Goal: Task Accomplishment & Management: Manage account settings

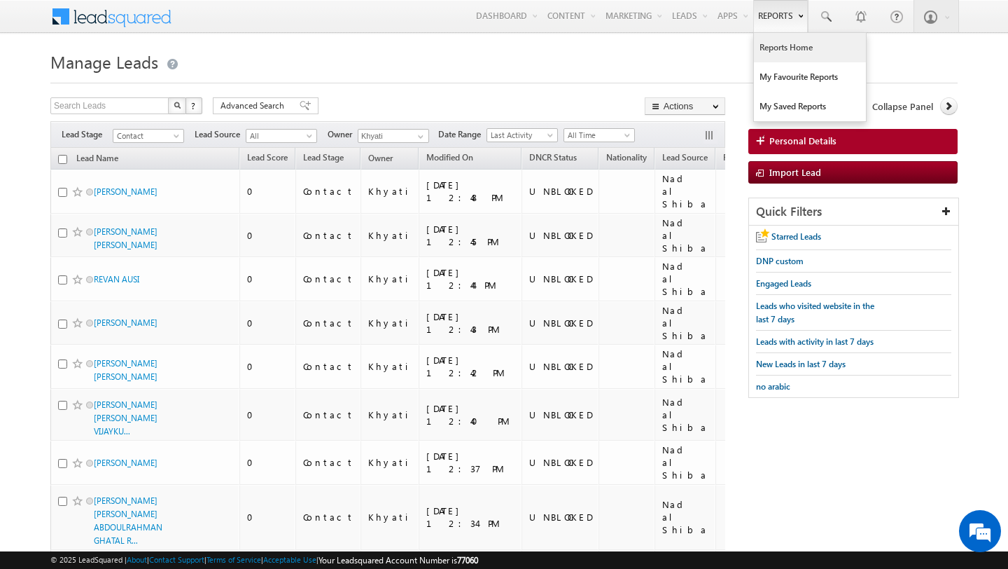
click at [788, 50] on link "Reports Home" at bounding box center [810, 47] width 112 height 29
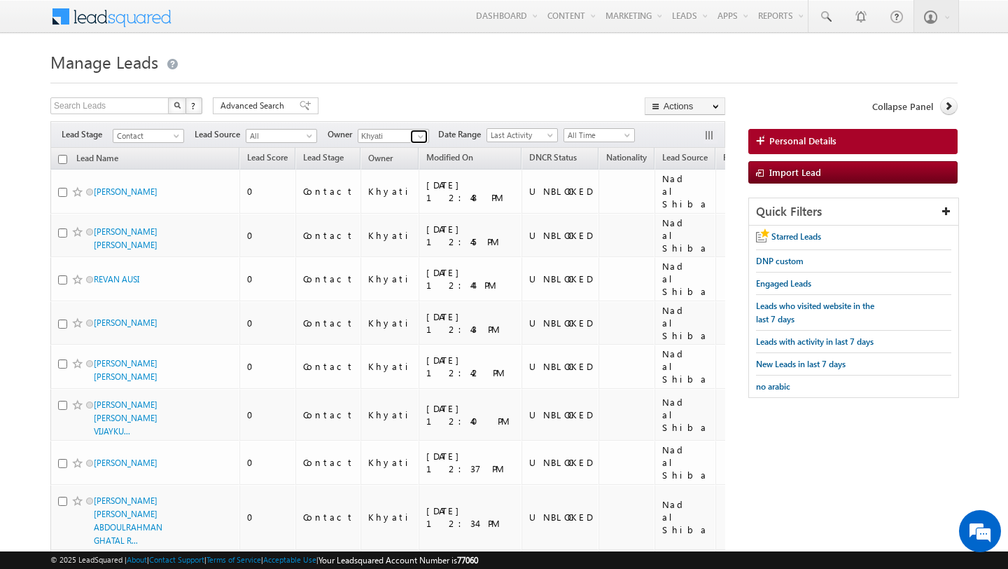
click at [419, 138] on span at bounding box center [420, 136] width 11 height 11
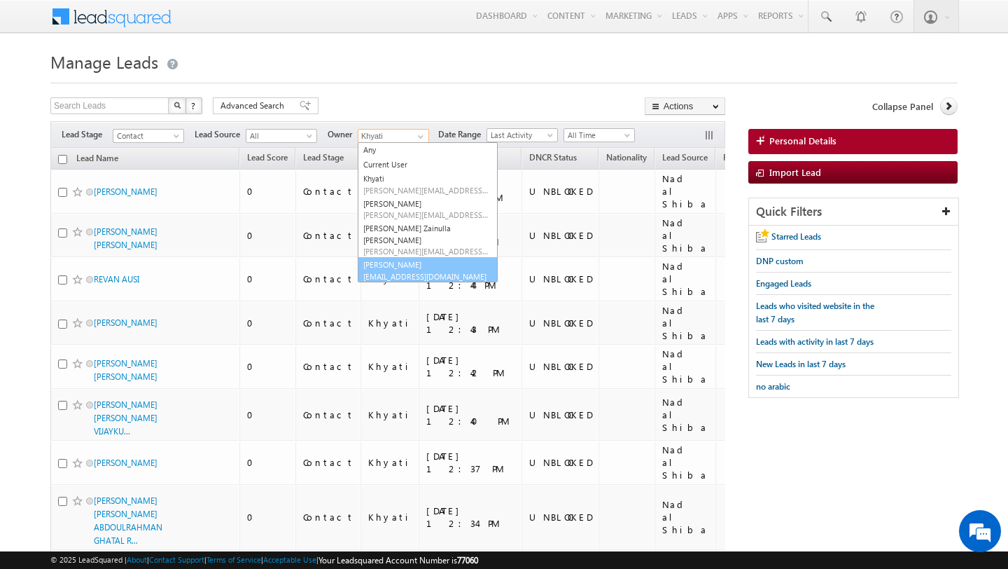
click at [403, 257] on link "Yash Rajput yash.rajput@indglobal.ae" at bounding box center [428, 270] width 140 height 27
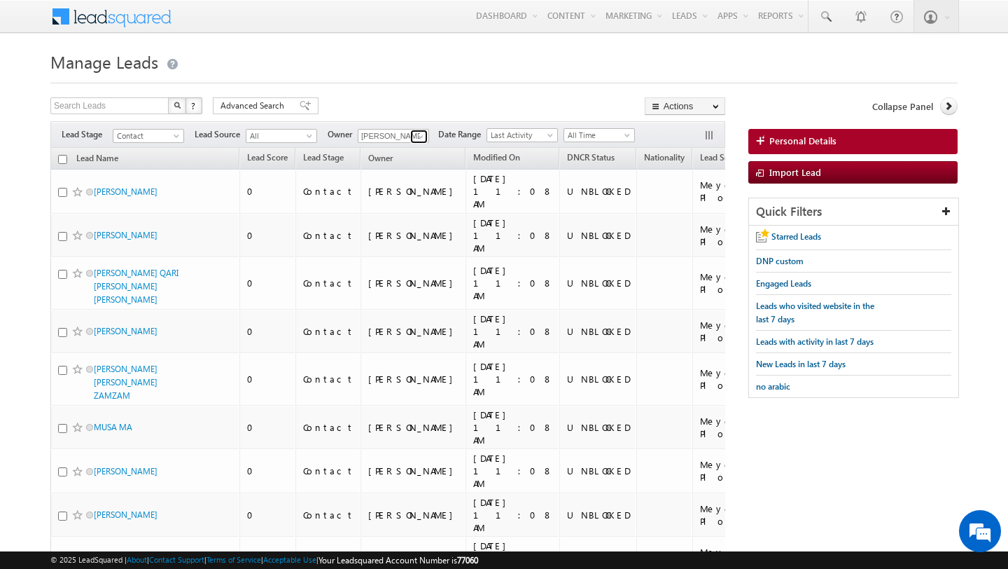
click at [416, 135] on span at bounding box center [420, 136] width 11 height 11
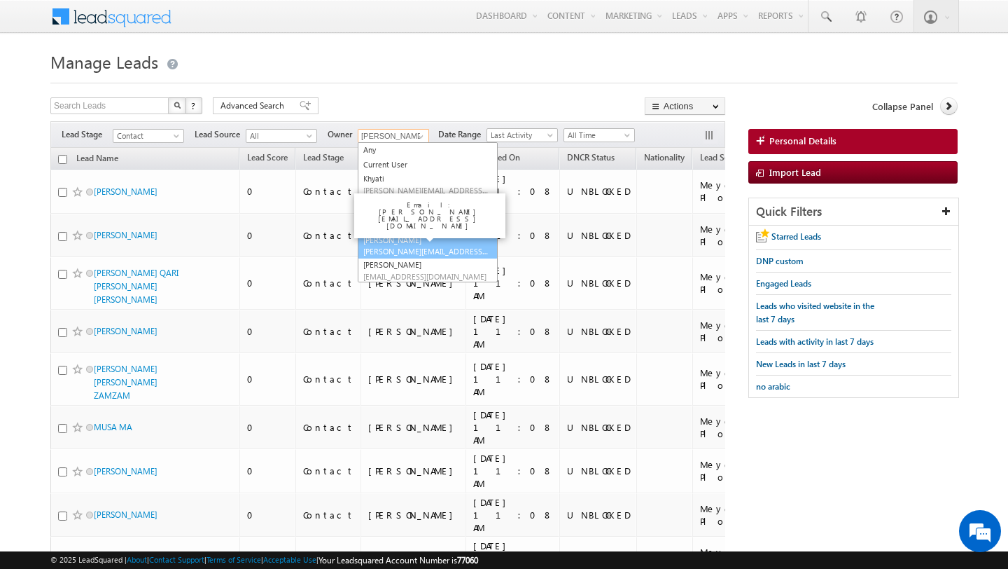
click at [401, 246] on span "syed.zainullahaque@indglobal.ae" at bounding box center [426, 251] width 126 height 11
type input "Syed Zainulla Haque"
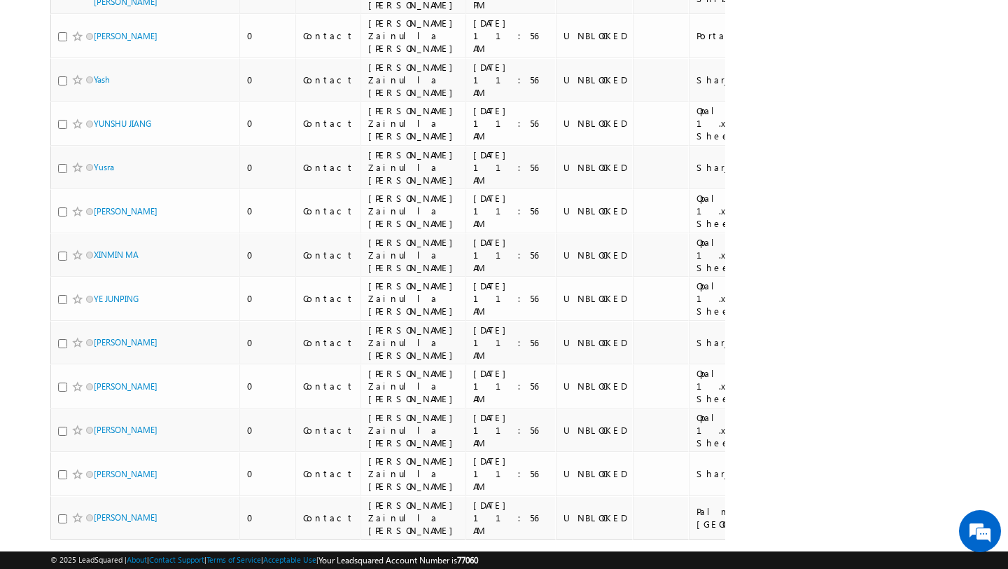
scroll to position [2910, 0]
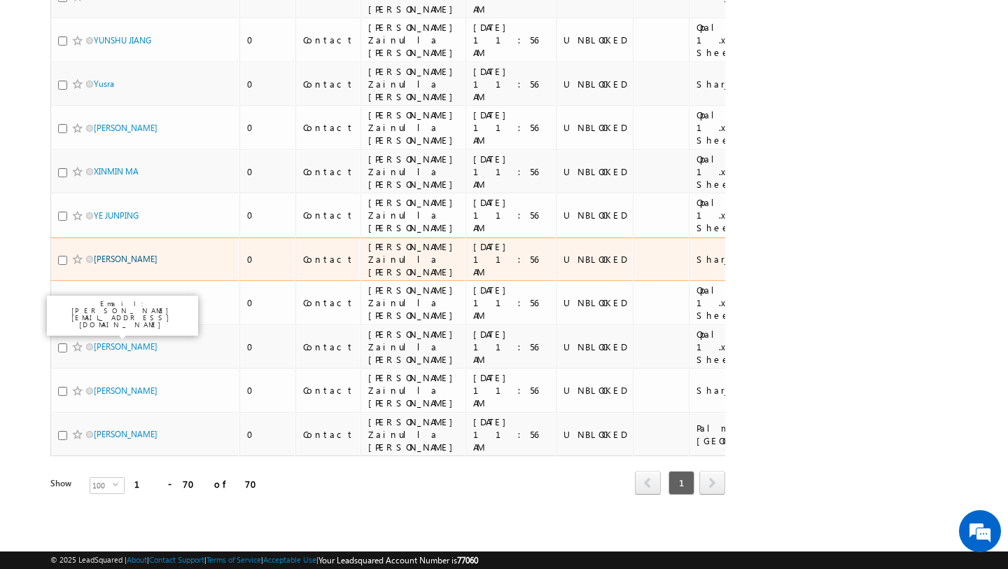
click at [114, 253] on link "Yeswanth" at bounding box center [126, 258] width 64 height 11
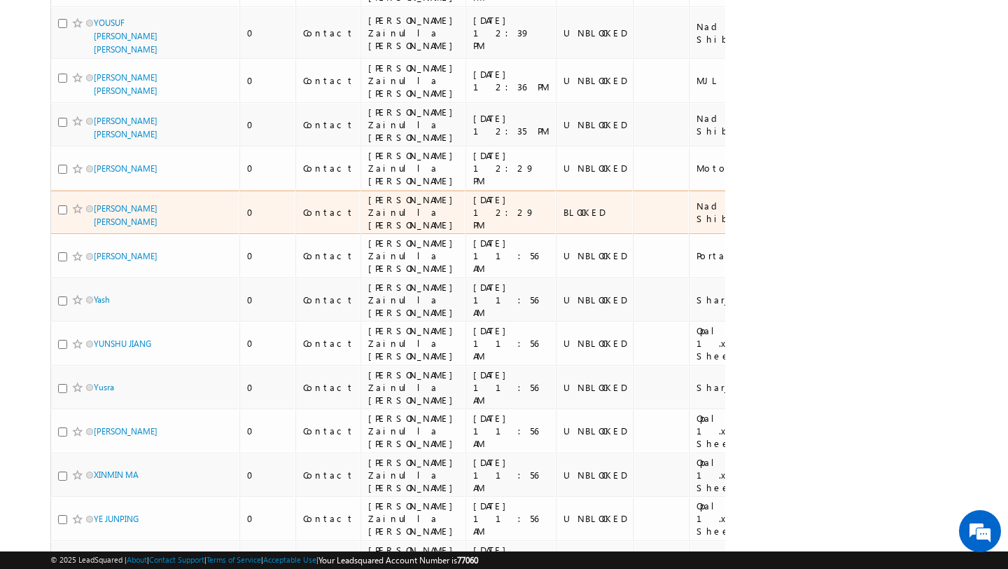
scroll to position [2506, 0]
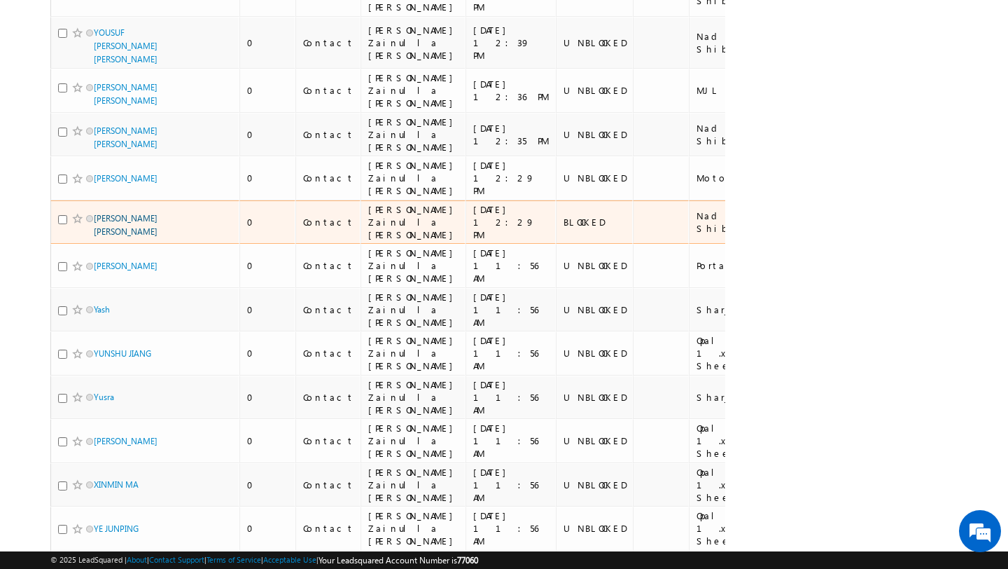
click at [108, 234] on link "YASSER KASEM CHEIKH TAHA" at bounding box center [126, 225] width 64 height 24
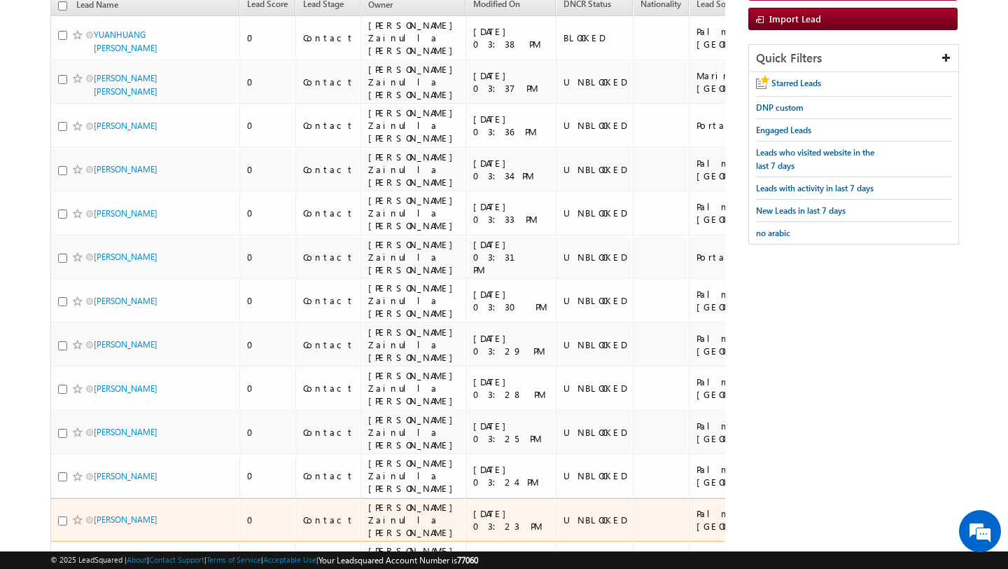
scroll to position [0, 0]
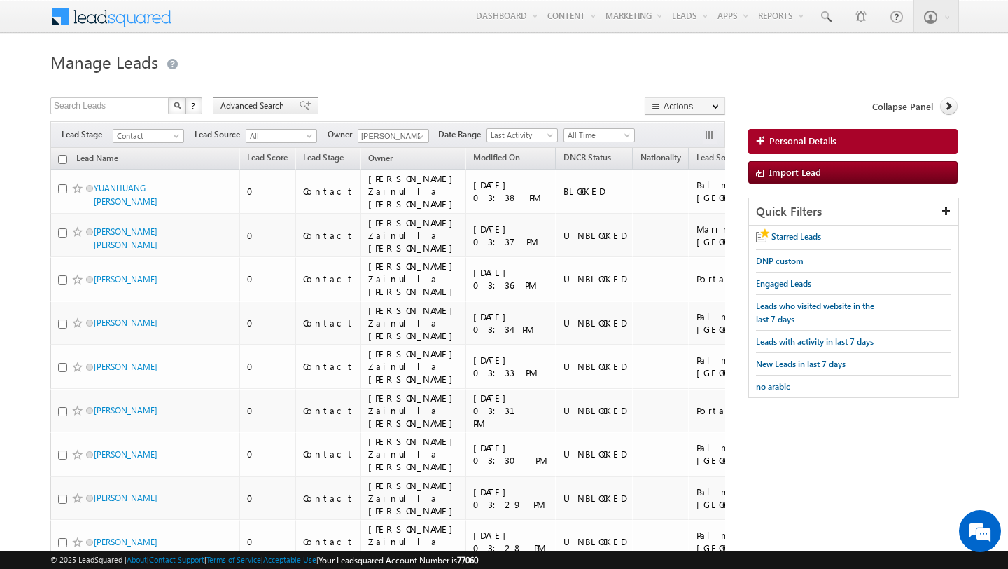
click at [242, 107] on span "Advanced Search" at bounding box center [255, 105] width 68 height 13
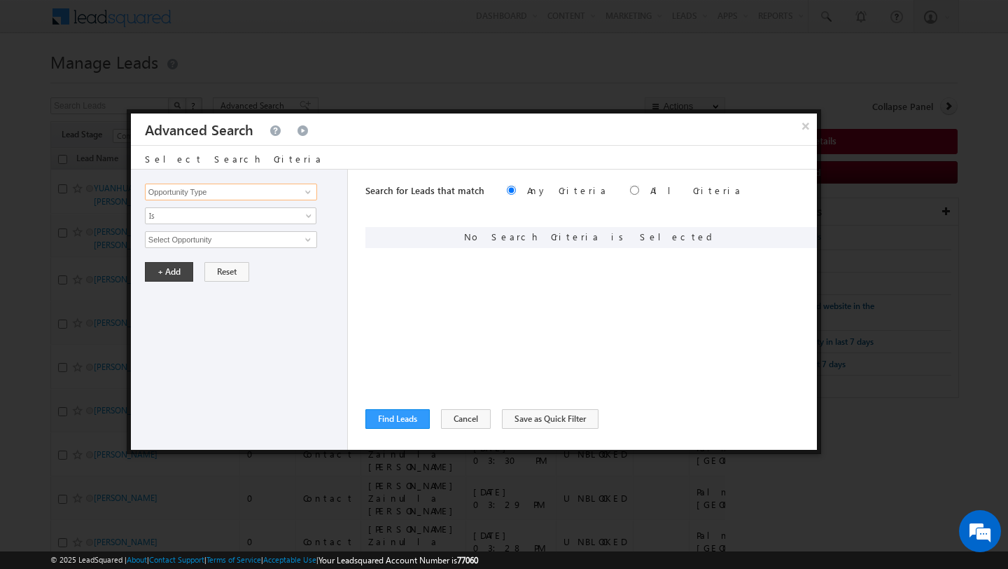
click at [267, 194] on input "Opportunity Type" at bounding box center [231, 191] width 172 height 17
click at [298, 193] on link at bounding box center [307, 192] width 18 height 14
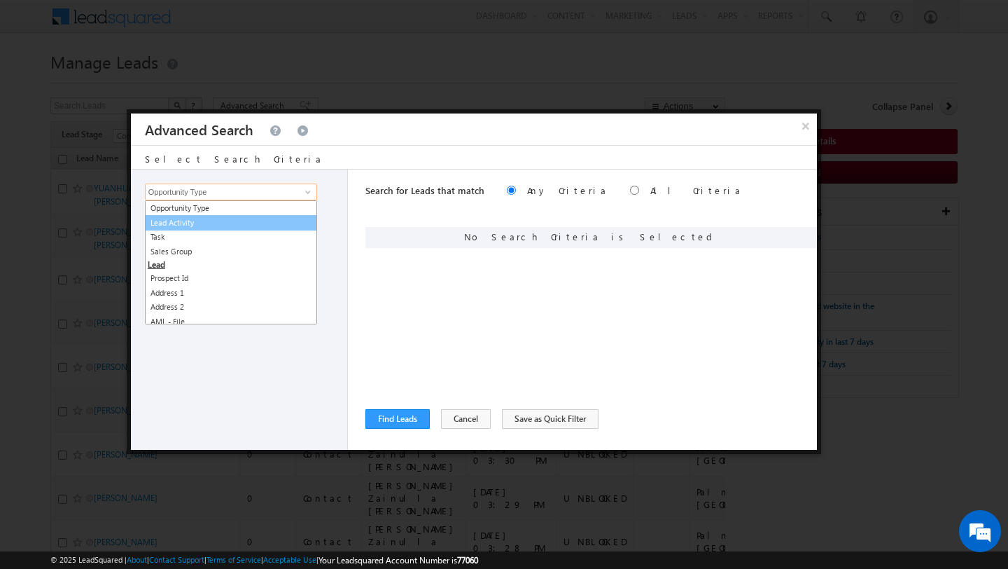
click at [256, 223] on link "Lead Activity" at bounding box center [231, 223] width 172 height 16
type input "Lead Activity"
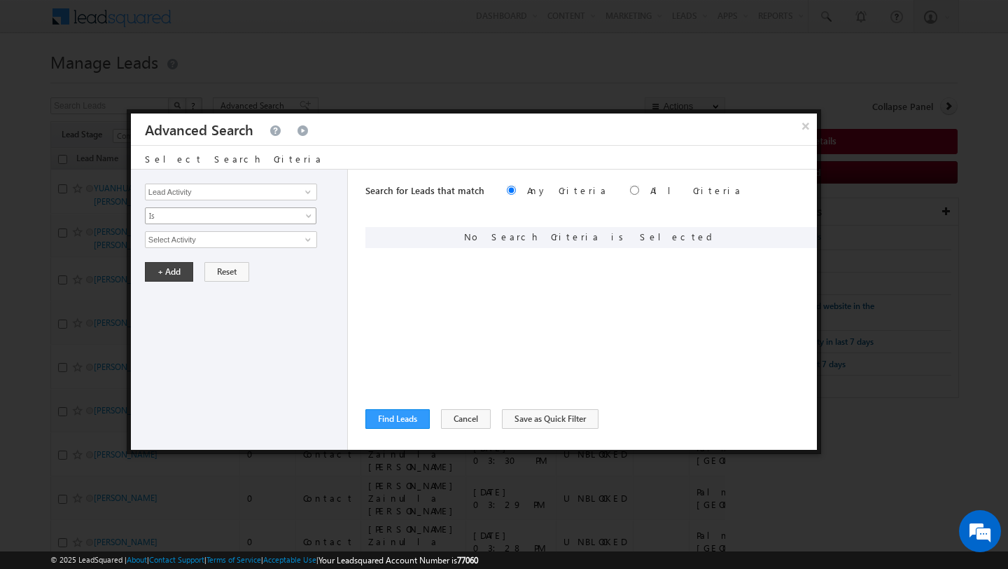
click at [242, 218] on span "Is" at bounding box center [222, 215] width 152 height 13
click at [234, 242] on link "Is Not" at bounding box center [231, 246] width 171 height 13
click at [226, 241] on input "Select Activity" at bounding box center [231, 239] width 172 height 17
click at [210, 270] on link "2. DNP" at bounding box center [231, 268] width 172 height 16
type input "2. DNP"
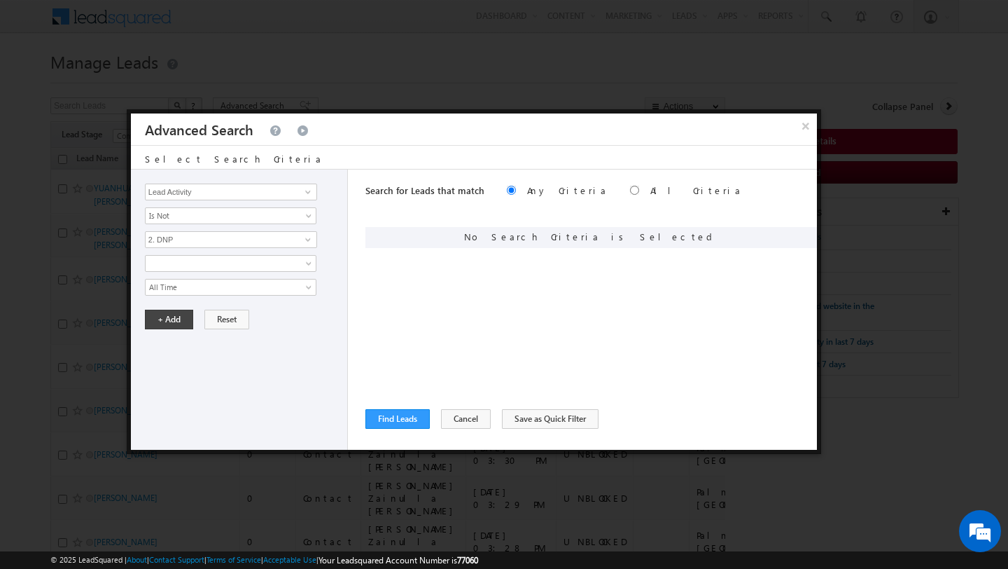
click at [215, 230] on div "Opportunity Type Lead Activity Task Sales Group Prospect Id Address 1 Address 2…" at bounding box center [239, 309] width 217 height 280
click at [191, 245] on input "2. DNP" at bounding box center [231, 239] width 172 height 17
click at [184, 270] on link "Outbound Phone Call Activity" at bounding box center [231, 268] width 172 height 16
type input "Outbound Phone Call Activity"
click at [185, 261] on span at bounding box center [222, 263] width 152 height 13
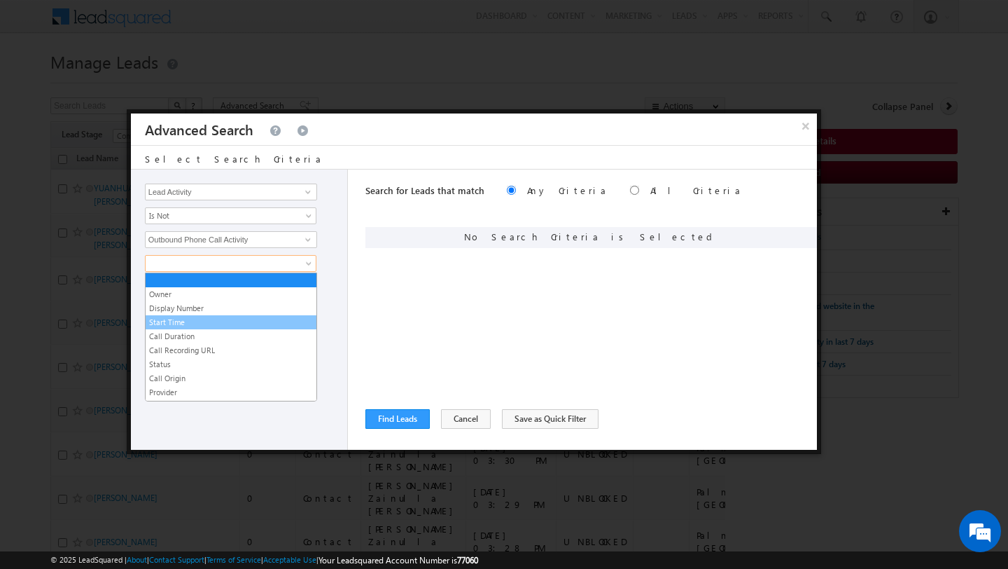
click at [188, 322] on link "Start Time" at bounding box center [231, 322] width 171 height 13
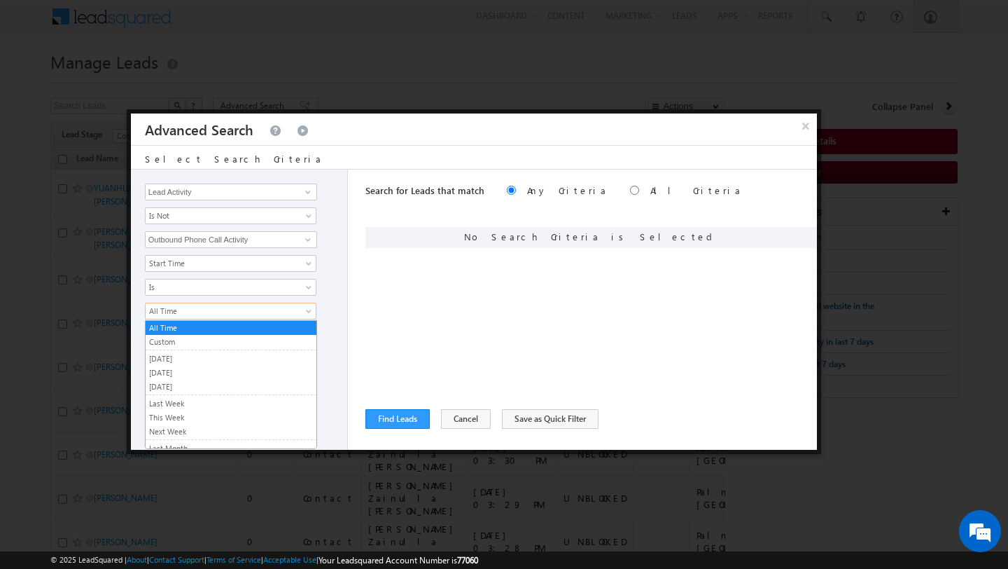
click at [187, 311] on span "All Time" at bounding box center [222, 311] width 152 height 13
click at [176, 368] on link "Today" at bounding box center [231, 372] width 171 height 13
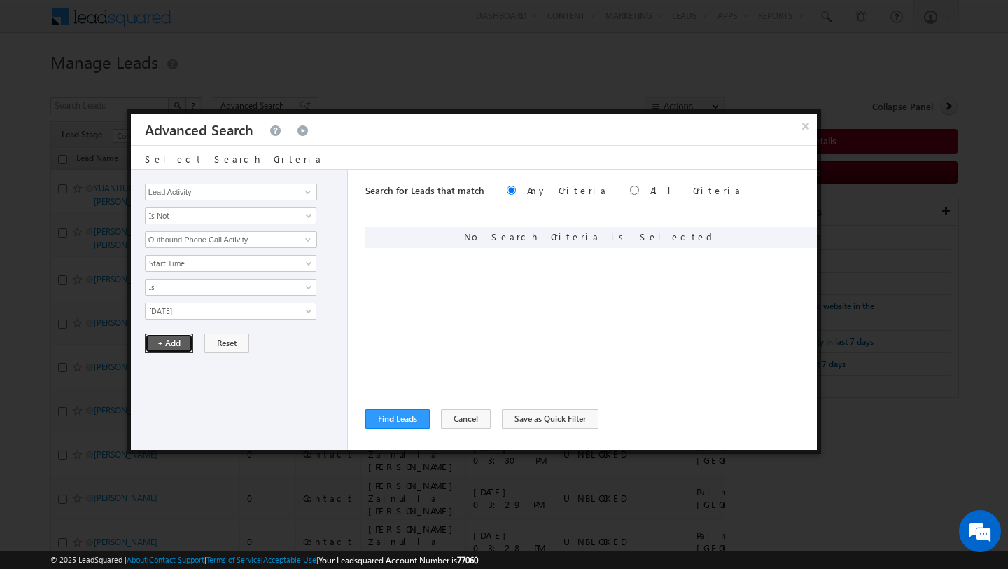
click at [167, 343] on button "+ Add" at bounding box center [169, 343] width 48 height 20
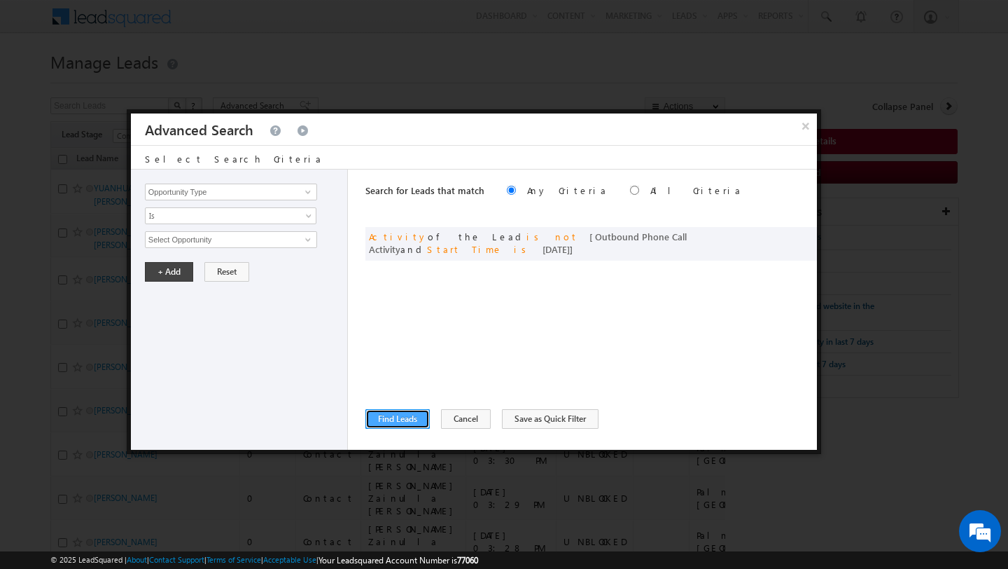
click at [413, 418] on button "Find Leads" at bounding box center [398, 419] width 64 height 20
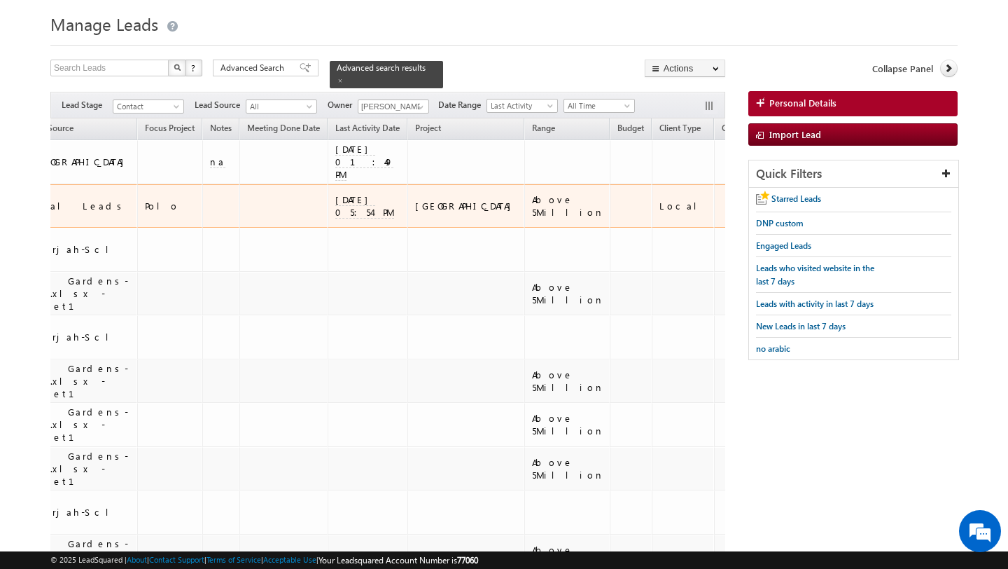
scroll to position [0, 687]
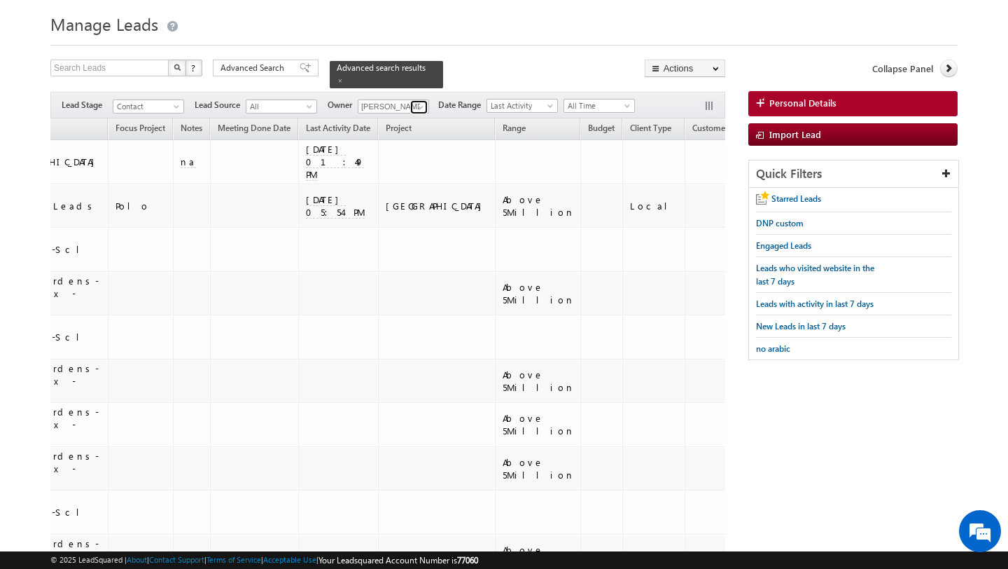
click at [415, 103] on span at bounding box center [420, 107] width 11 height 11
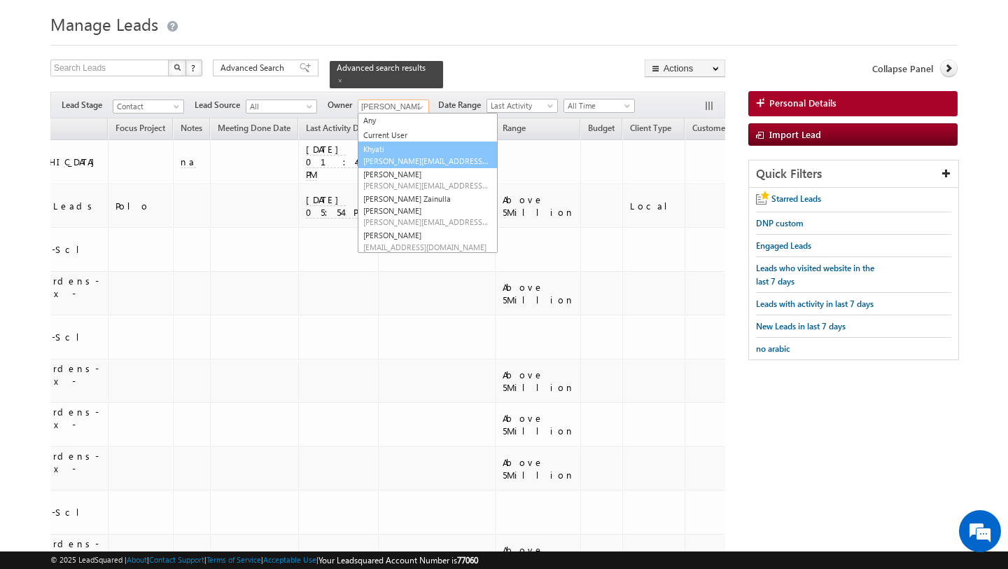
click at [405, 151] on link "Khyati Khyati@indglobal.ae" at bounding box center [428, 154] width 140 height 27
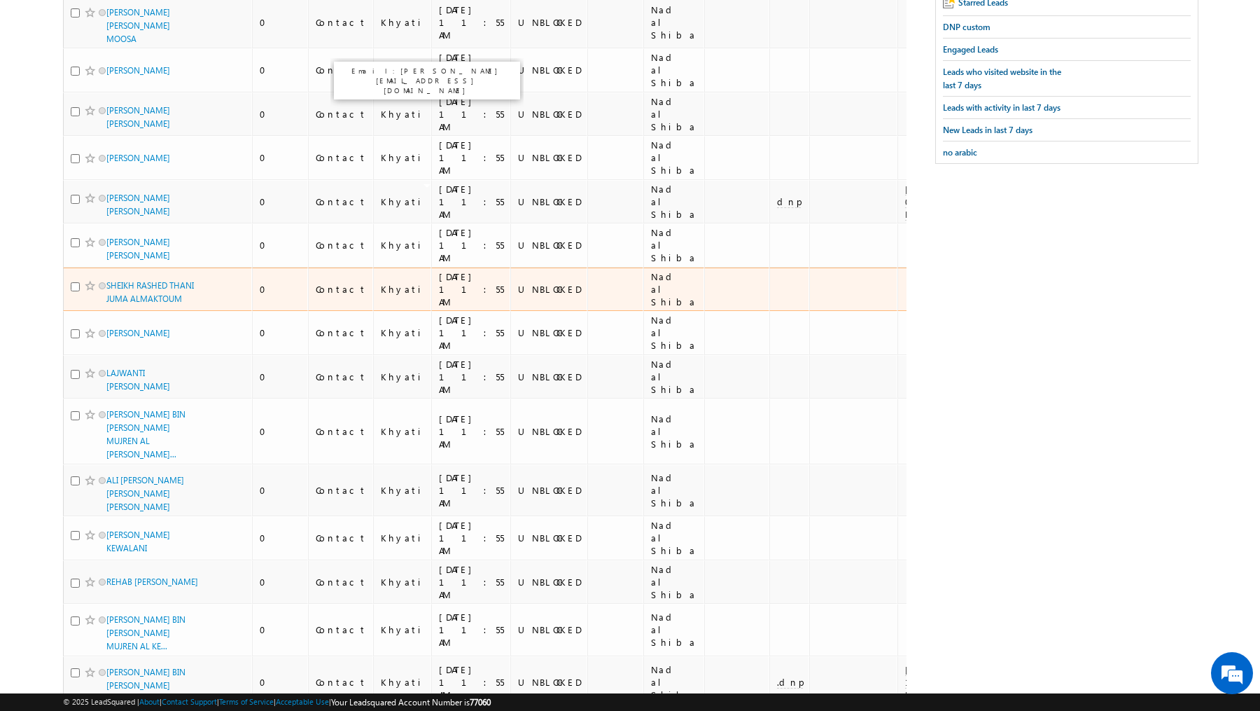
scroll to position [0, 0]
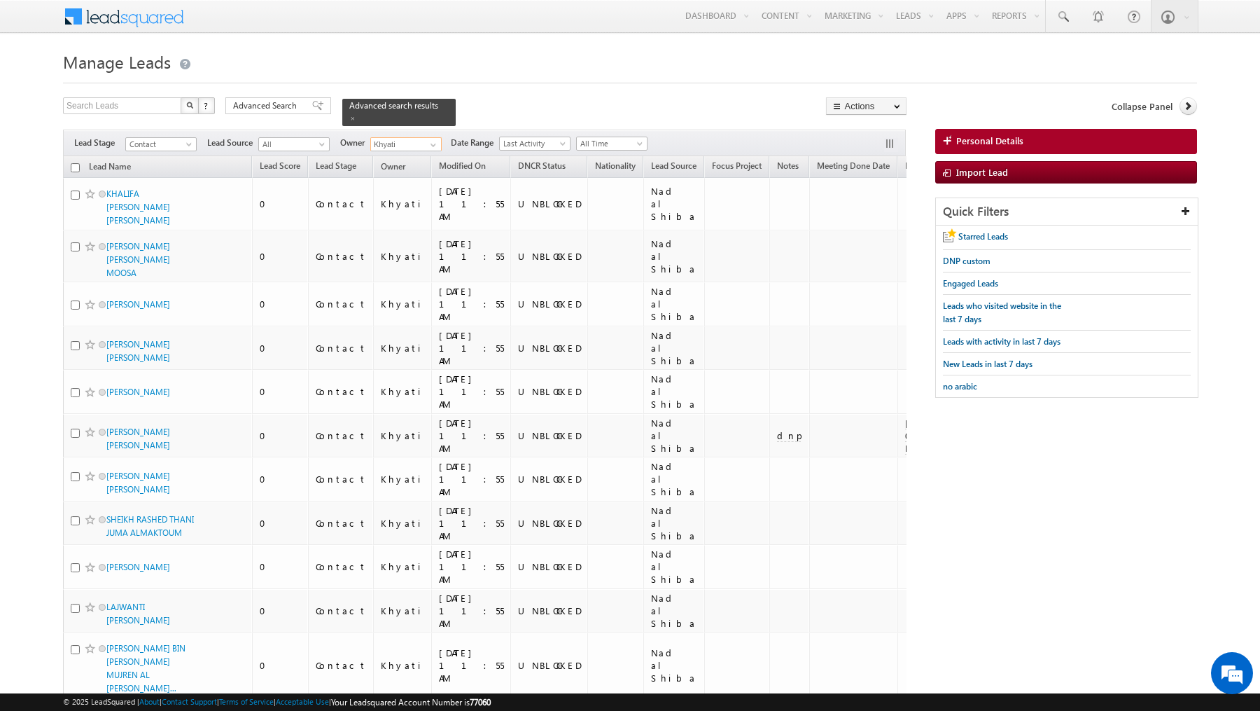
click at [417, 143] on input "Khyati" at bounding box center [405, 144] width 71 height 14
click at [435, 146] on span at bounding box center [433, 144] width 11 height 11
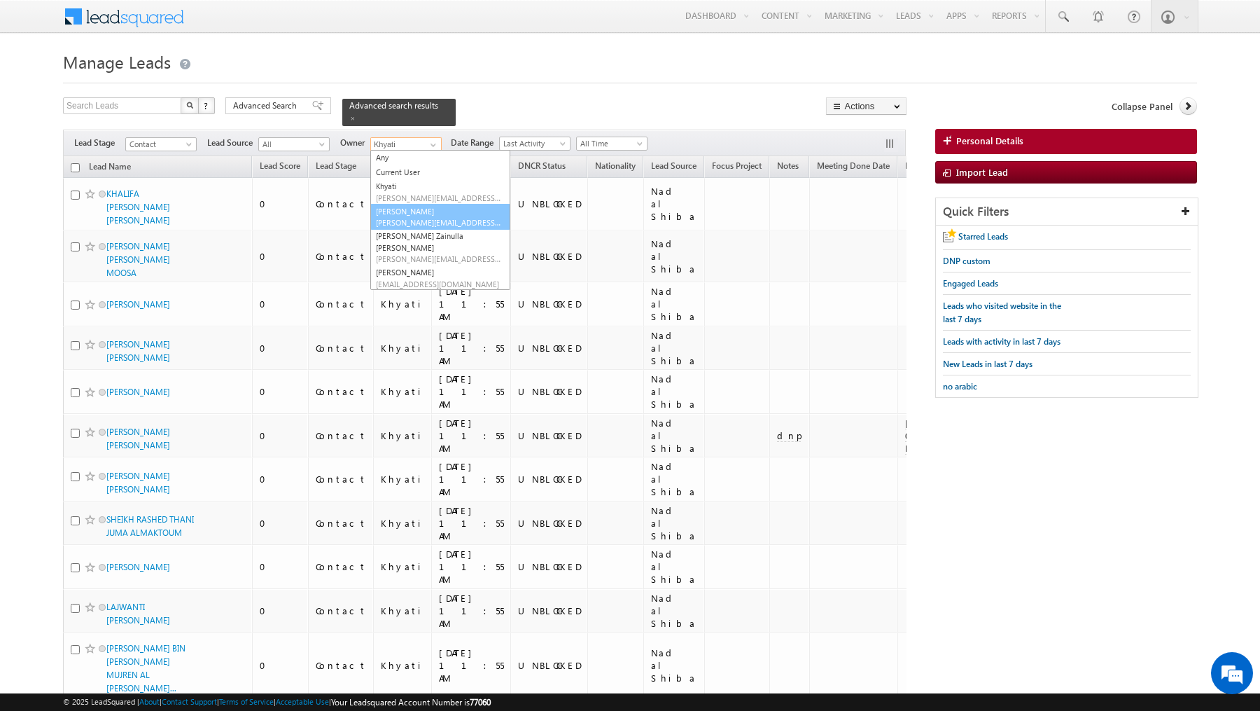
click at [424, 222] on span "mohammad.irfan@indglobal.ae" at bounding box center [439, 222] width 126 height 11
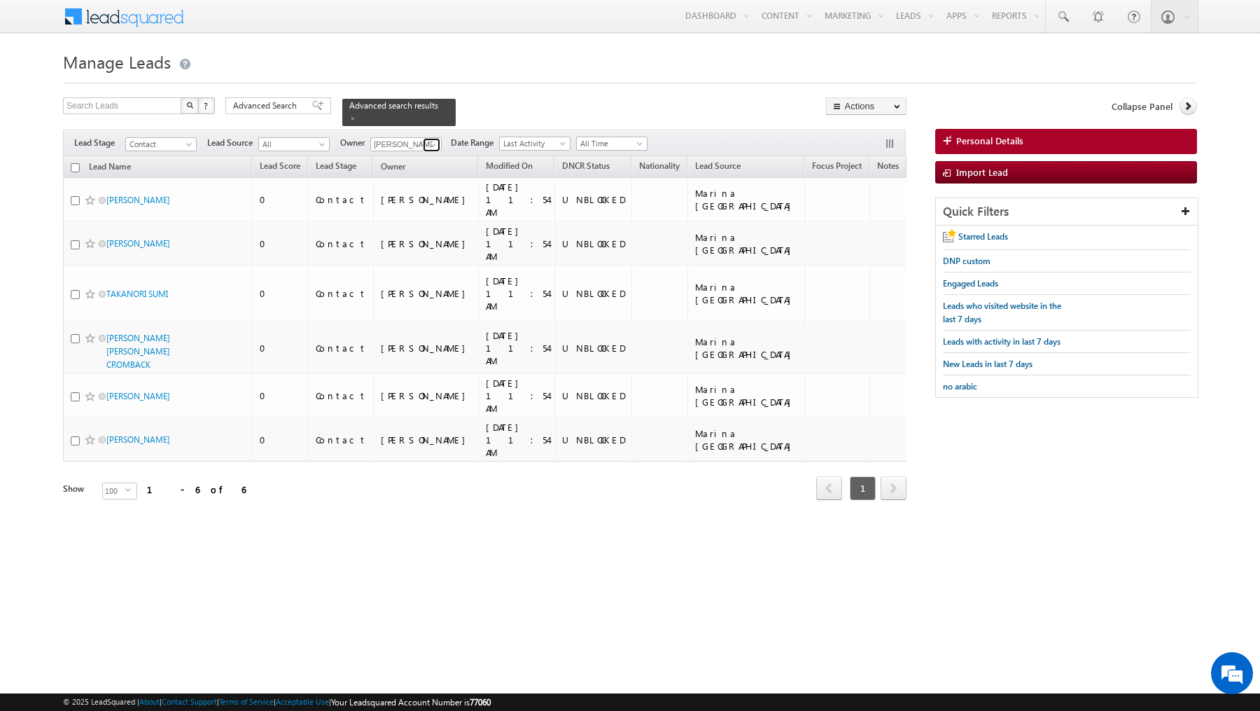
click at [423, 141] on link at bounding box center [432, 145] width 18 height 14
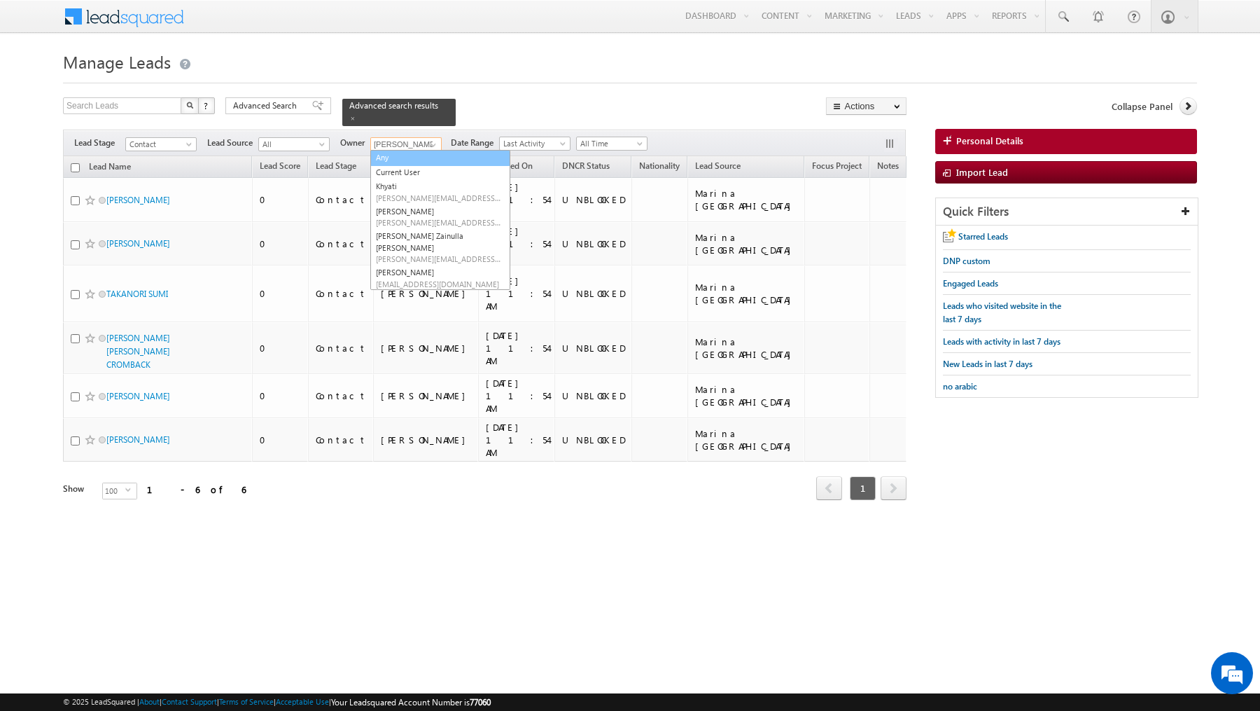
click at [406, 151] on link "Any" at bounding box center [440, 158] width 140 height 16
type input "Any"
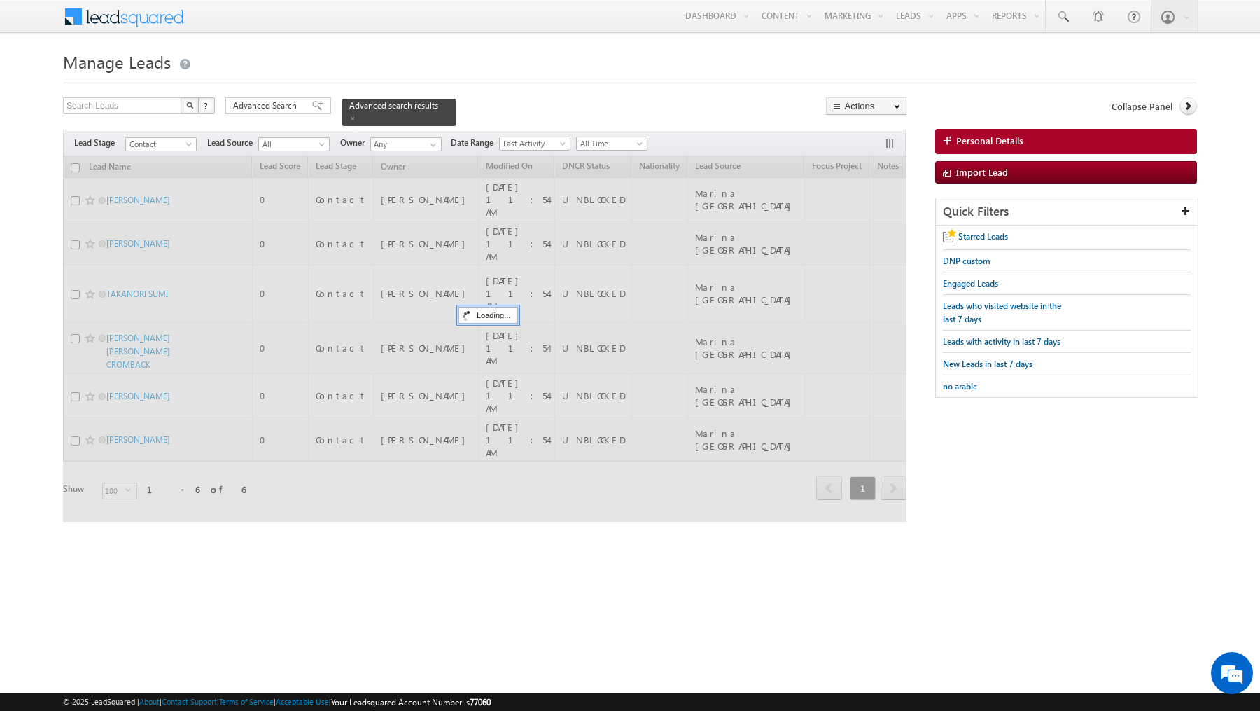
click at [519, 103] on div "Search Leads X ? 6 results found Advanced Search Advanced Search Advanced searc…" at bounding box center [485, 111] width 844 height 29
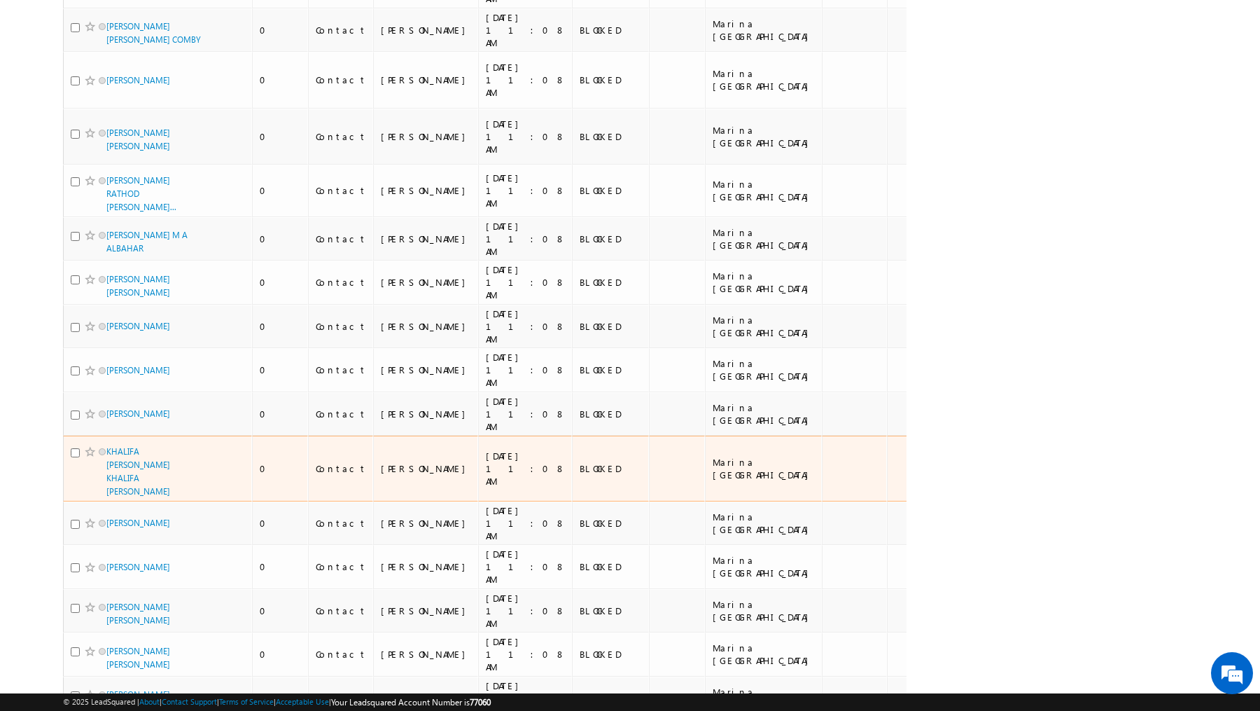
scroll to position [3765, 0]
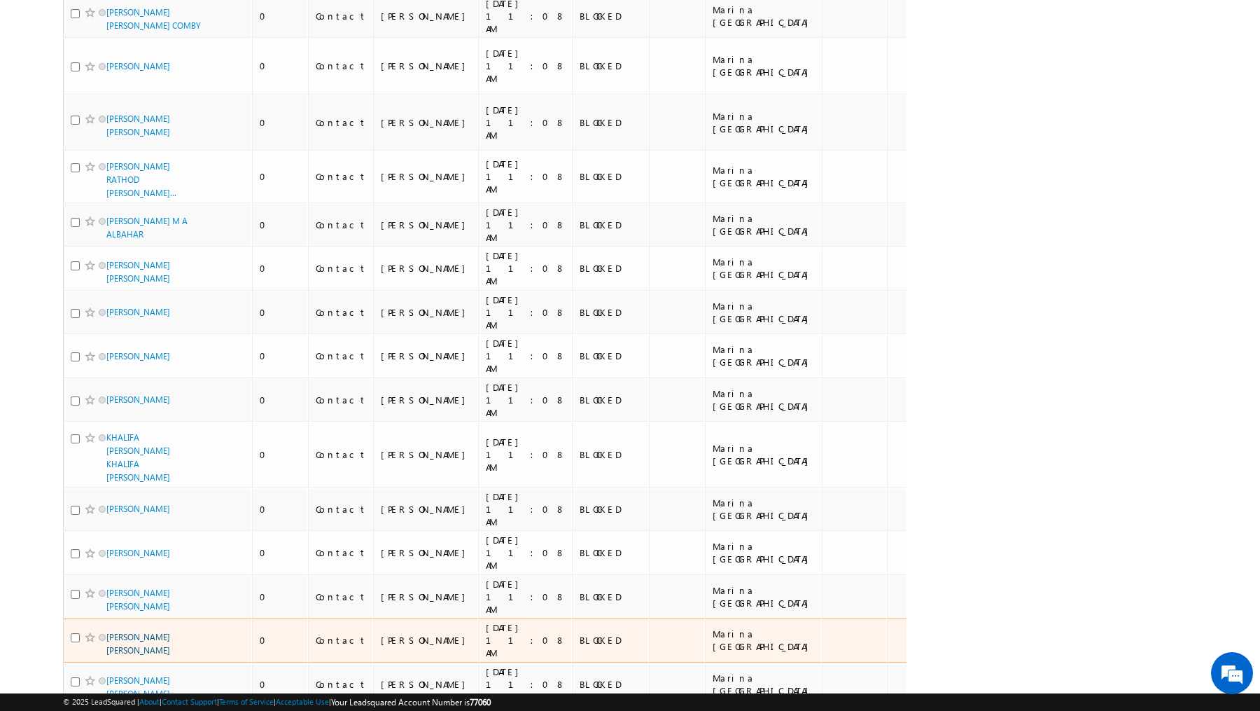
click at [116, 568] on link "JAMES ABDEL MUTAAL ABDALLA" at bounding box center [138, 644] width 64 height 24
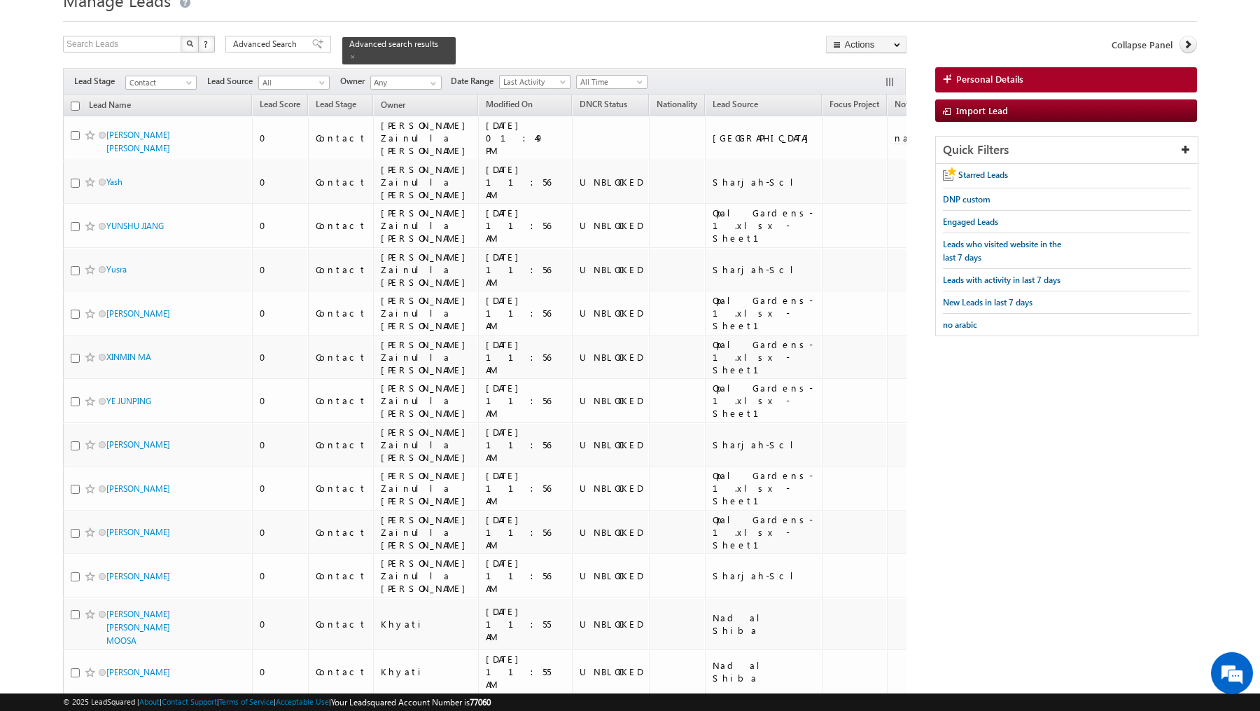
scroll to position [0, 0]
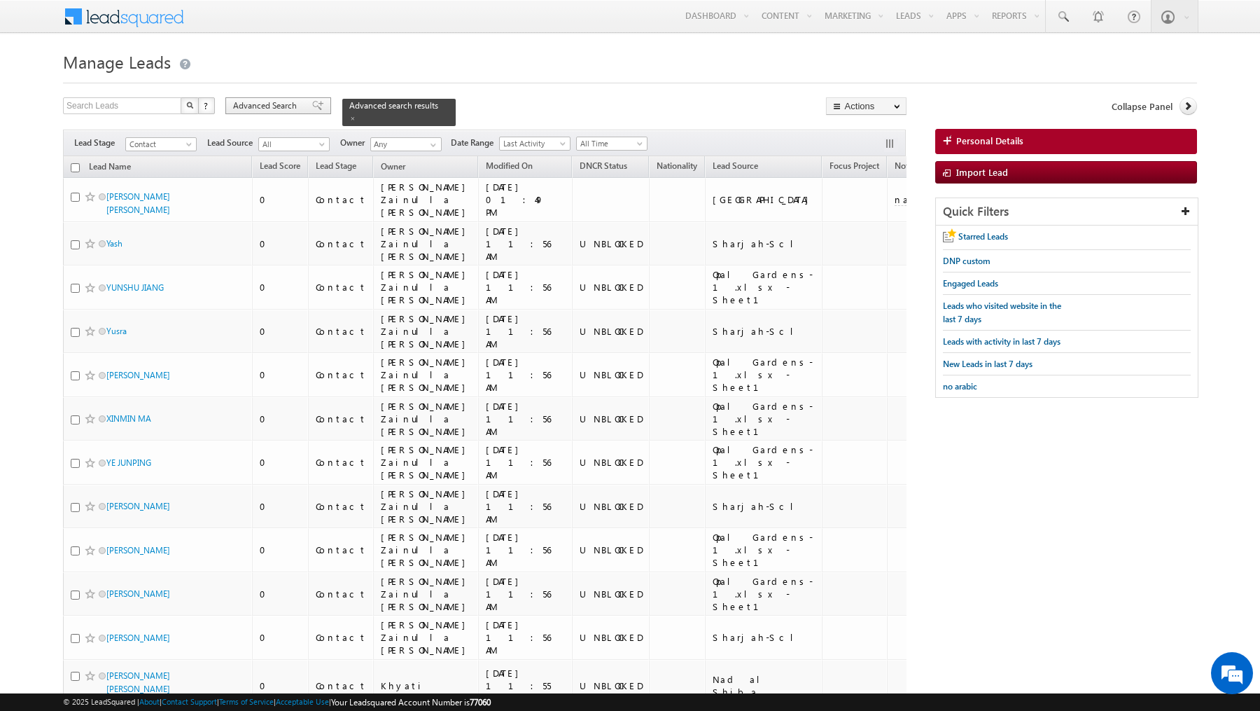
click at [261, 100] on span "Advanced Search" at bounding box center [267, 105] width 68 height 13
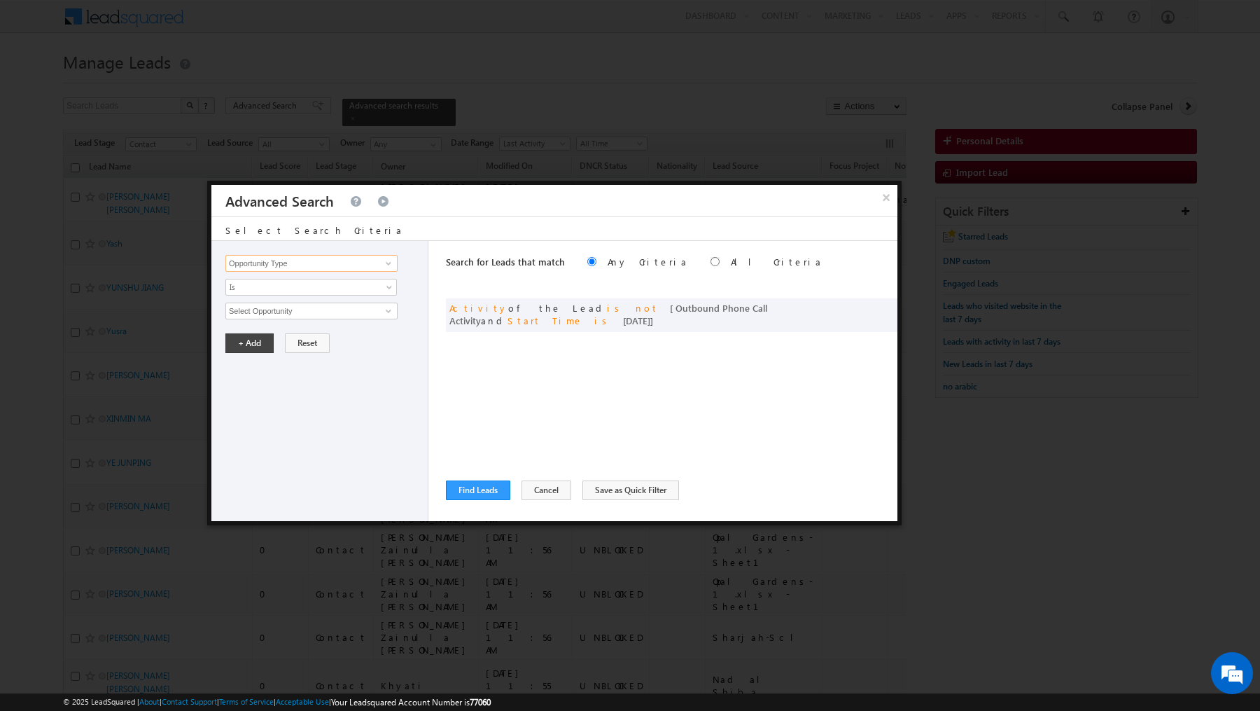
click at [312, 265] on input "Opportunity Type" at bounding box center [311, 263] width 172 height 17
click at [306, 291] on link "DNCR Status" at bounding box center [311, 292] width 172 height 16
type input "DNCR Status"
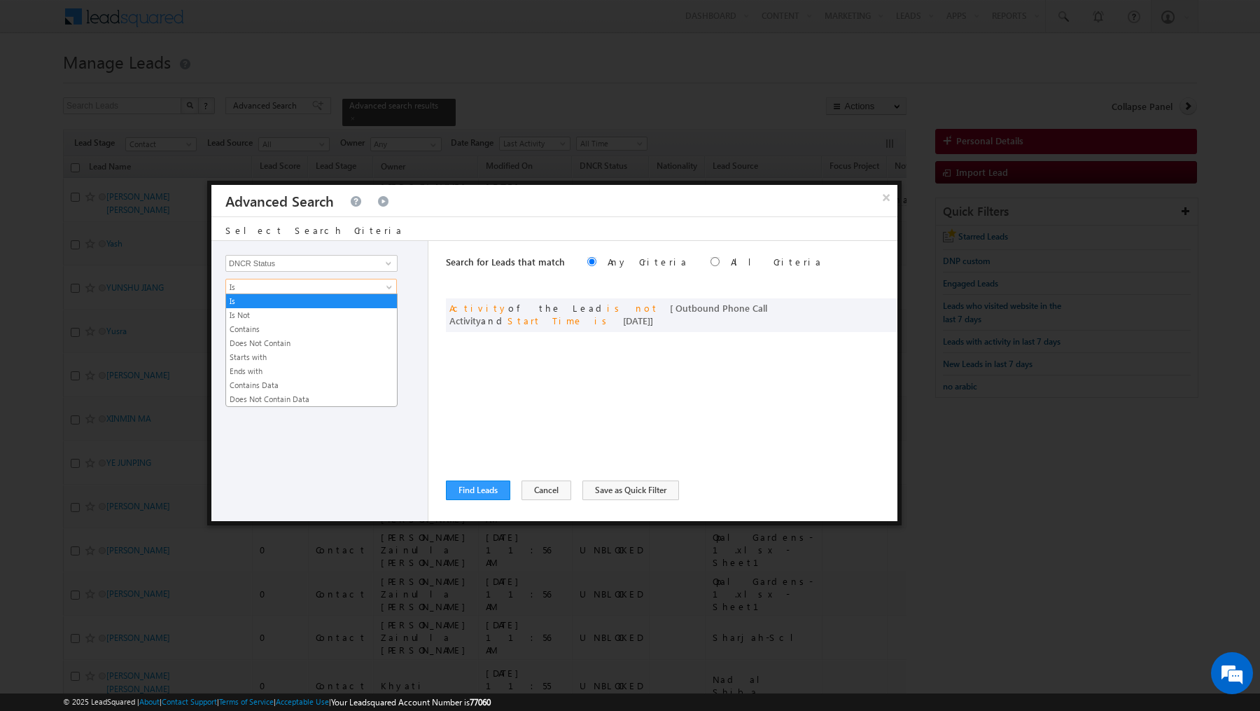
click at [300, 281] on span "Is" at bounding box center [302, 287] width 152 height 13
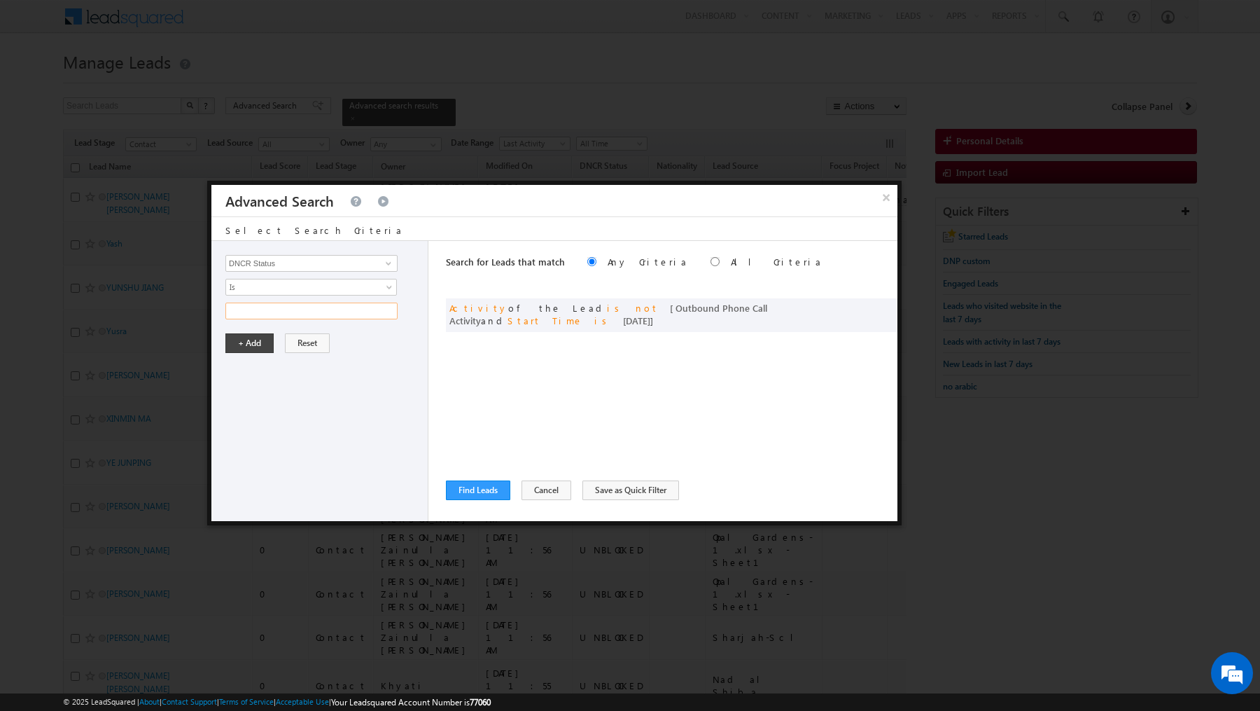
click at [298, 302] on input "text" at bounding box center [311, 310] width 172 height 17
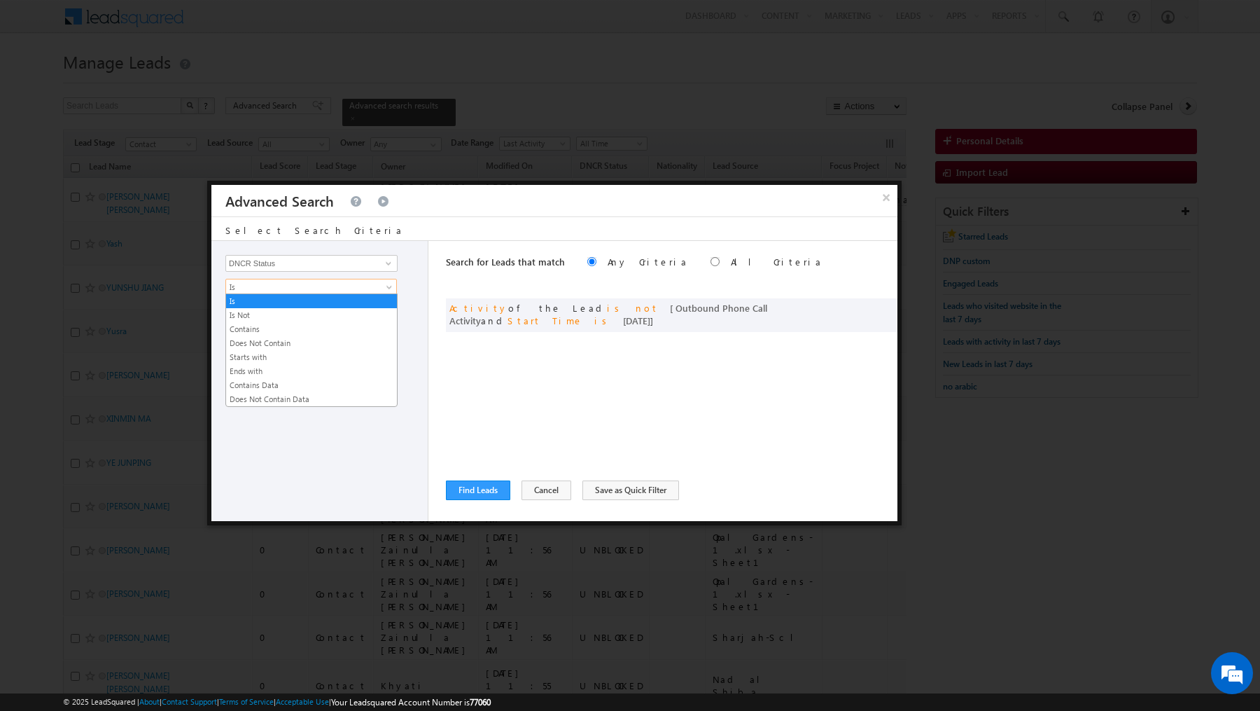
click at [300, 290] on span "Is" at bounding box center [302, 287] width 152 height 13
click at [285, 395] on link "Does Not Contain Data" at bounding box center [311, 399] width 171 height 13
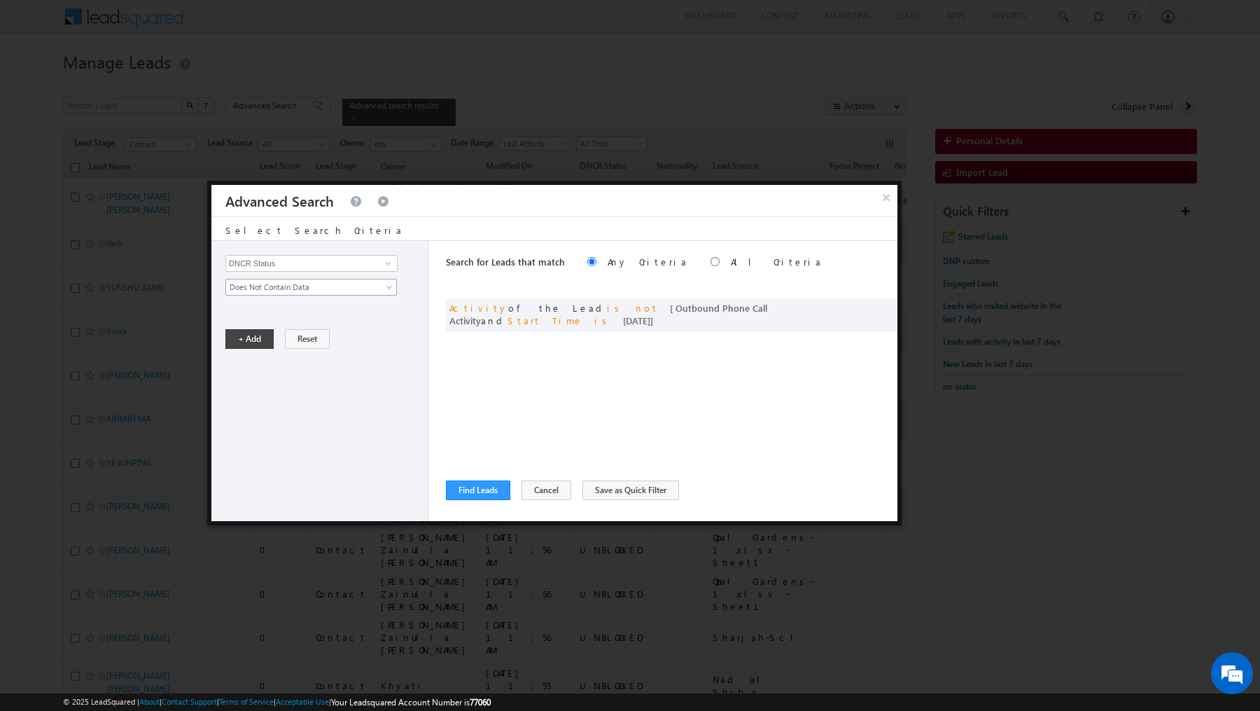
click at [320, 288] on span "Does Not Contain Data" at bounding box center [302, 287] width 152 height 13
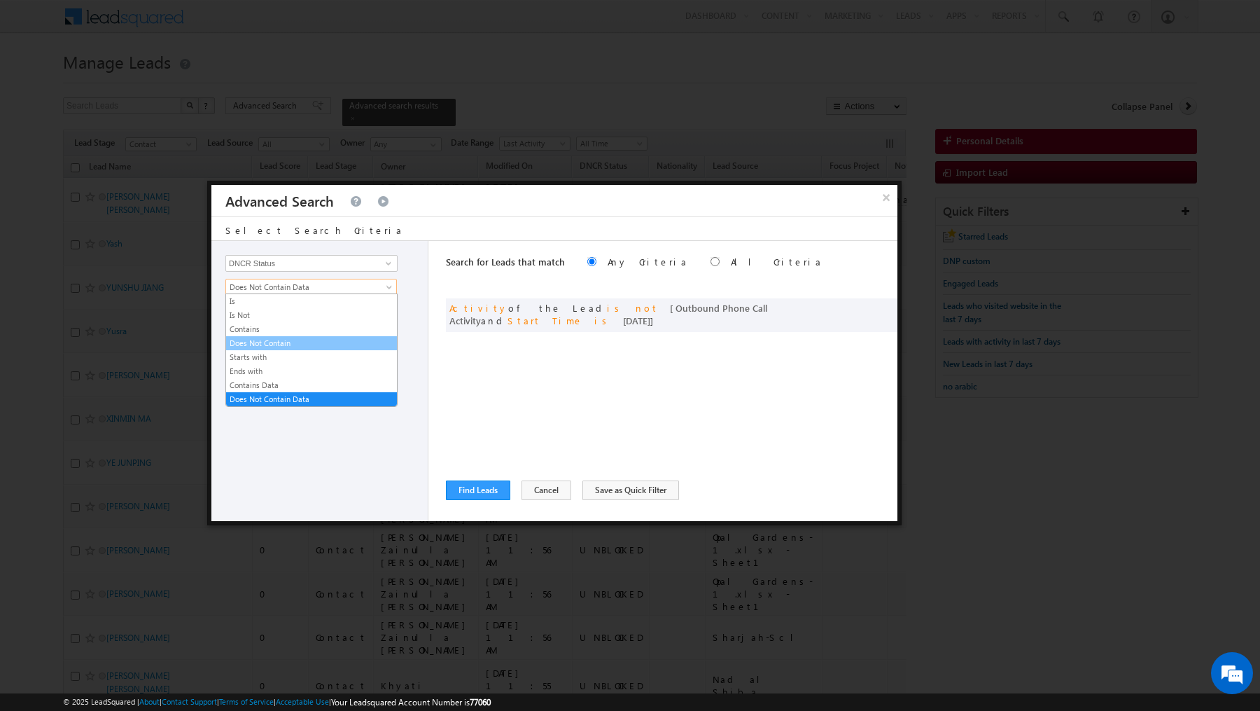
click at [298, 340] on link "Does Not Contain" at bounding box center [311, 343] width 171 height 13
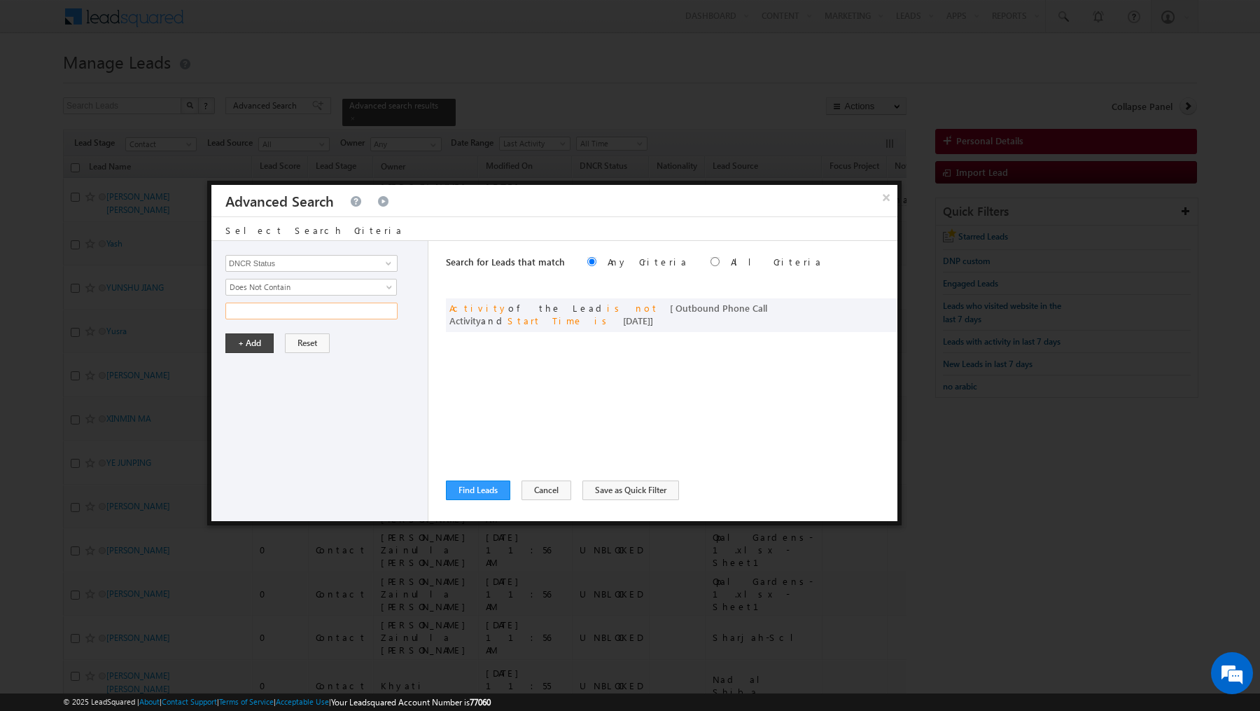
click at [298, 306] on input "text" at bounding box center [311, 310] width 172 height 17
type input "blocked"
click at [249, 335] on button "+ Add" at bounding box center [249, 343] width 48 height 20
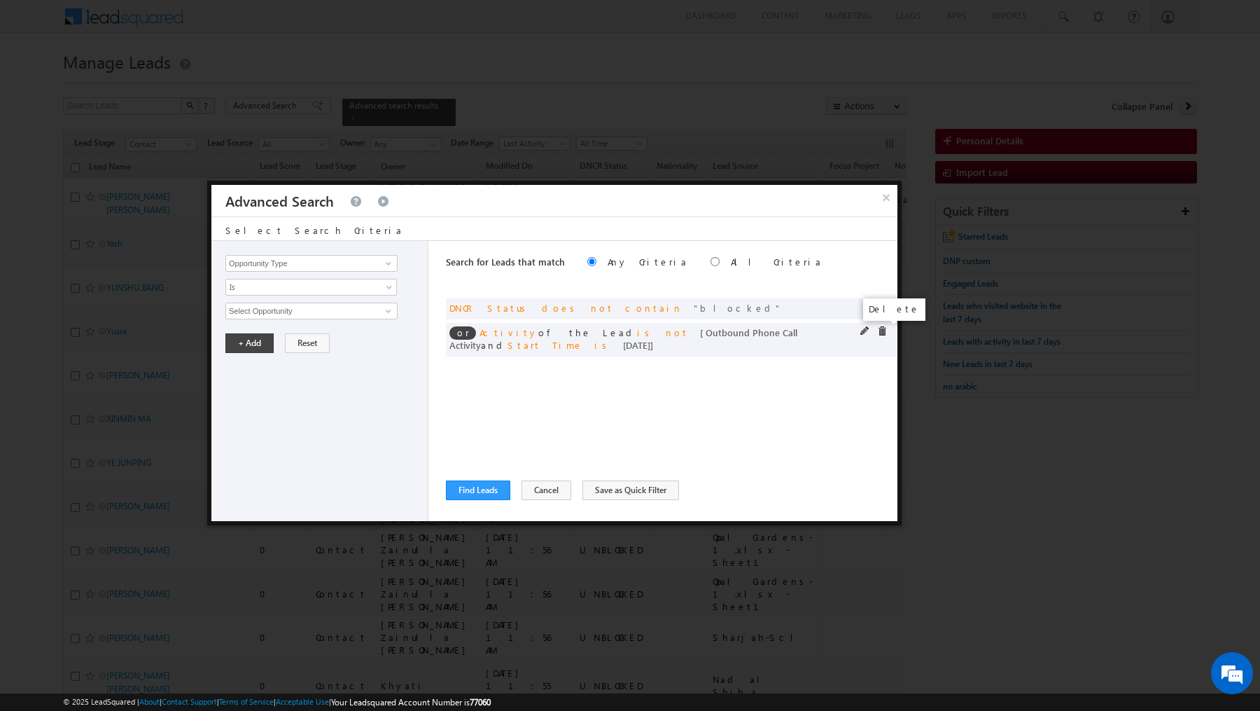
click at [882, 329] on span at bounding box center [882, 331] width 10 height 10
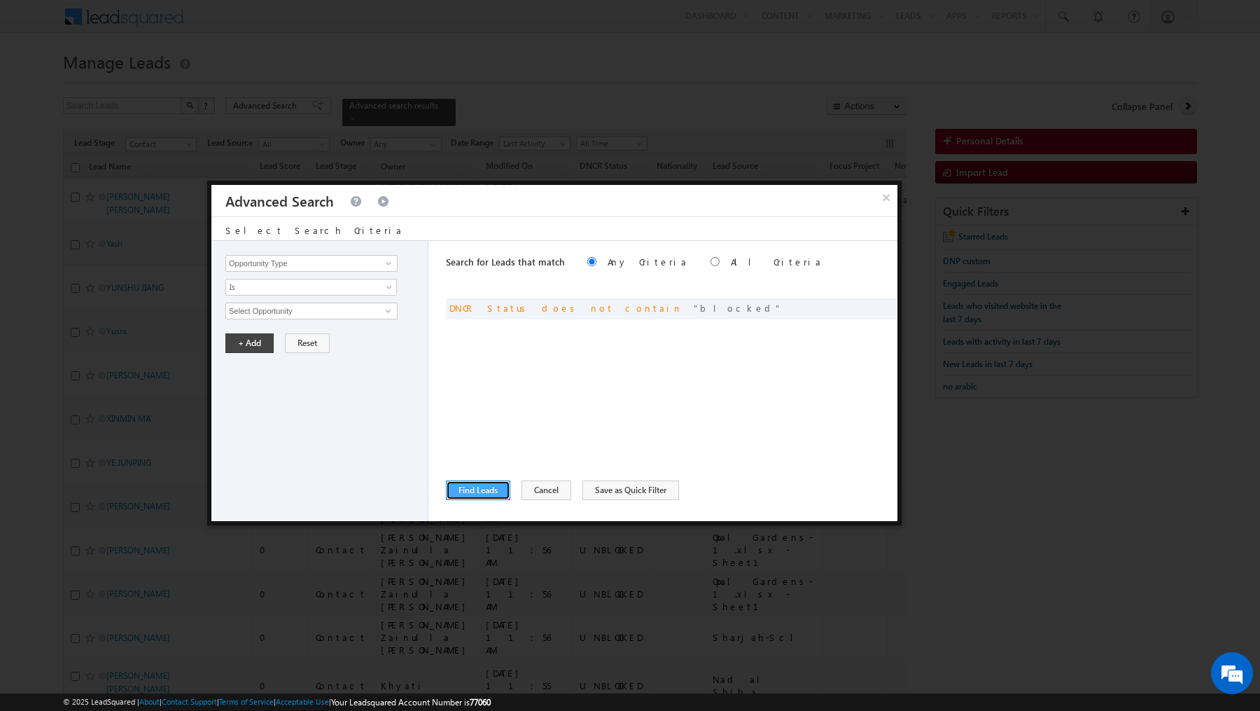
click at [469, 490] on button "Find Leads" at bounding box center [478, 490] width 64 height 20
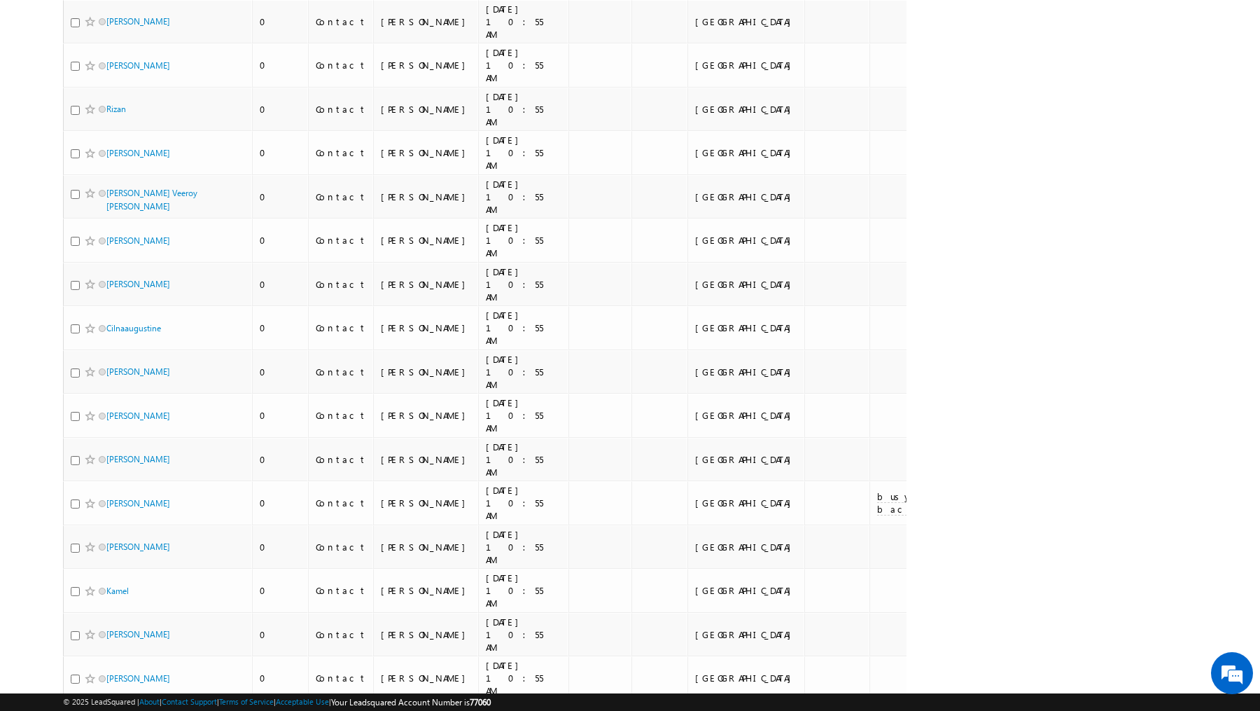
scroll to position [2910, 0]
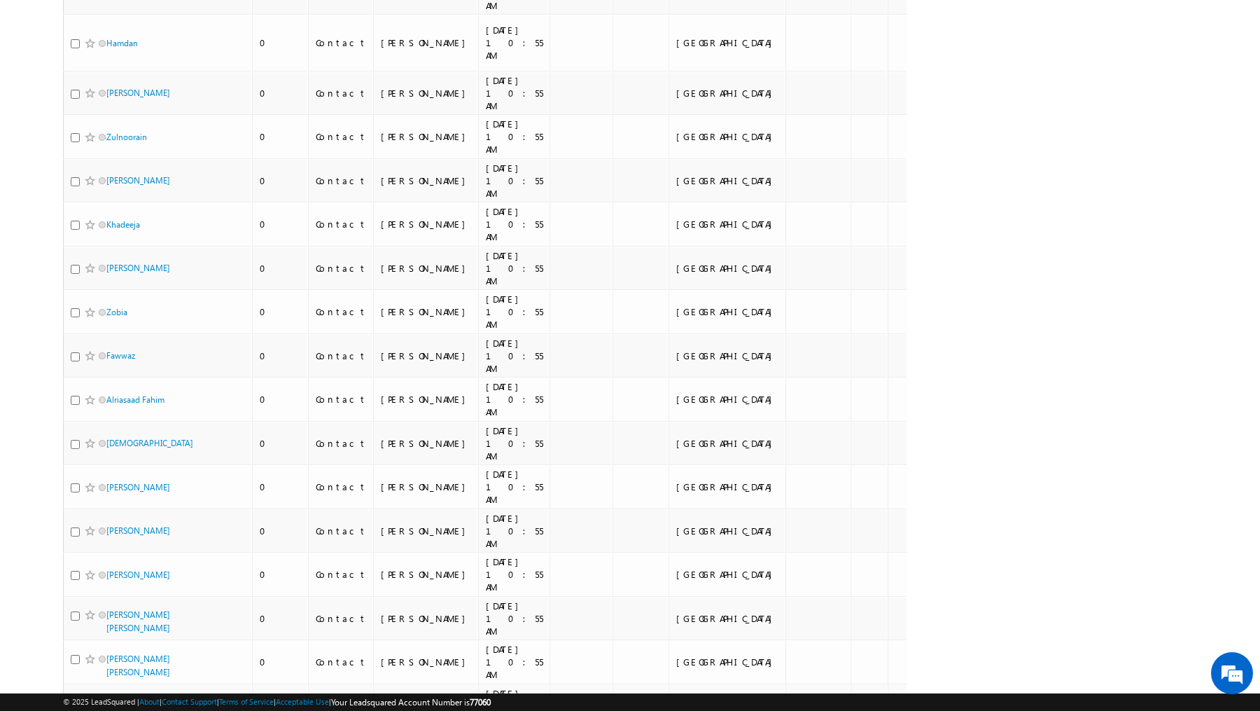
scroll to position [2755, 0]
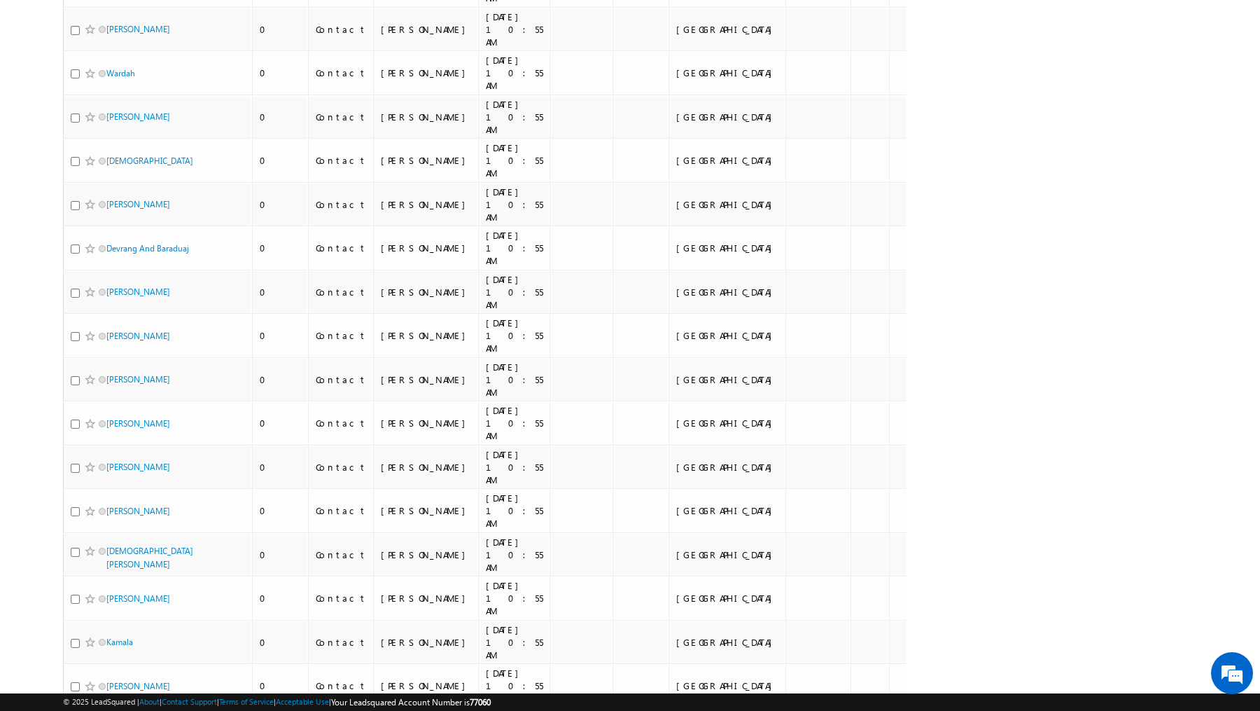
scroll to position [0, 0]
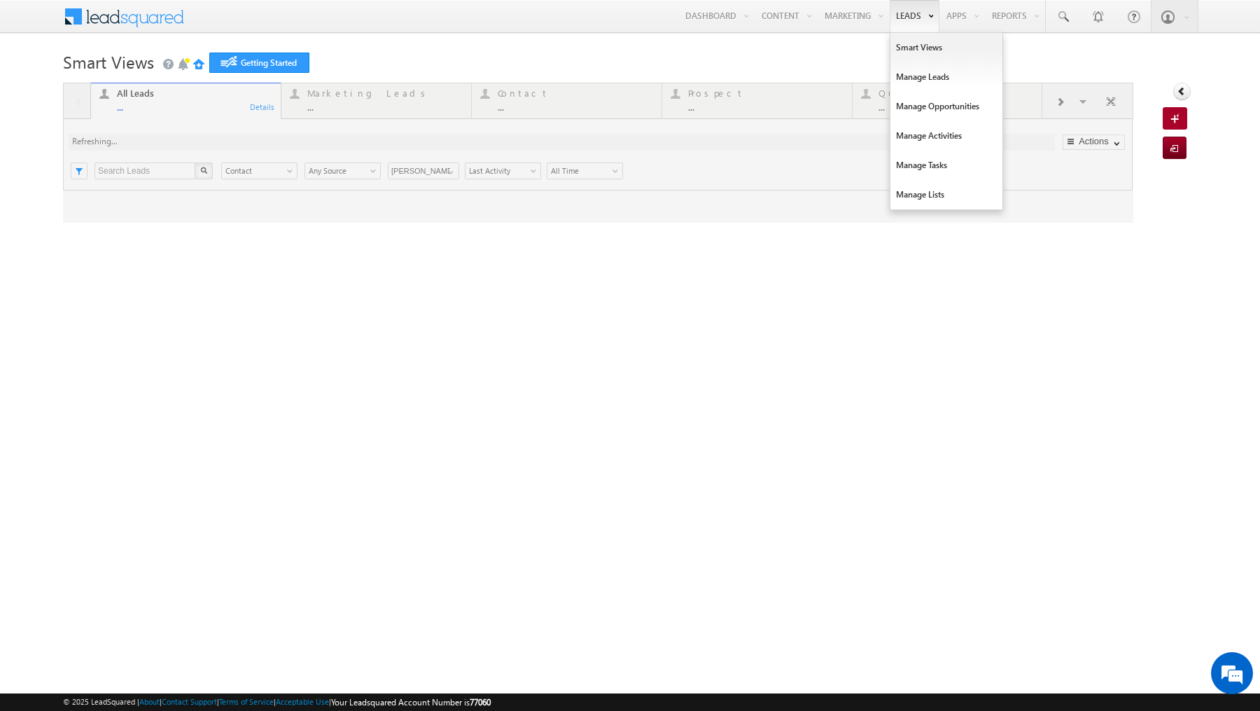
click at [915, 15] on link "Leads" at bounding box center [915, 16] width 50 height 32
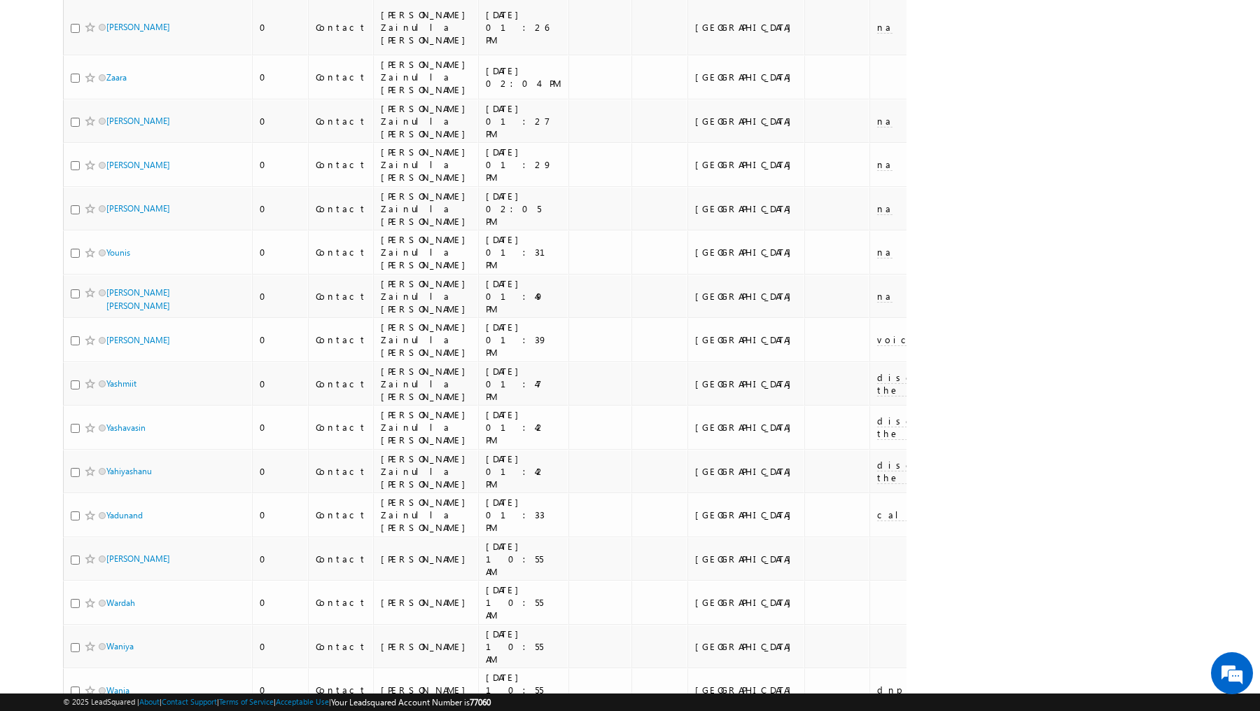
scroll to position [2887, 0]
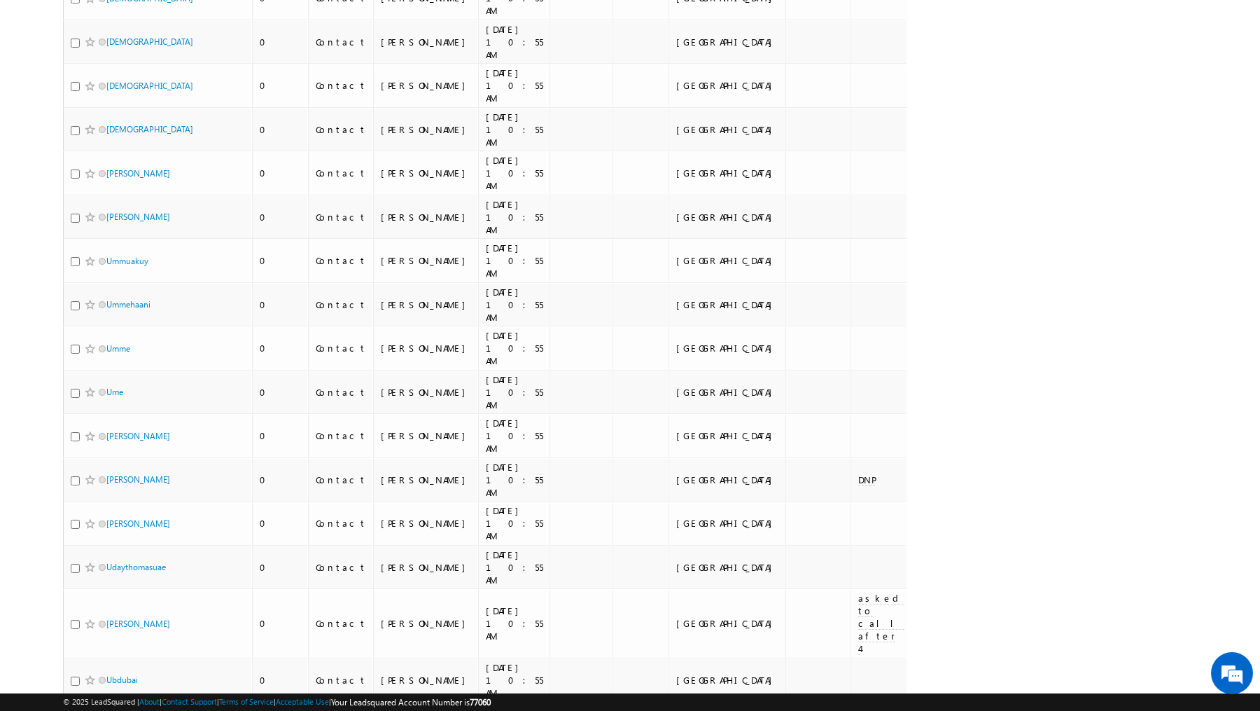
scroll to position [725, 0]
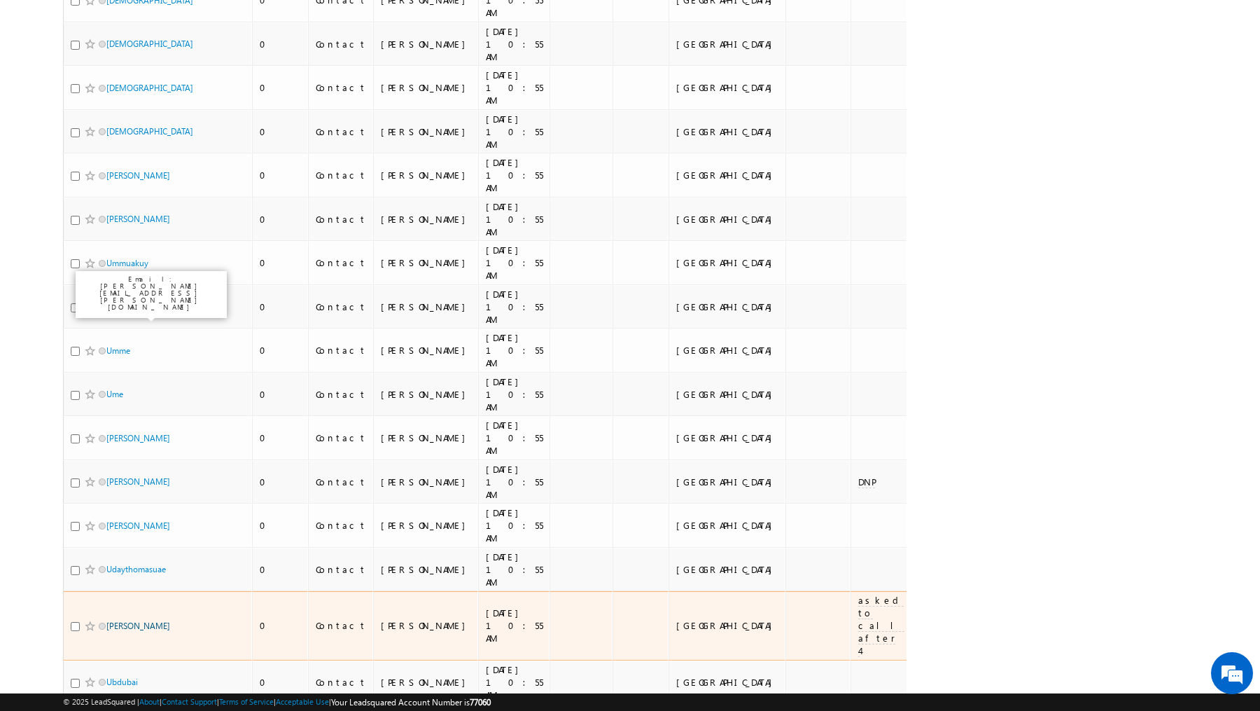
click at [122, 620] on link "[PERSON_NAME]" at bounding box center [138, 625] width 64 height 11
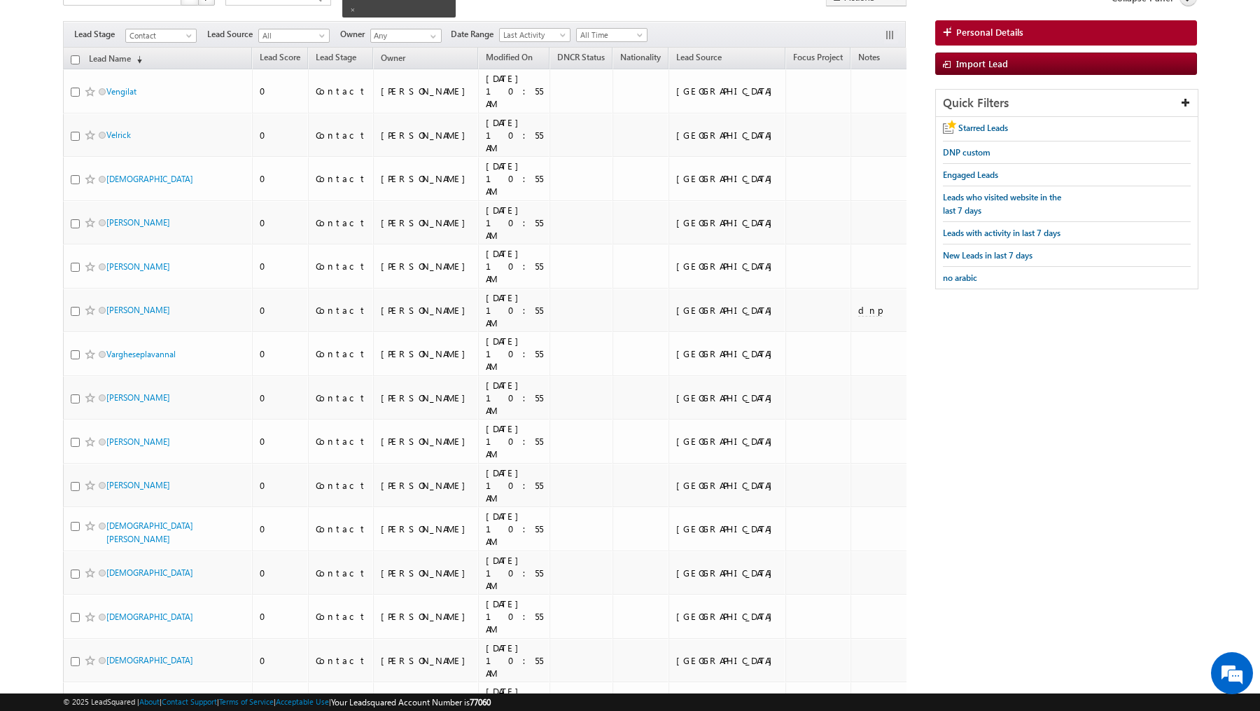
scroll to position [0, 0]
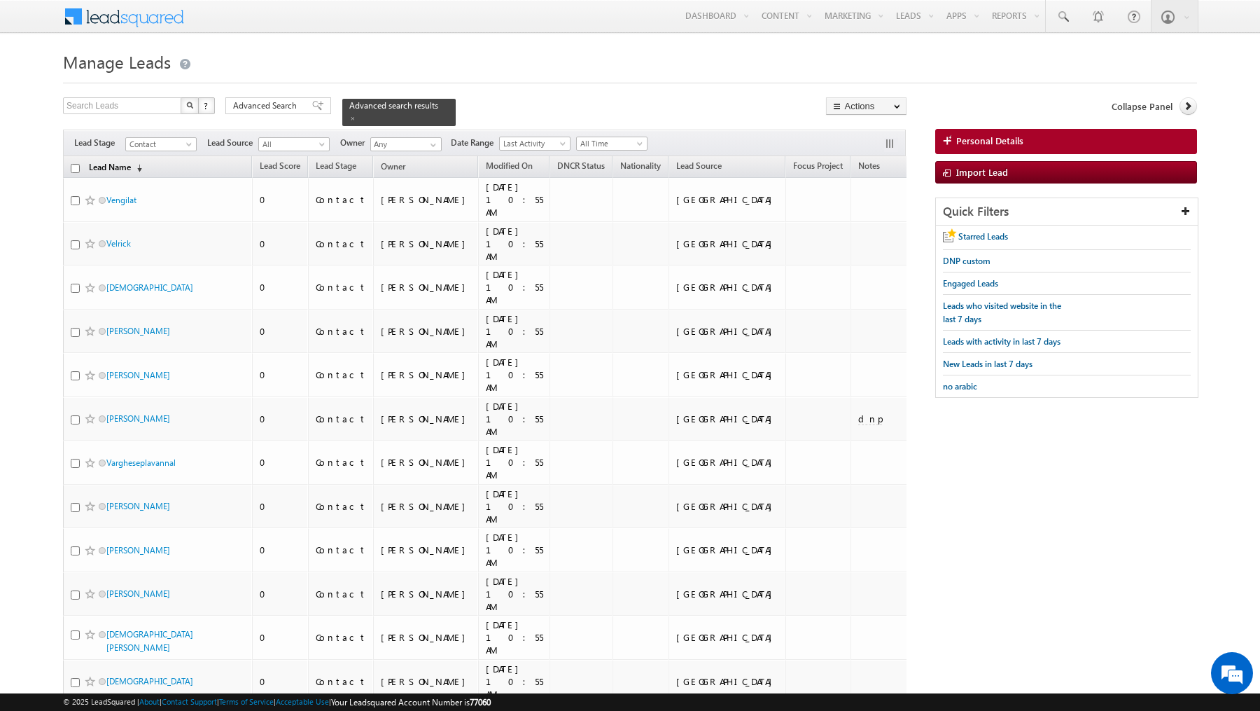
click at [139, 166] on span "(sorted descending)" at bounding box center [136, 167] width 11 height 11
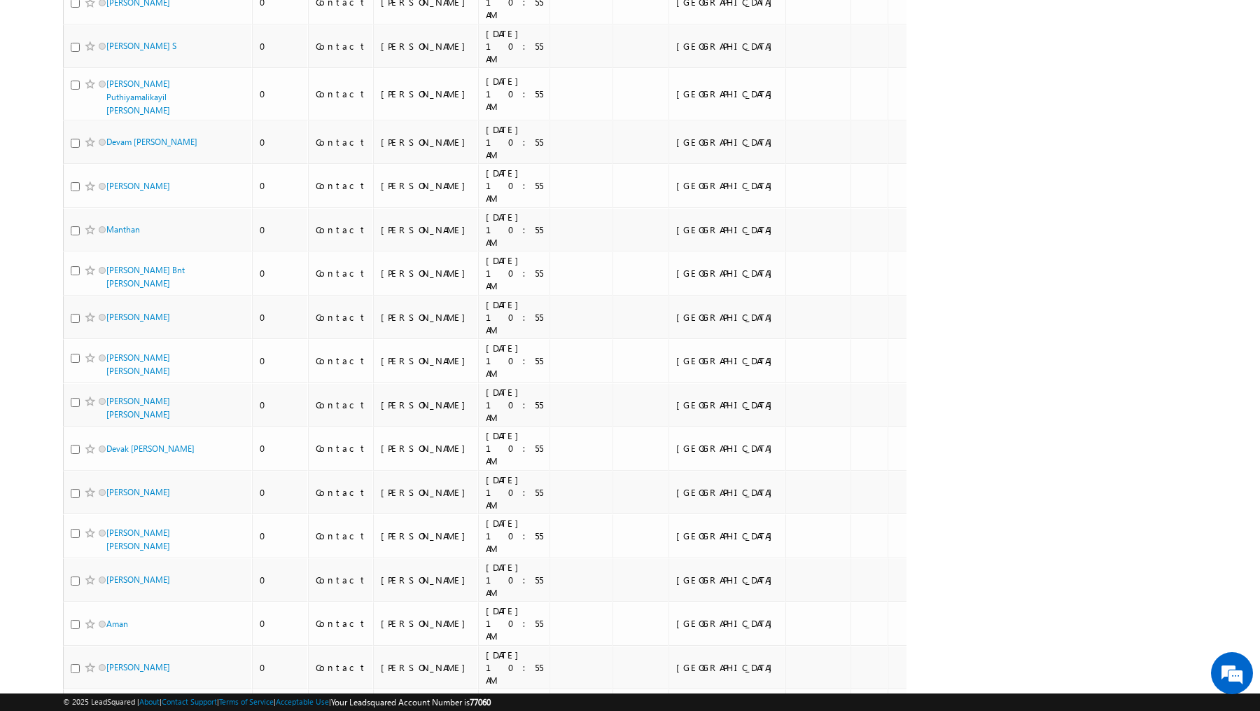
scroll to position [2755, 0]
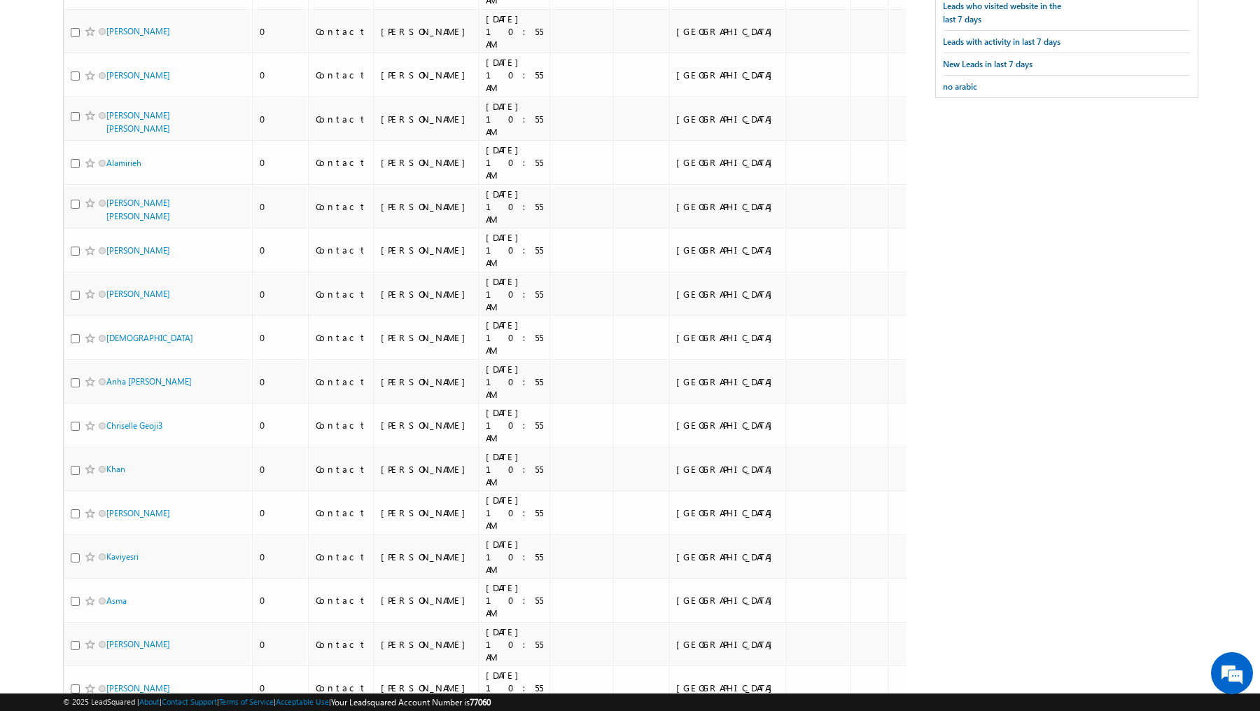
scroll to position [0, 0]
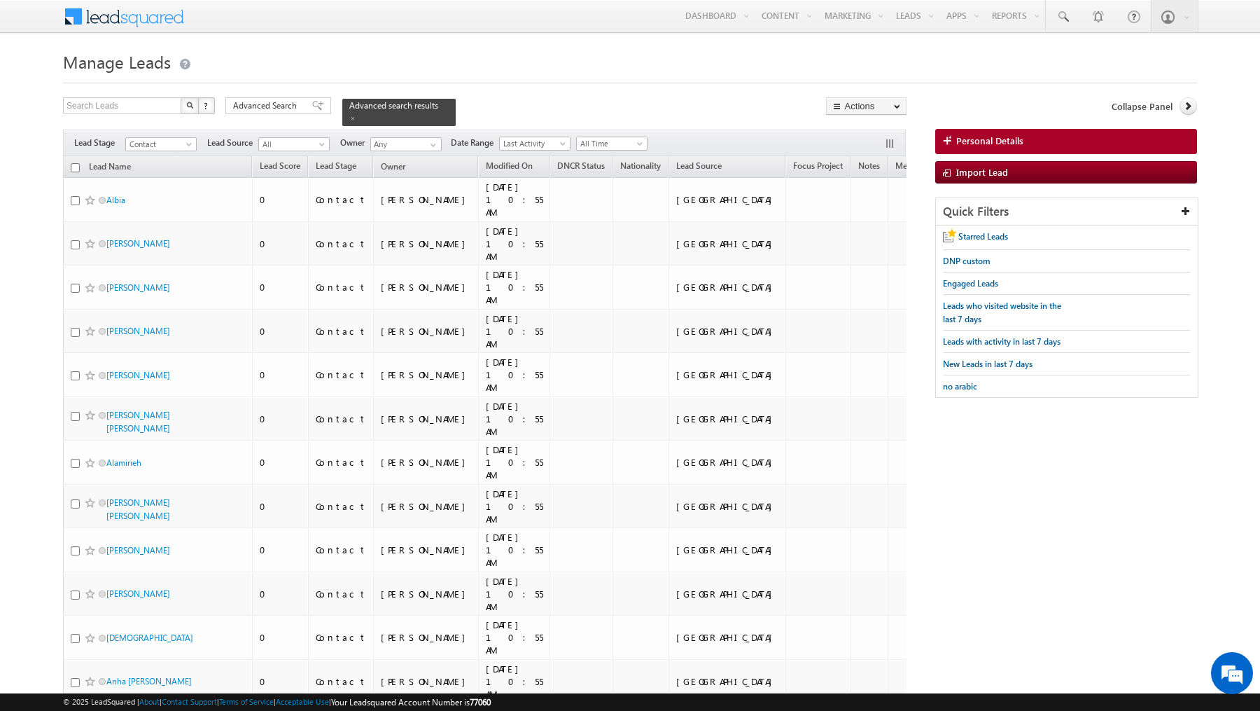
click at [72, 167] on input "checkbox" at bounding box center [75, 167] width 9 height 9
checkbox input "true"
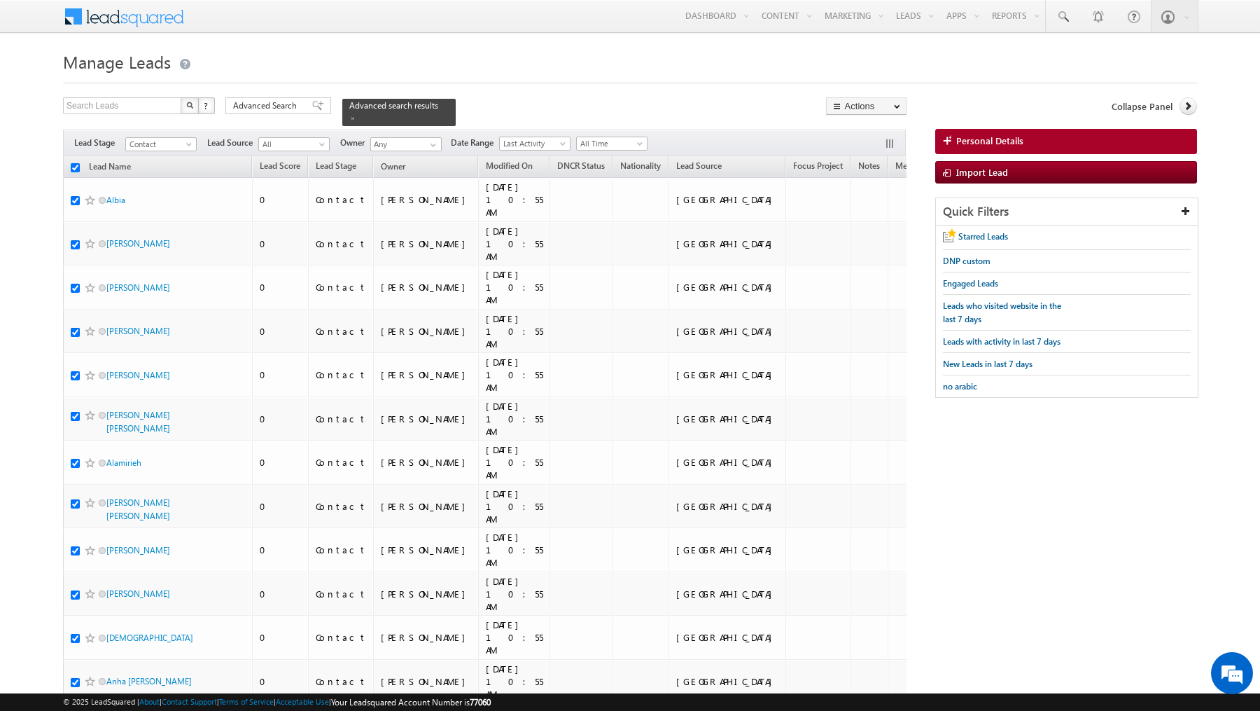
checkbox input "true"
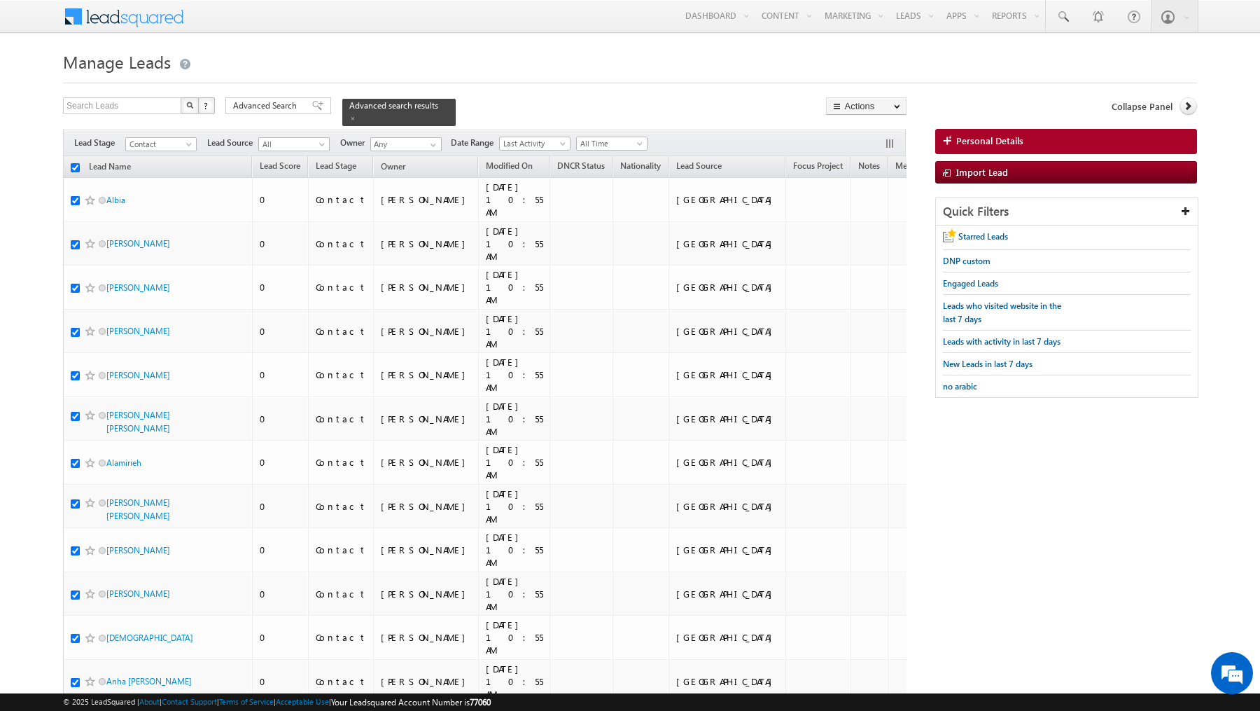
checkbox input "true"
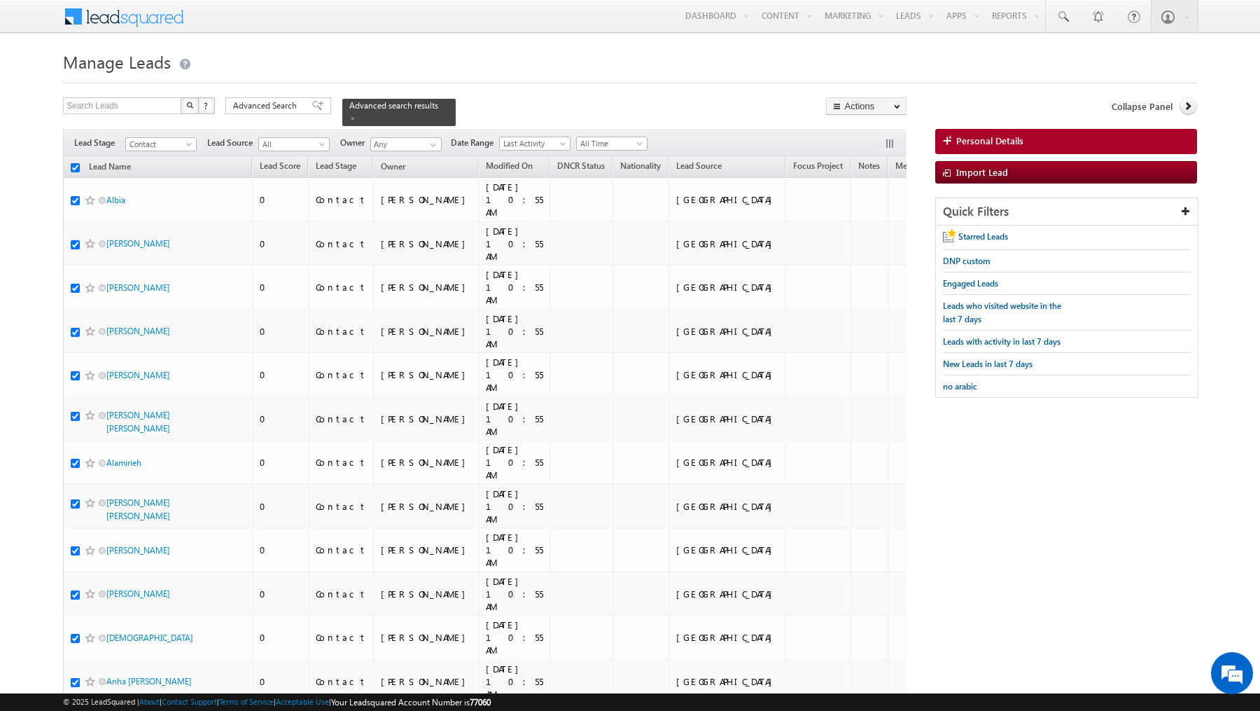
checkbox input "true"
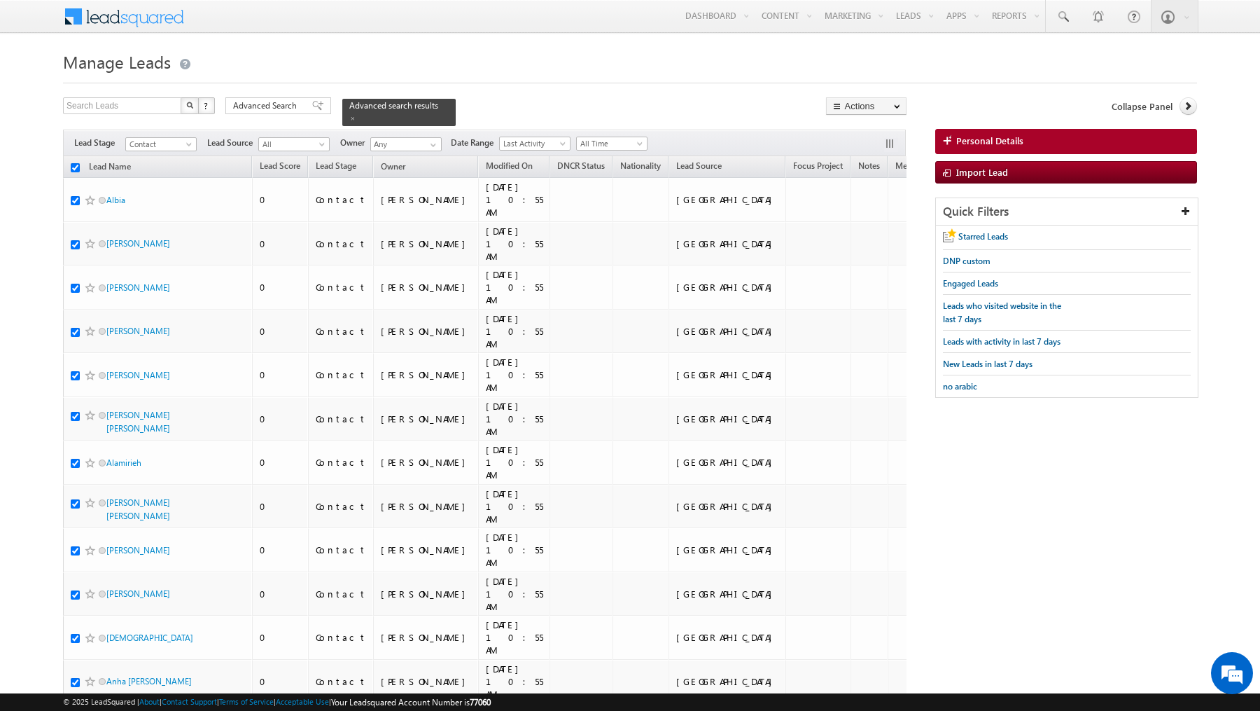
checkbox input "true"
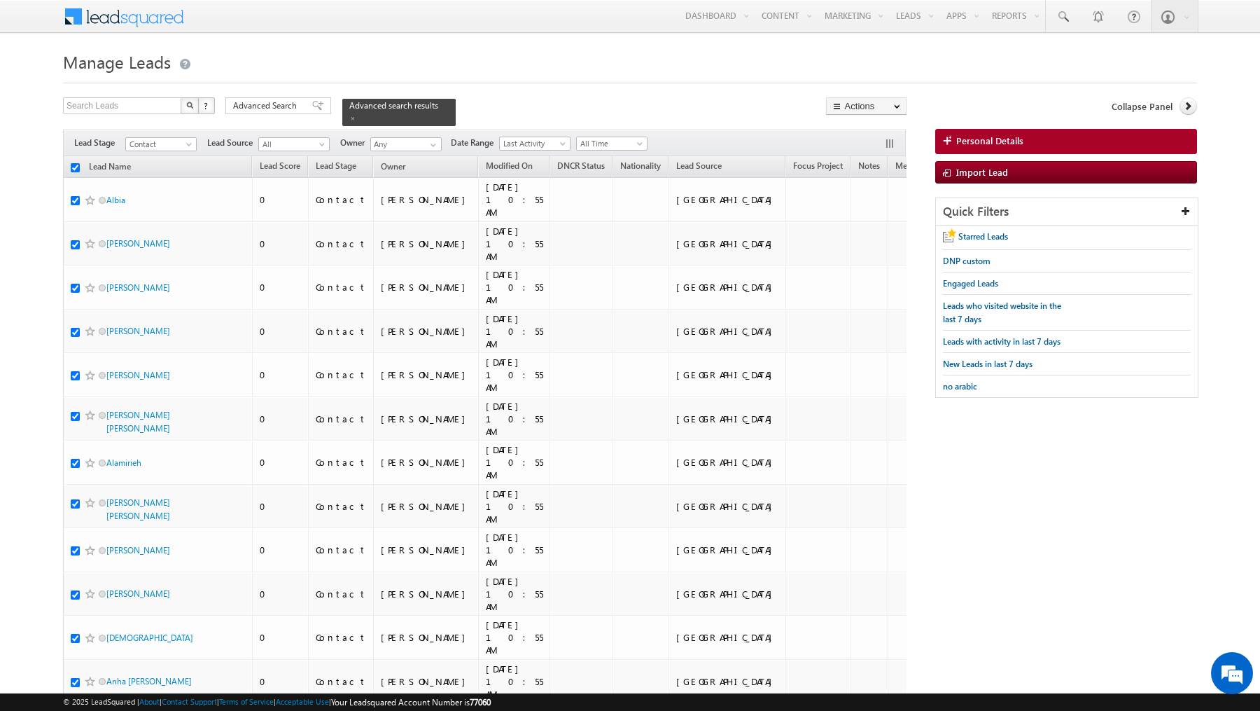
checkbox input "true"
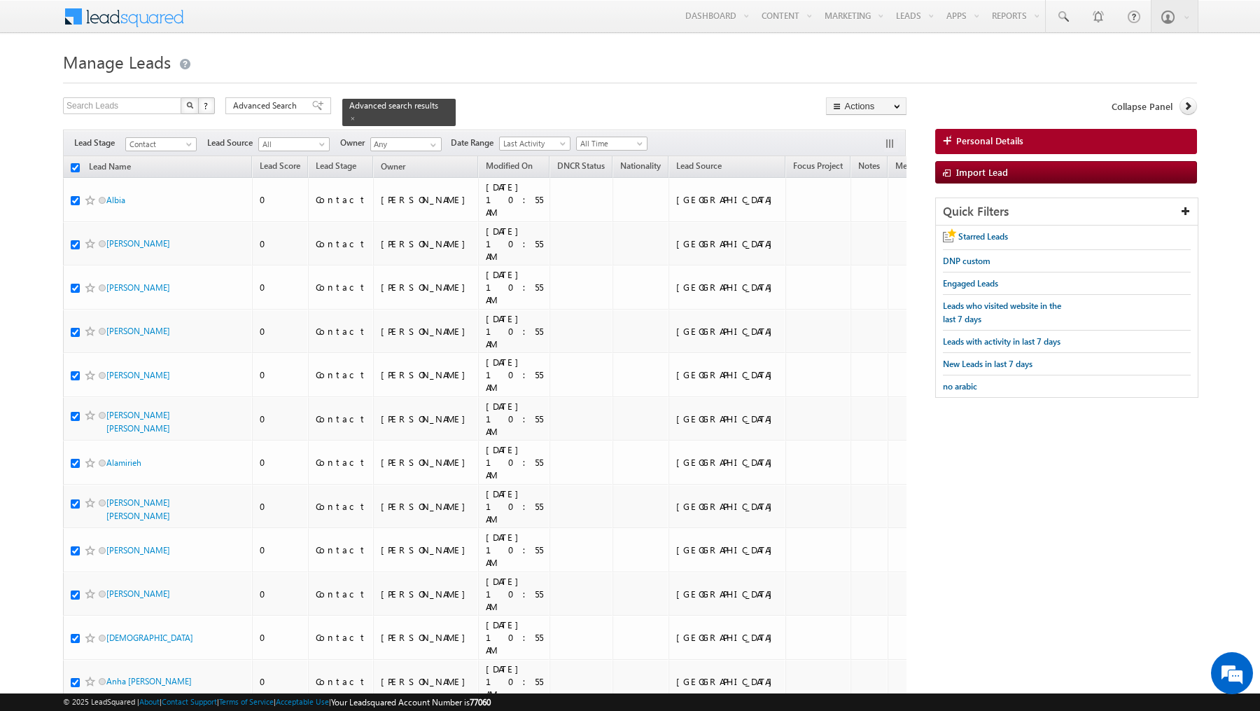
checkbox input "true"
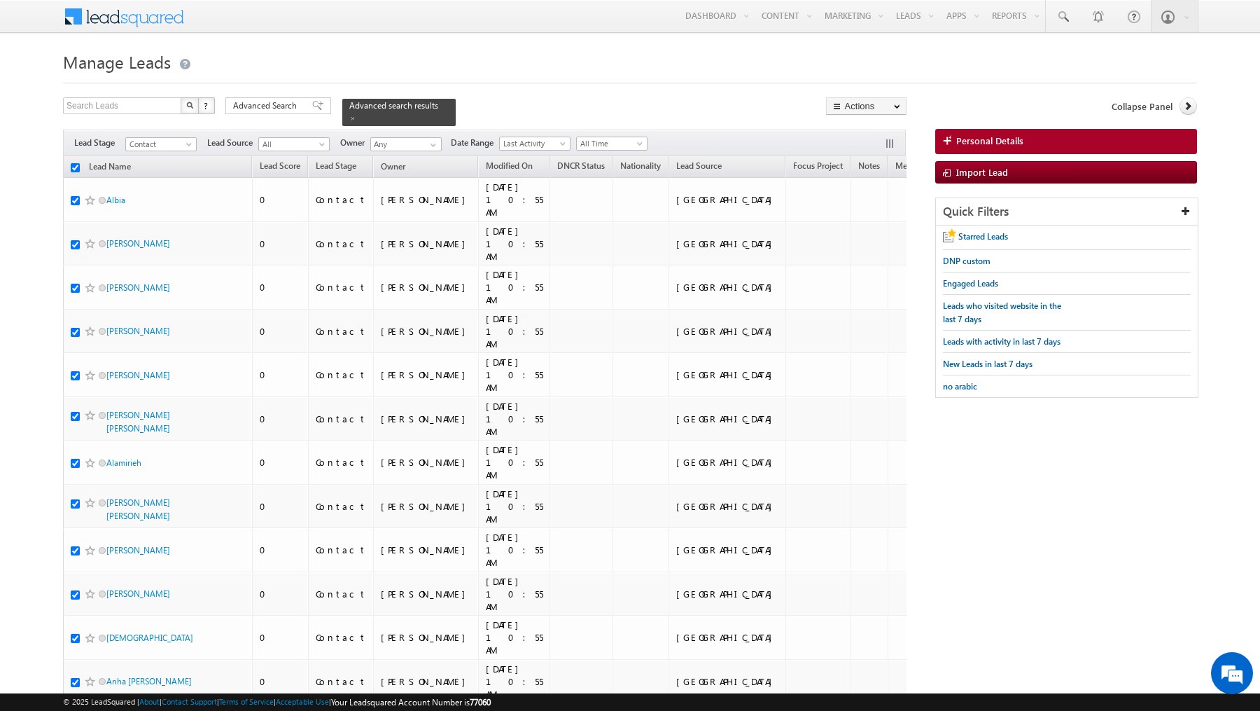
checkbox input "true"
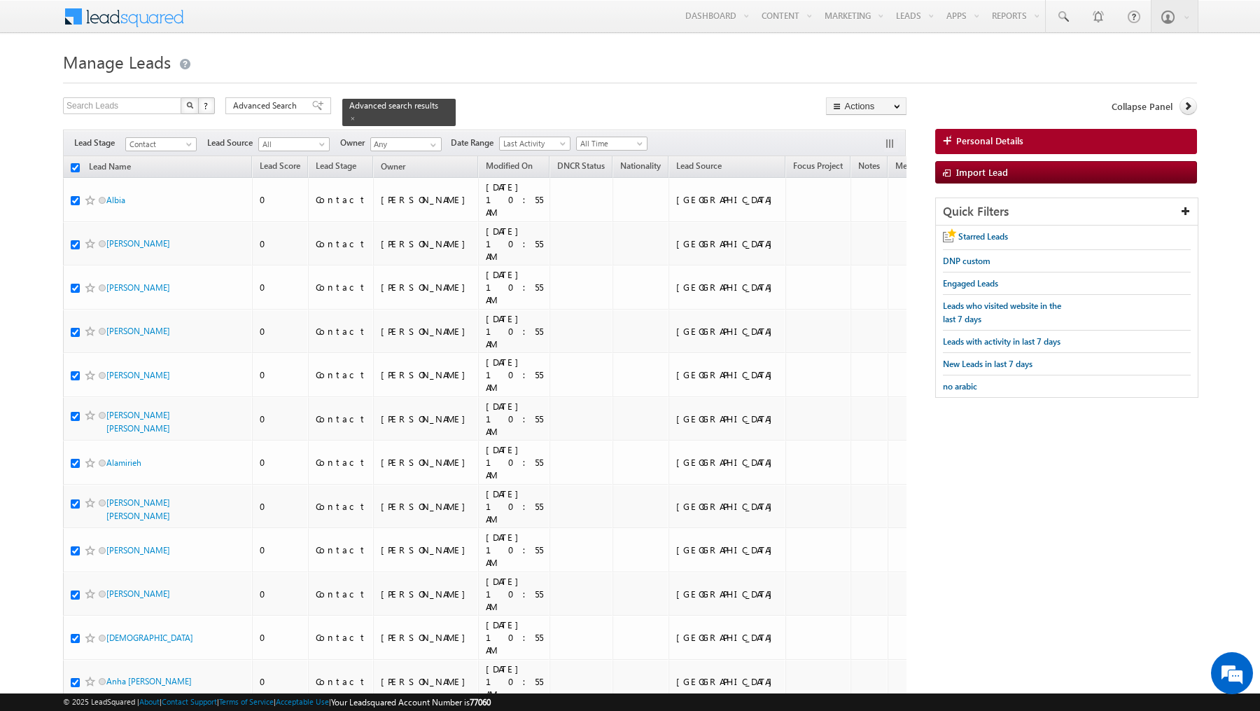
checkbox input "true"
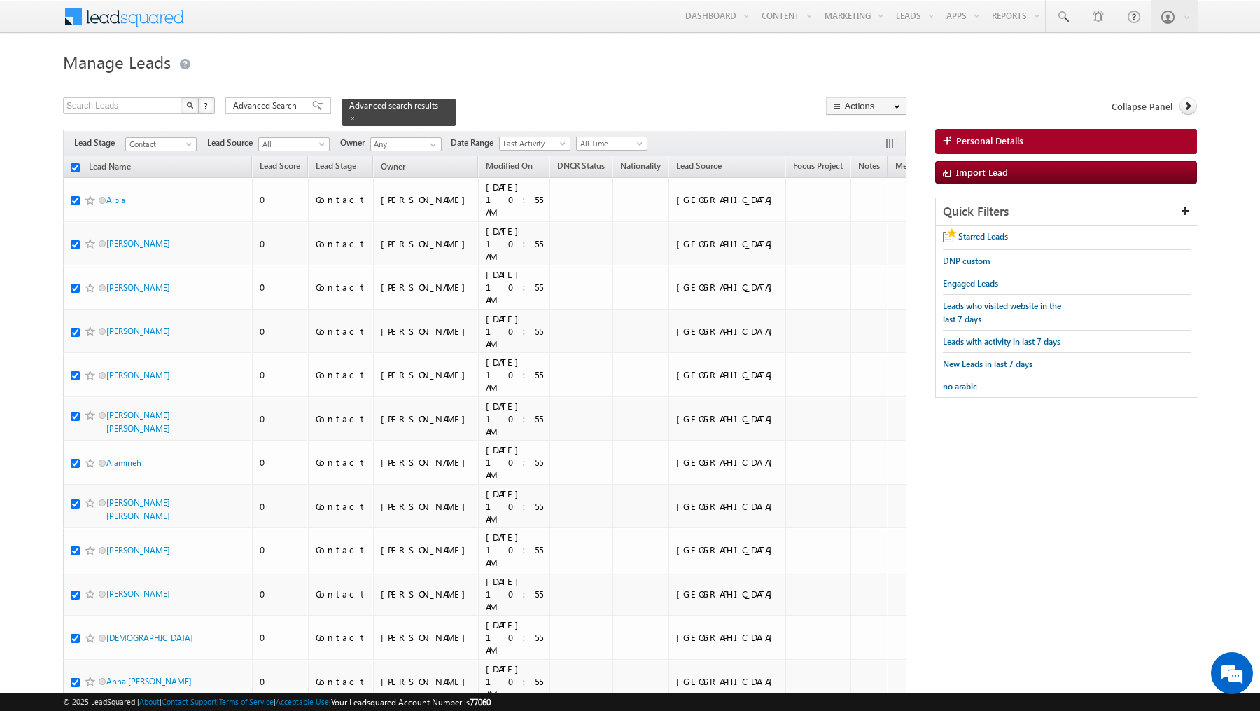
checkbox input "true"
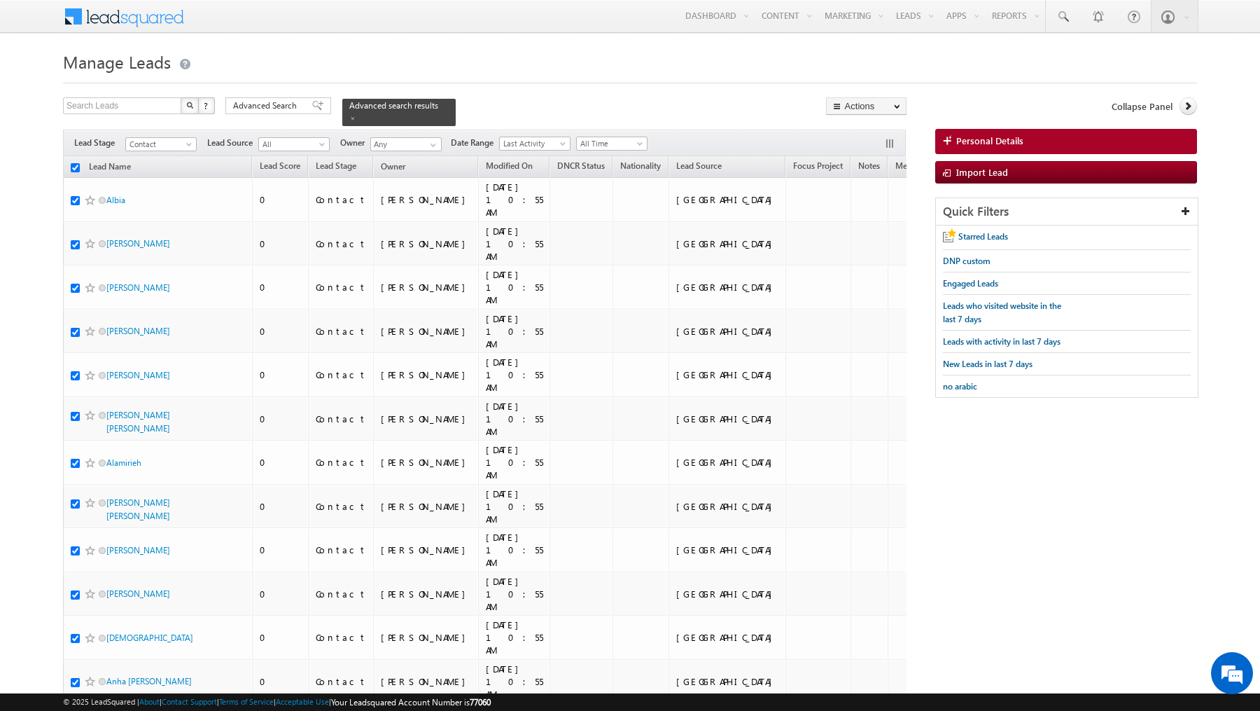
checkbox input "true"
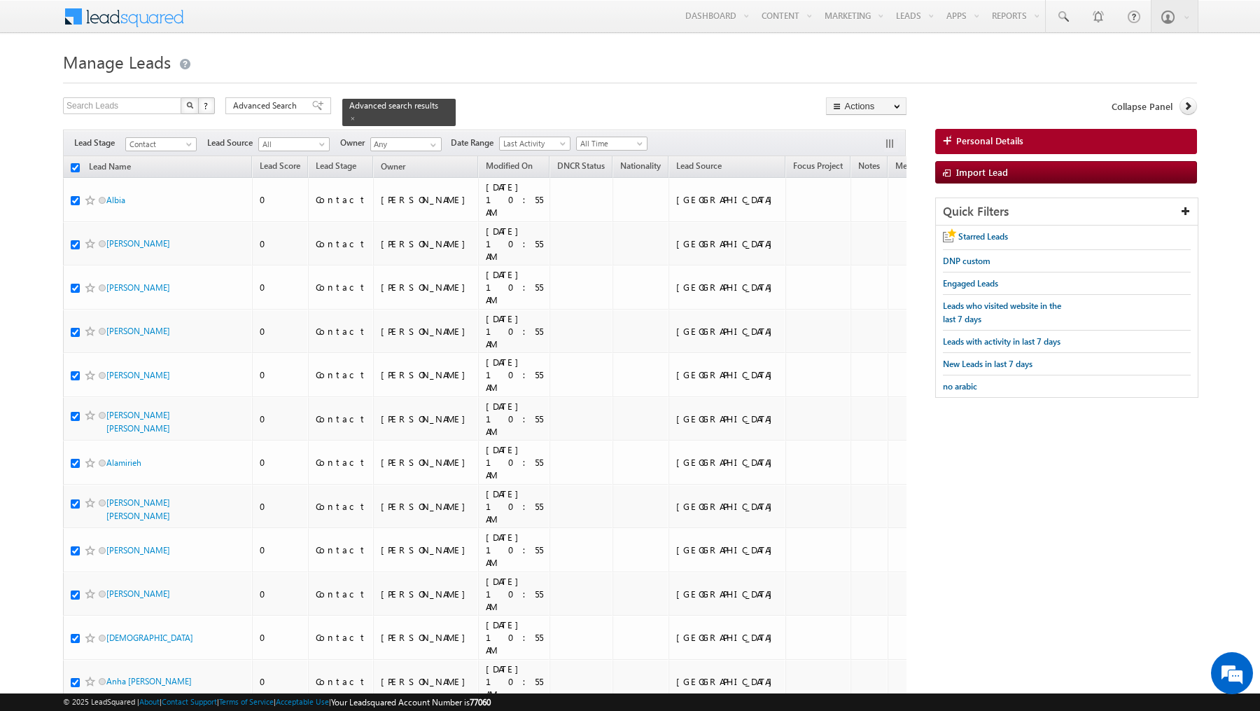
checkbox input "true"
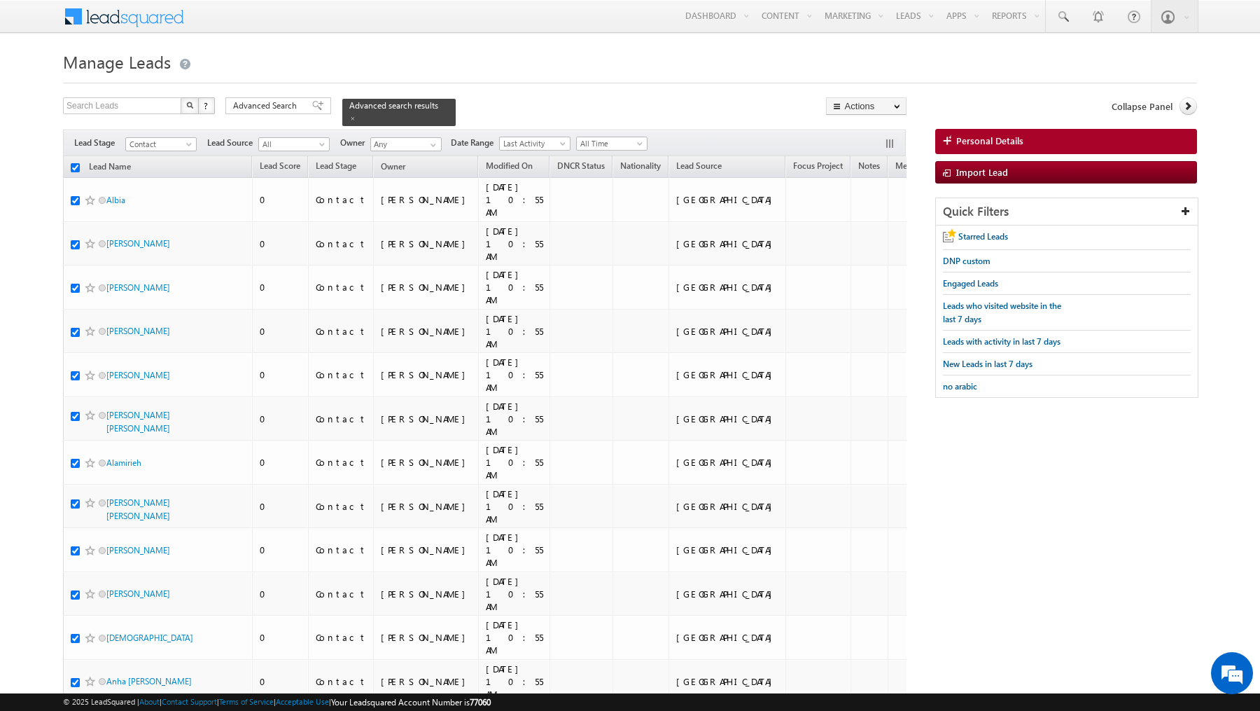
checkbox input "true"
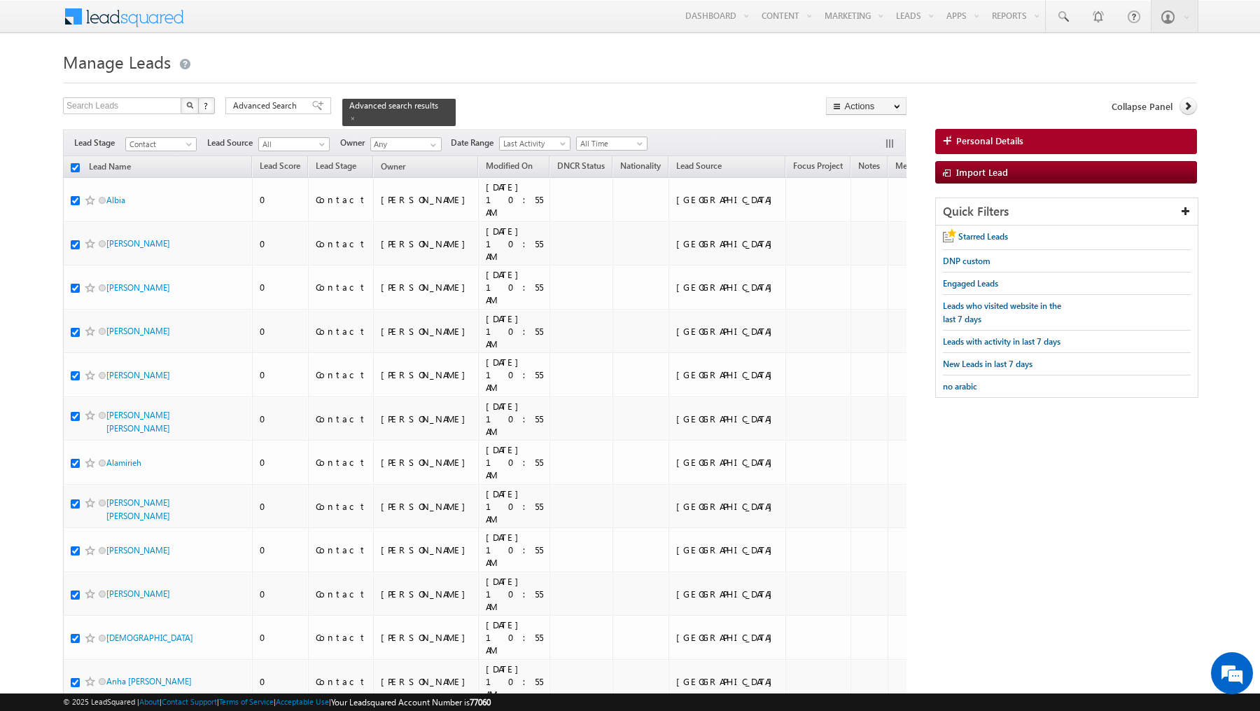
checkbox input "true"
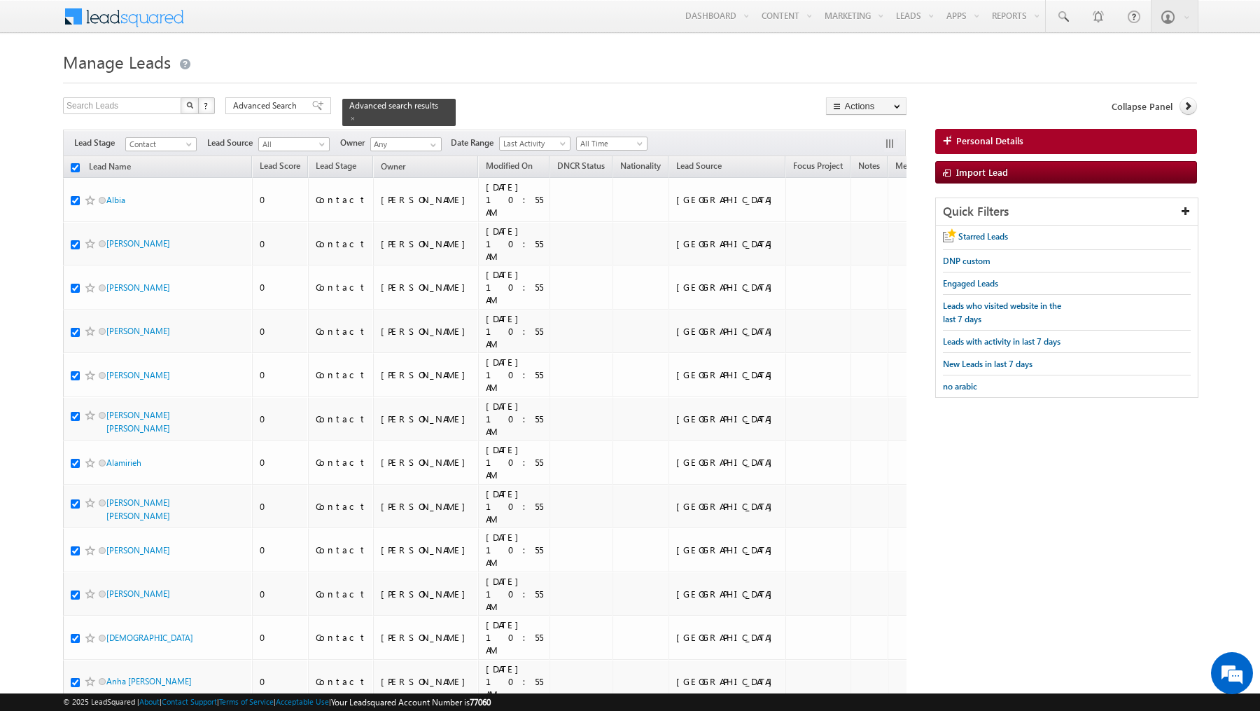
checkbox input "true"
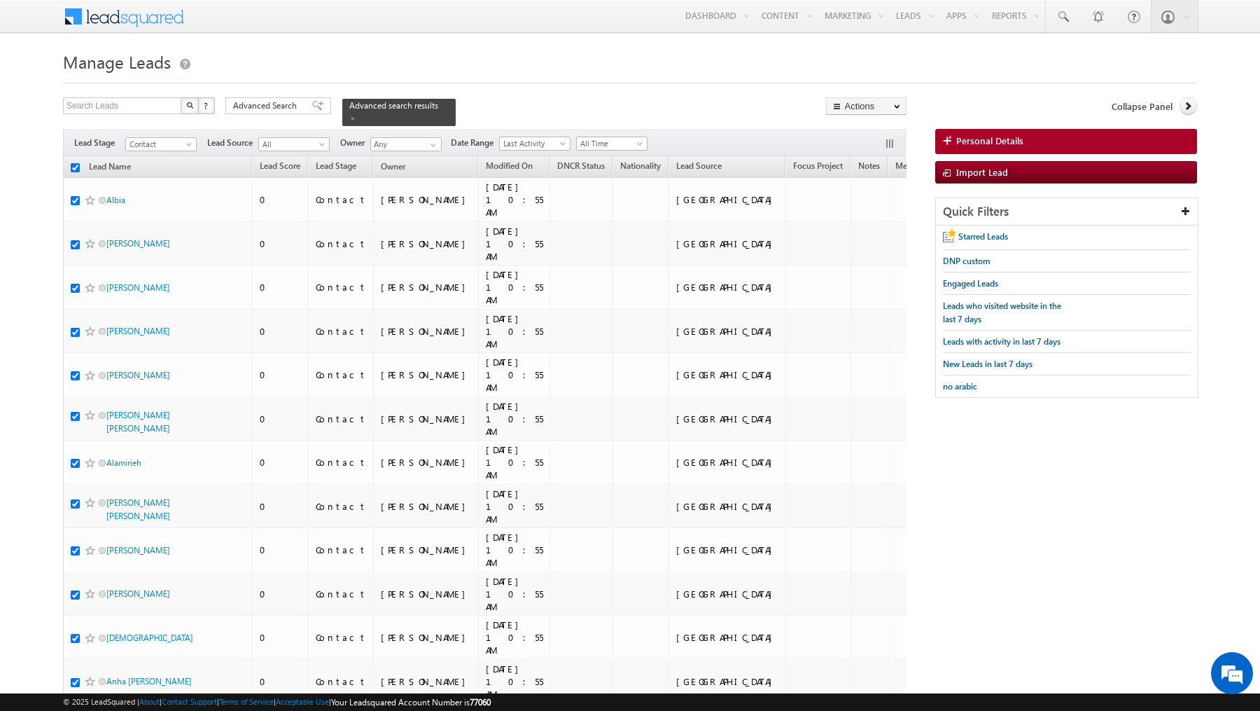
checkbox input "true"
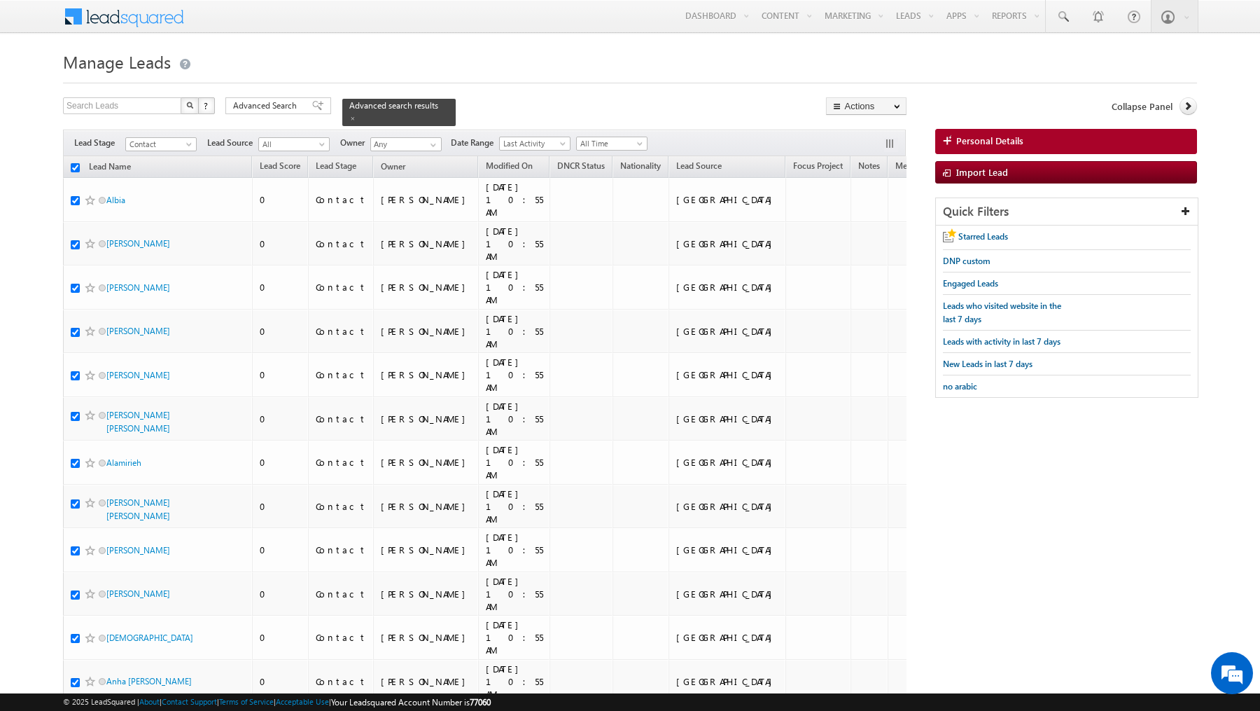
checkbox input "true"
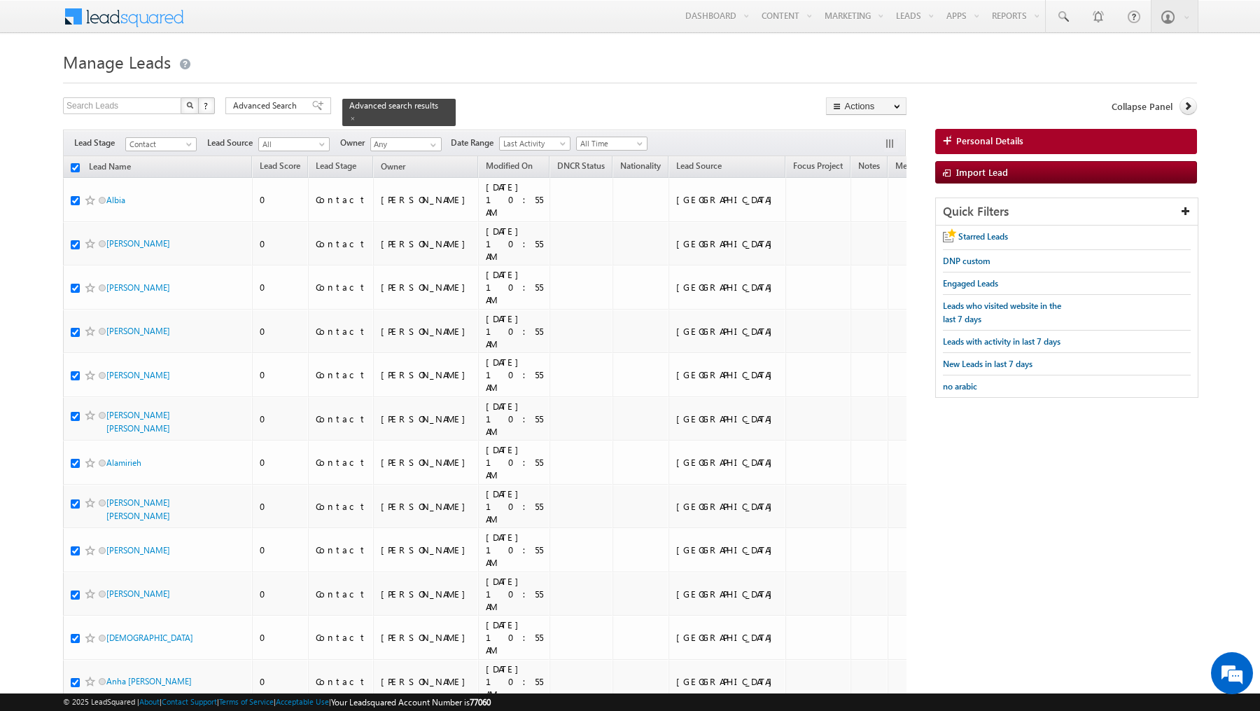
checkbox input "true"
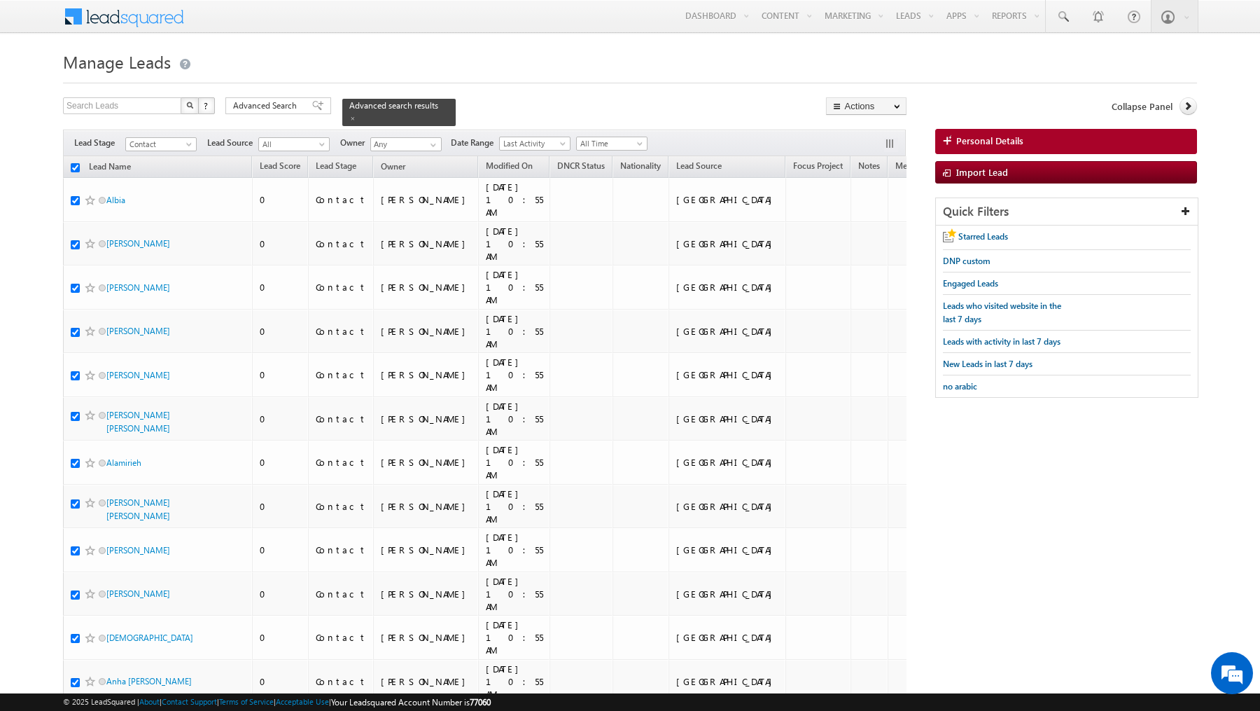
checkbox input "true"
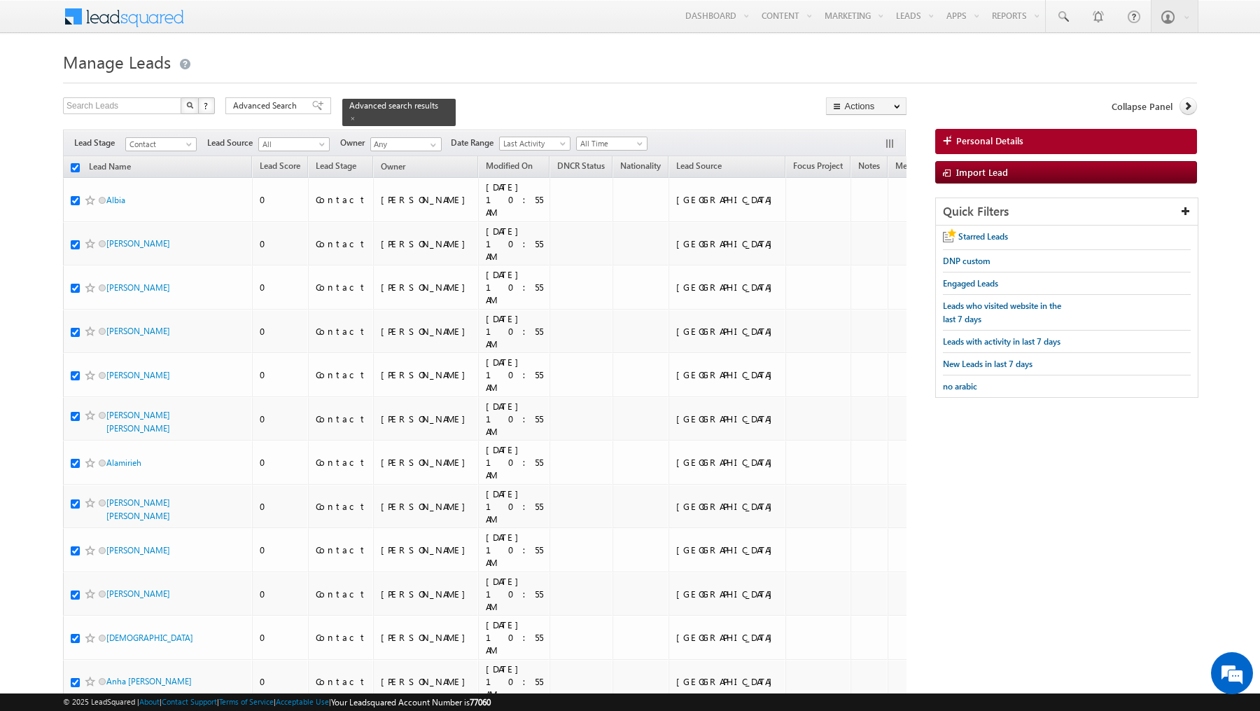
checkbox input "true"
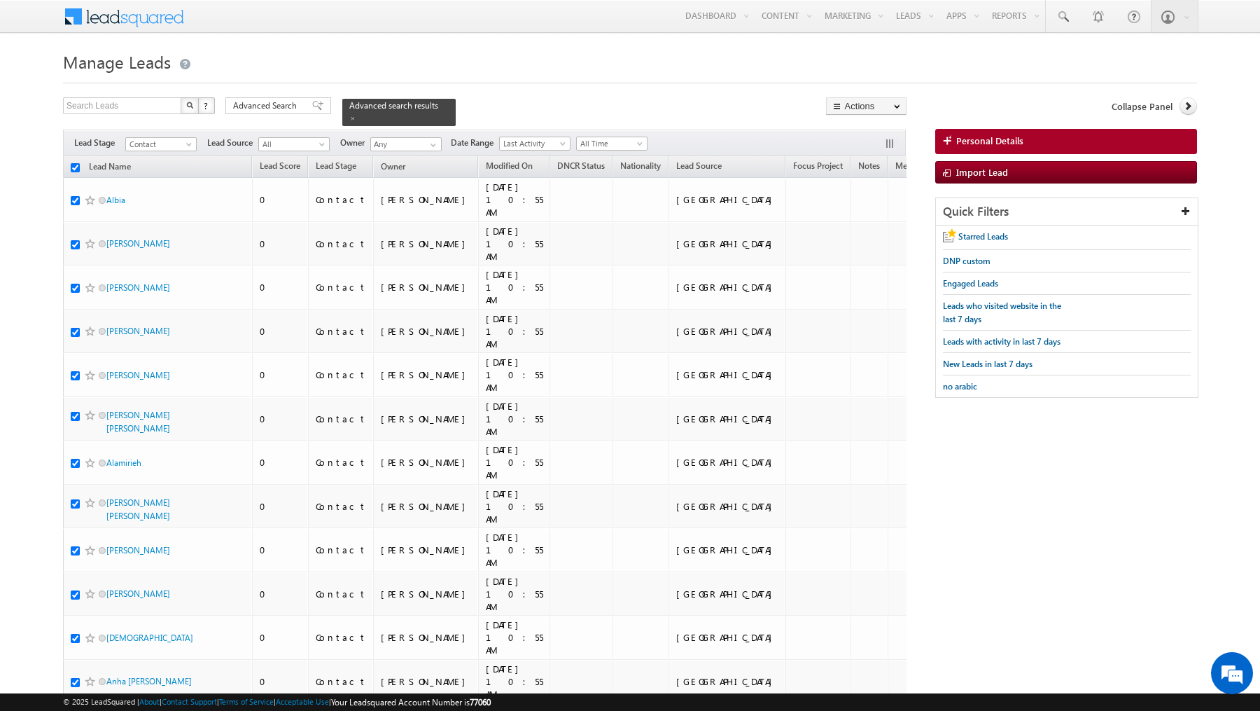
checkbox input "true"
click at [875, 228] on link "Change Owner" at bounding box center [866, 226] width 79 height 17
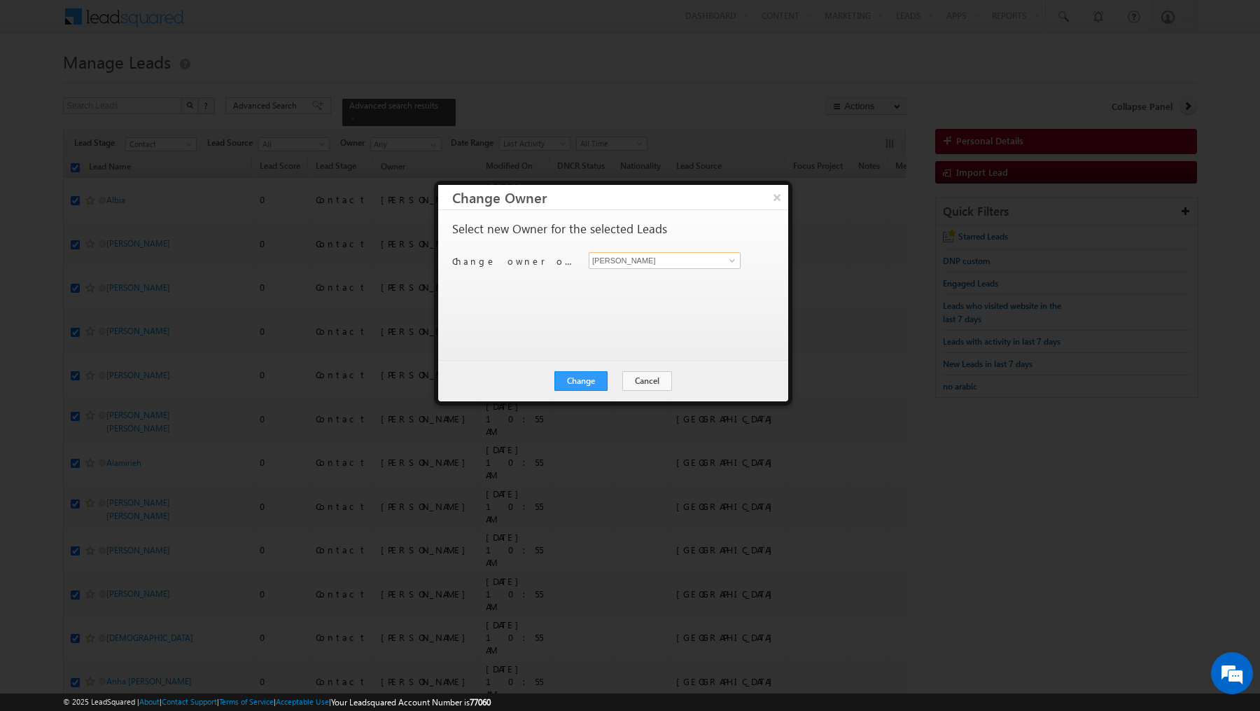
click at [703, 256] on input "[PERSON_NAME]" at bounding box center [665, 260] width 152 height 17
click at [679, 277] on link "Khyati Khyati@indglobal.ae" at bounding box center [665, 281] width 152 height 27
type input "Khyati"
click at [579, 377] on button "Change" at bounding box center [581, 381] width 53 height 20
click at [615, 377] on button "Close" at bounding box center [615, 381] width 45 height 20
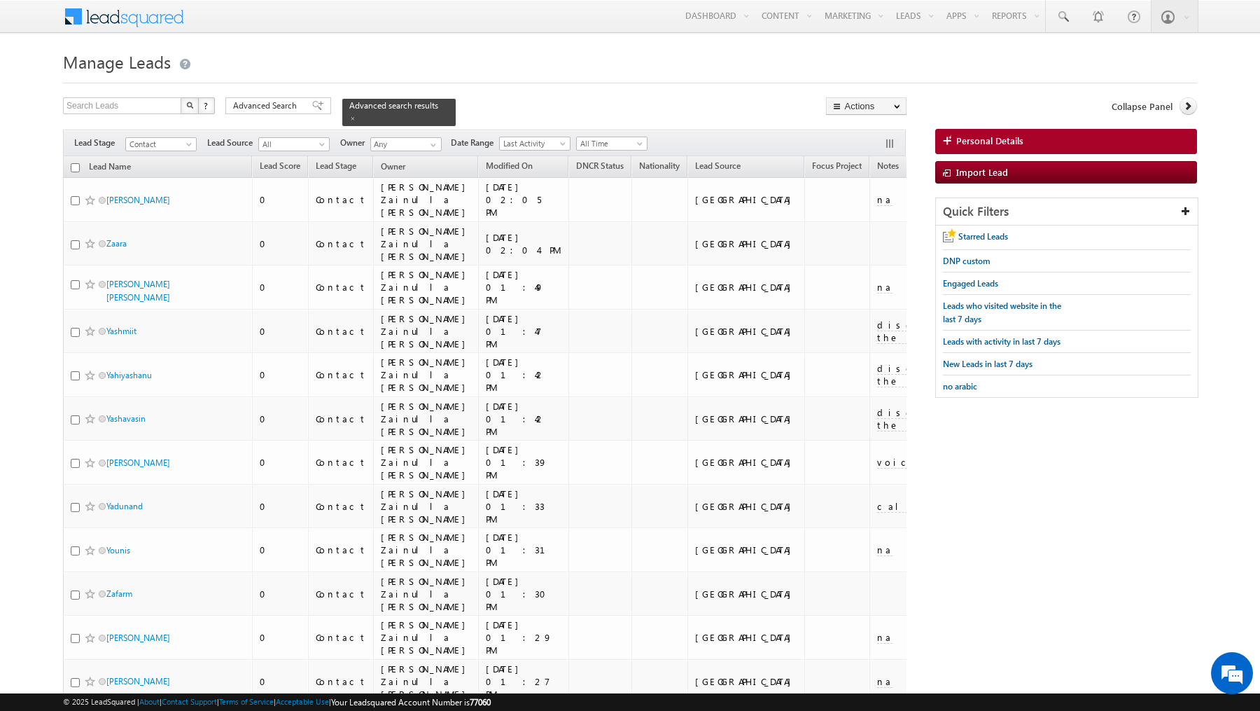
click at [78, 164] on input "checkbox" at bounding box center [75, 167] width 9 height 9
checkbox input "true"
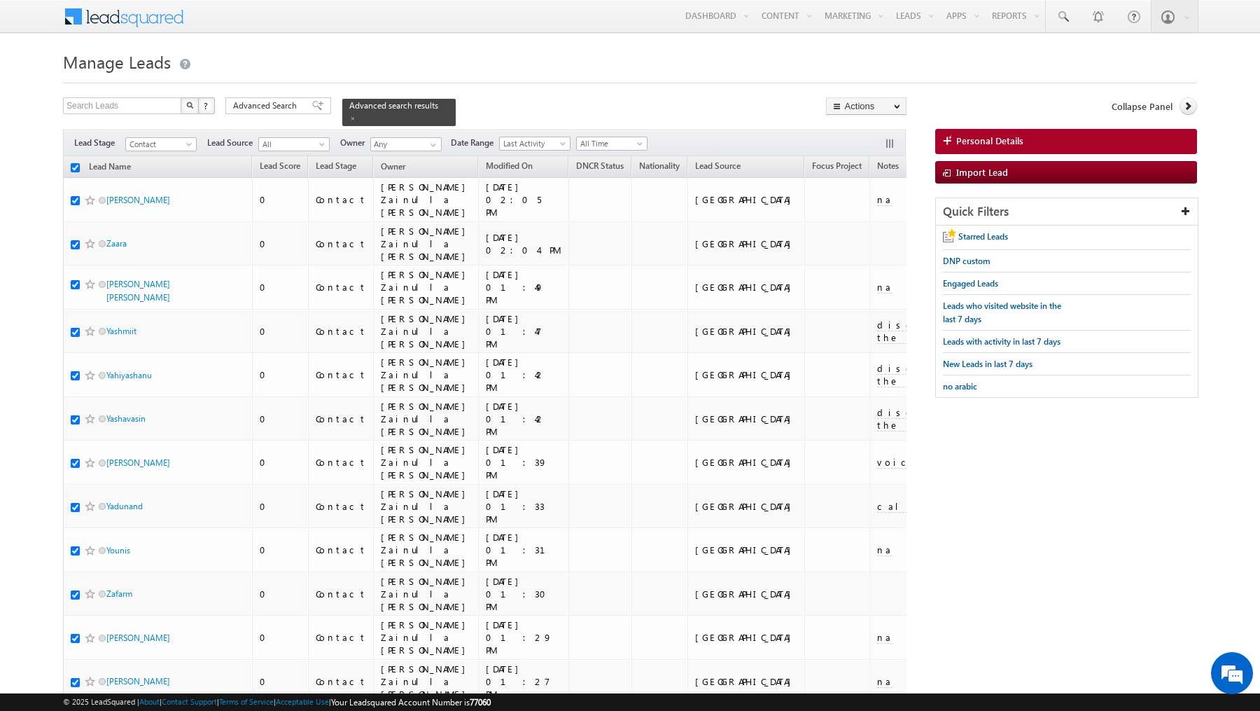
checkbox input "true"
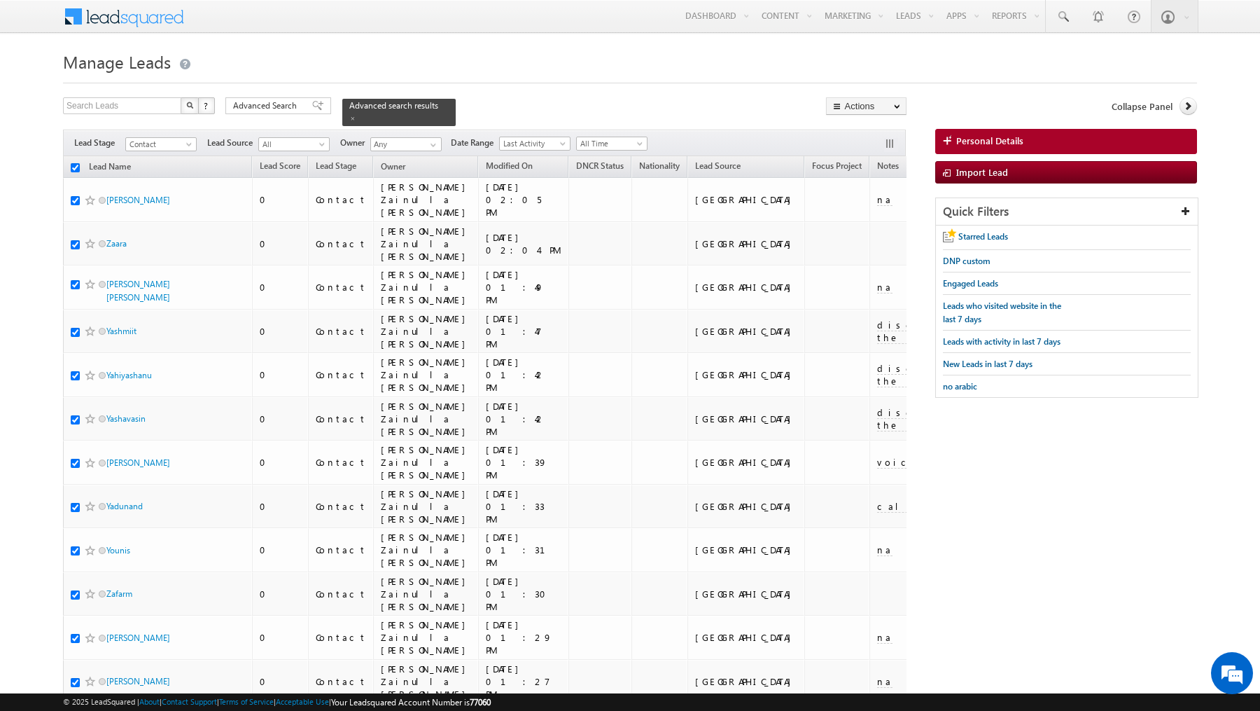
checkbox input "true"
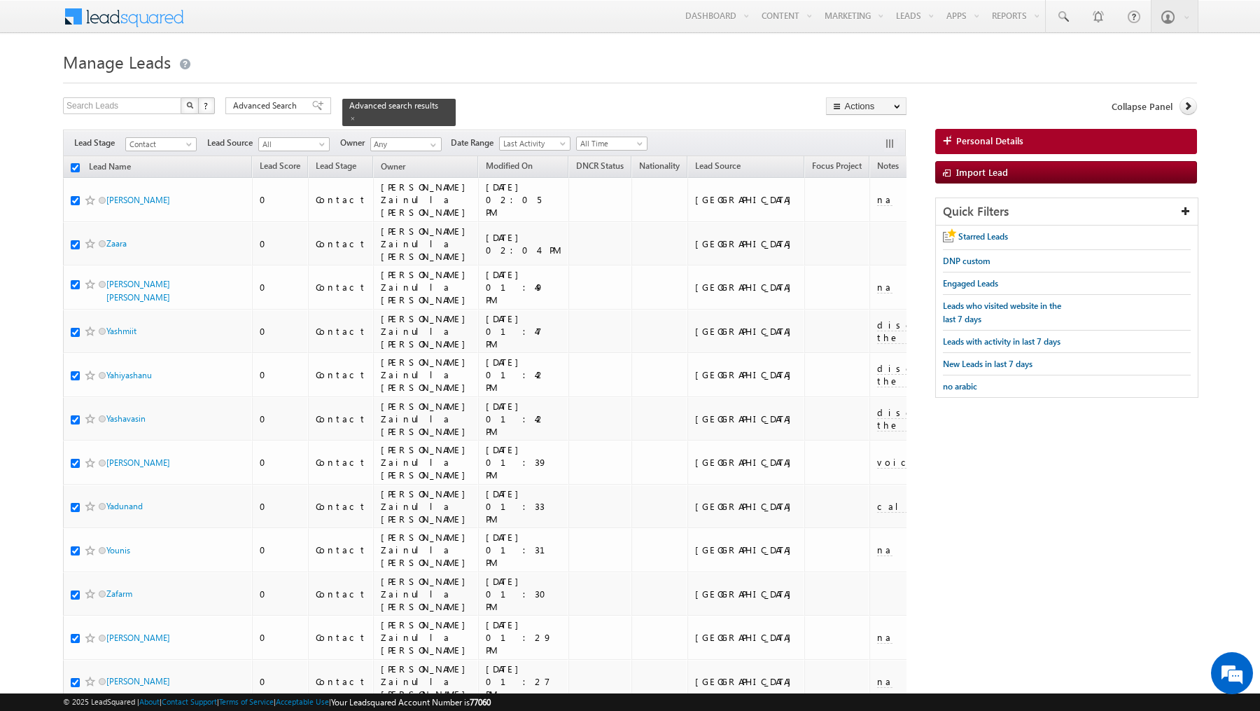
checkbox input "true"
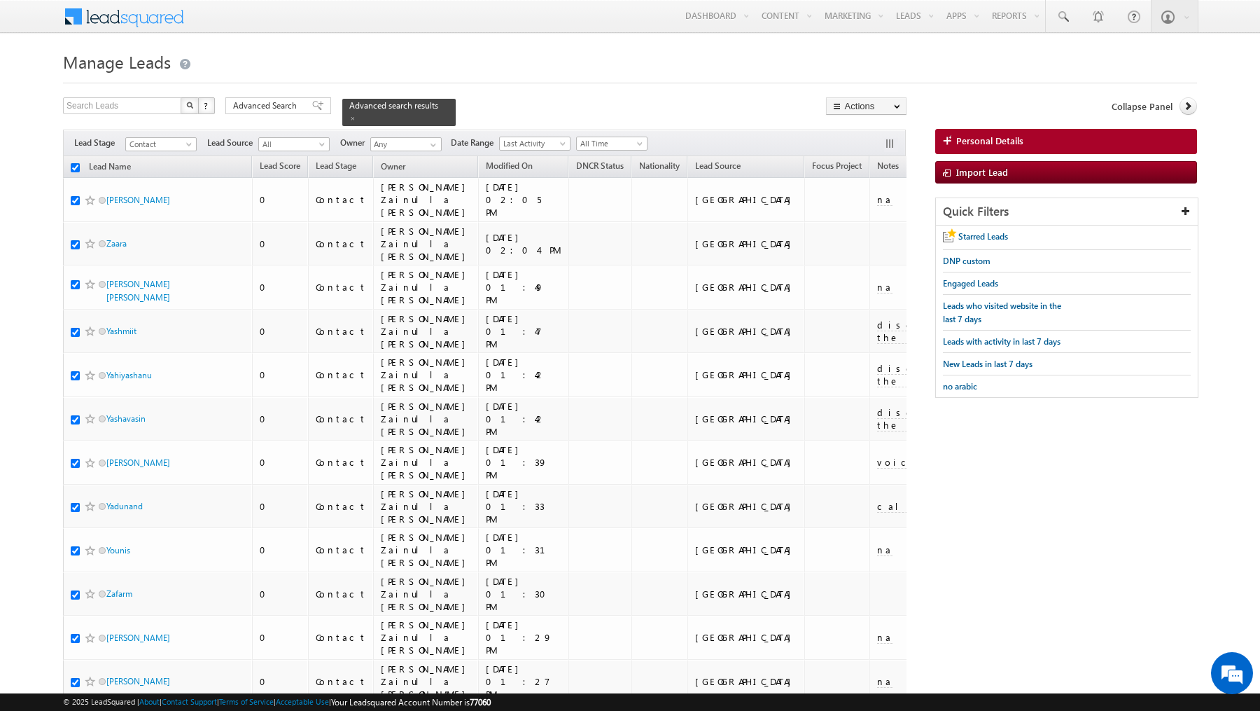
checkbox input "true"
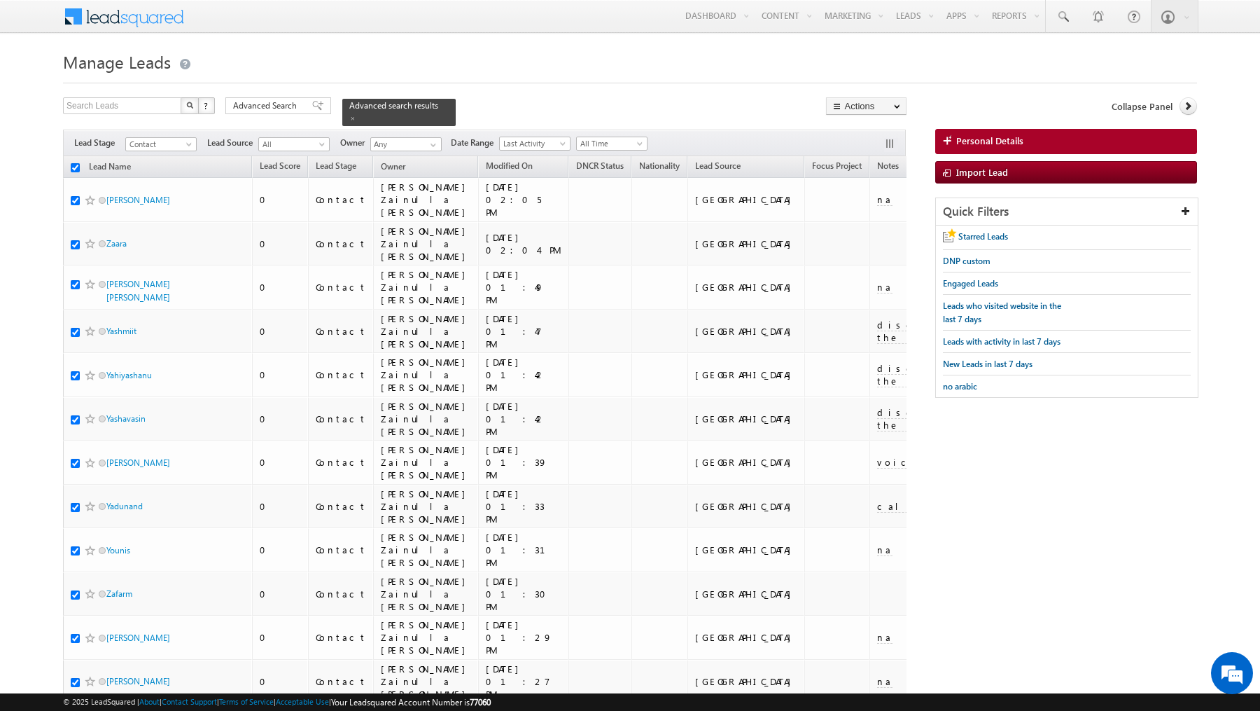
checkbox input "true"
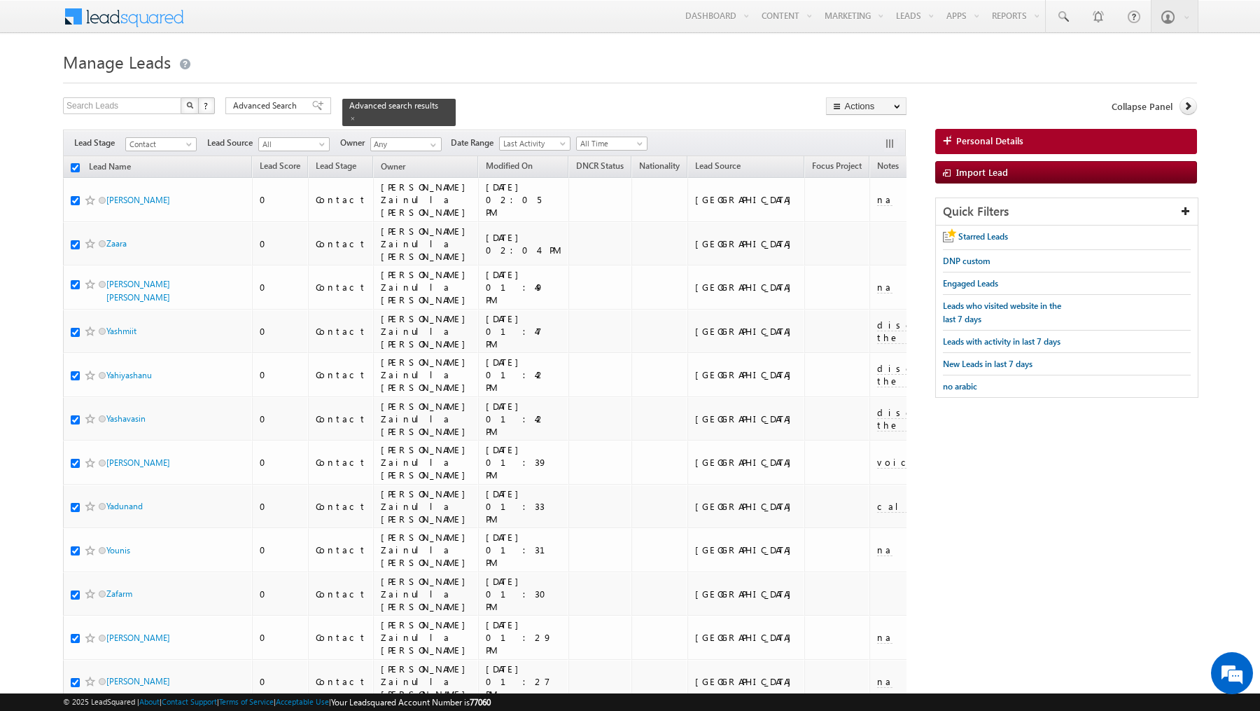
checkbox input "true"
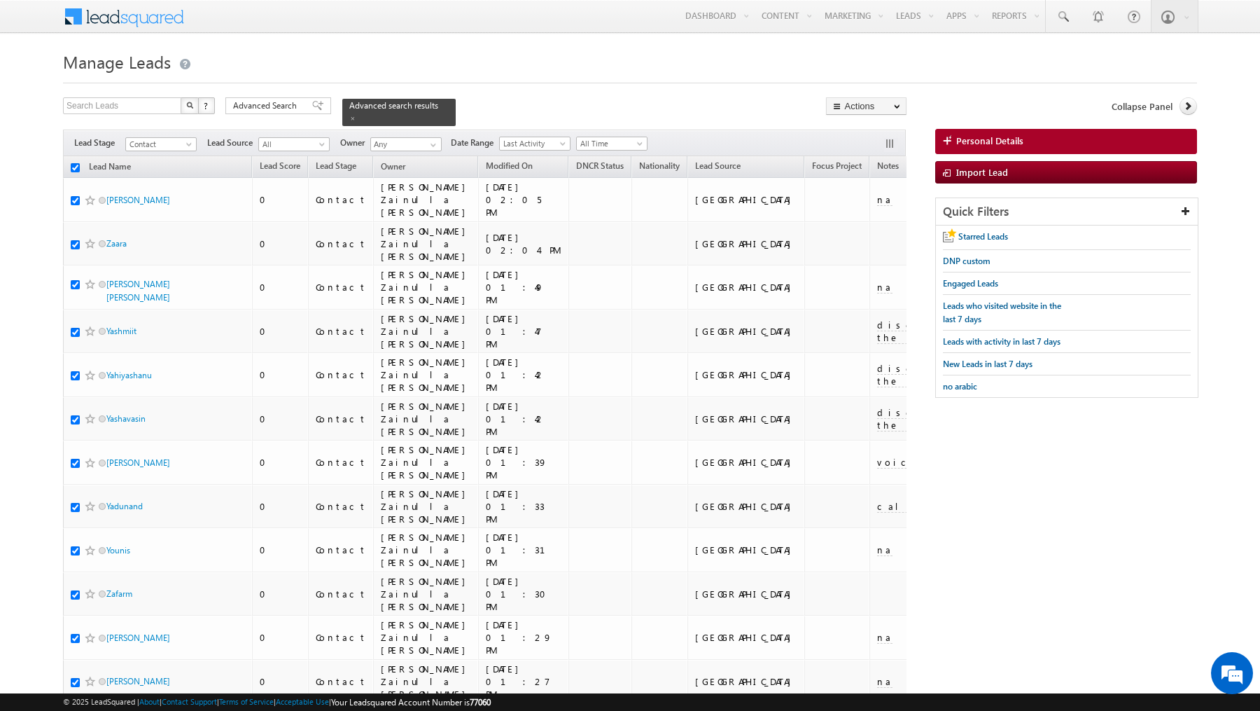
checkbox input "true"
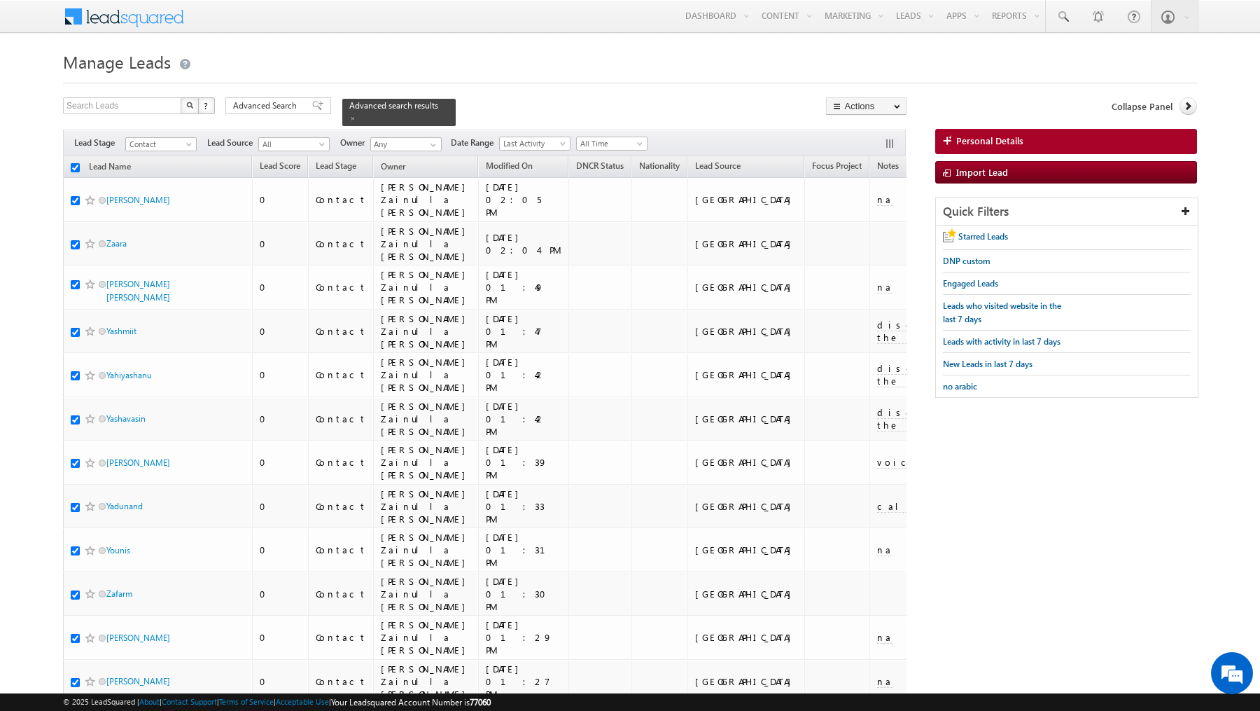
checkbox input "true"
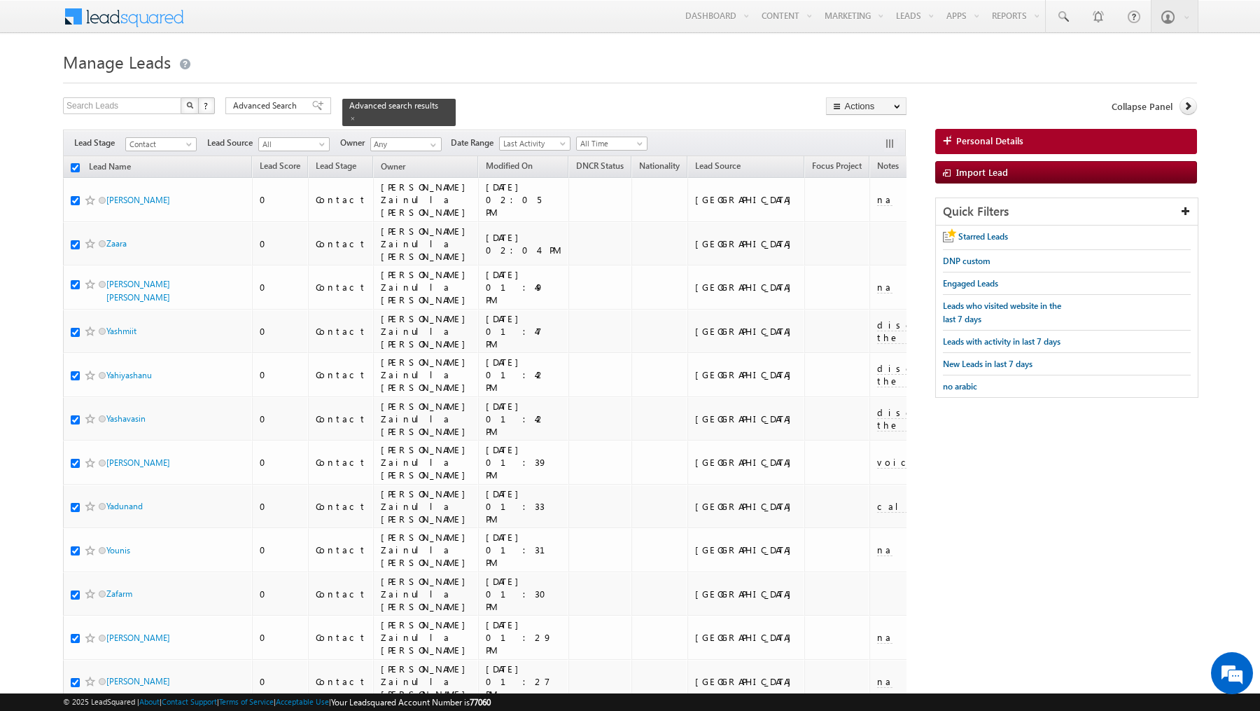
checkbox input "true"
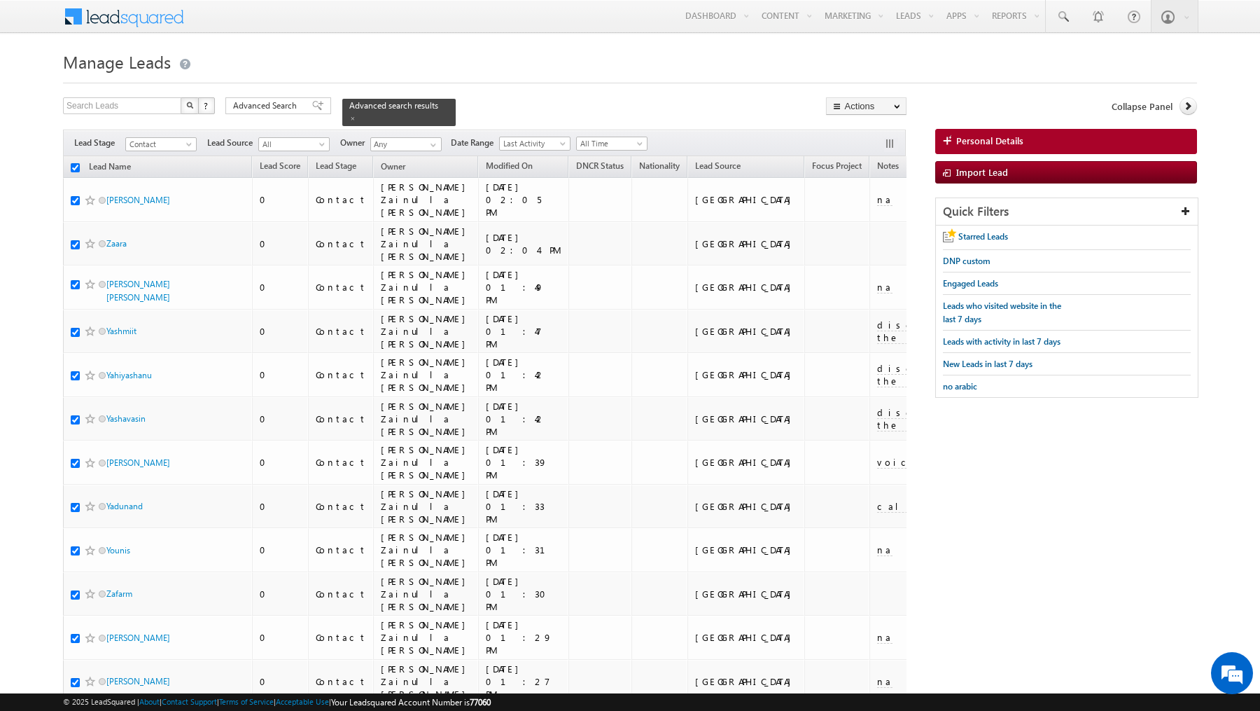
checkbox input "true"
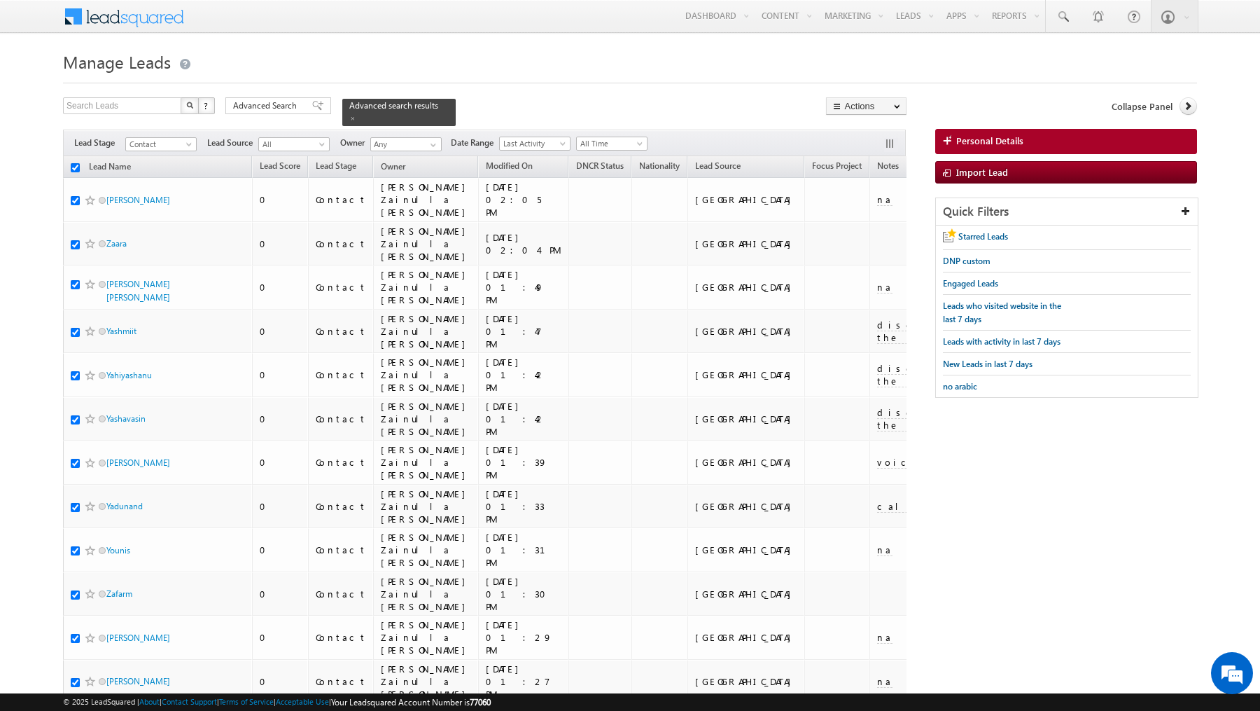
checkbox input "true"
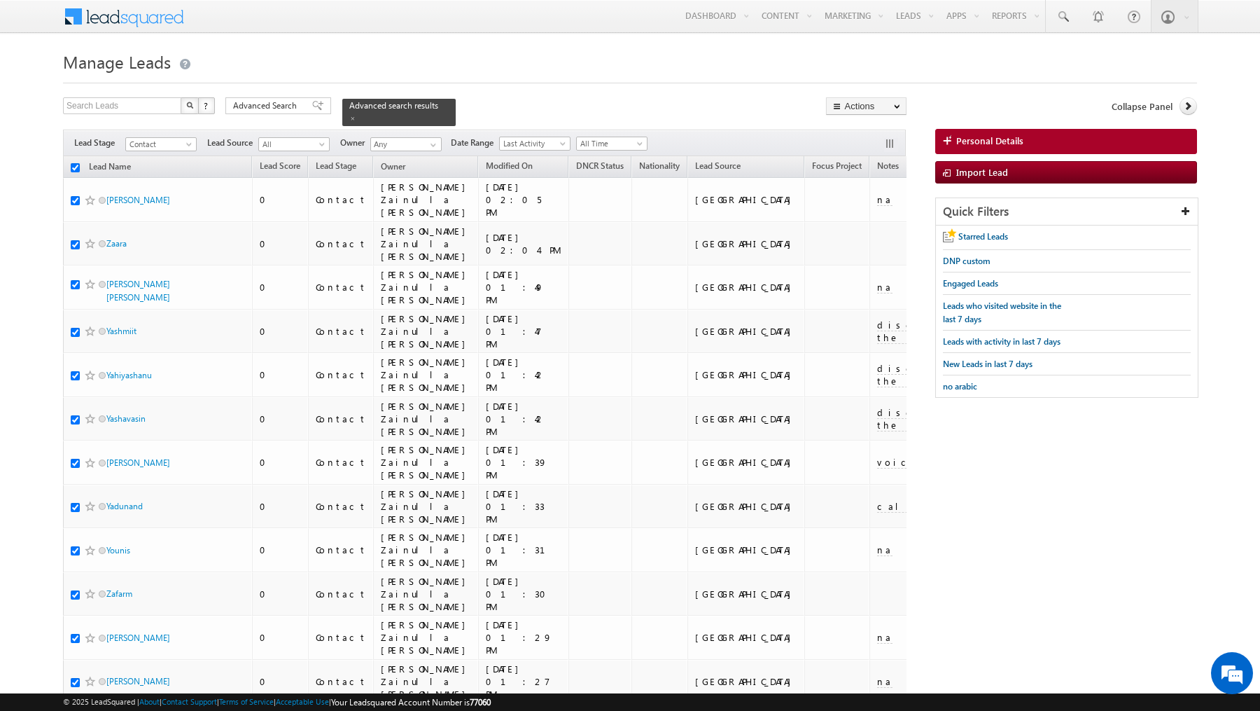
checkbox input "true"
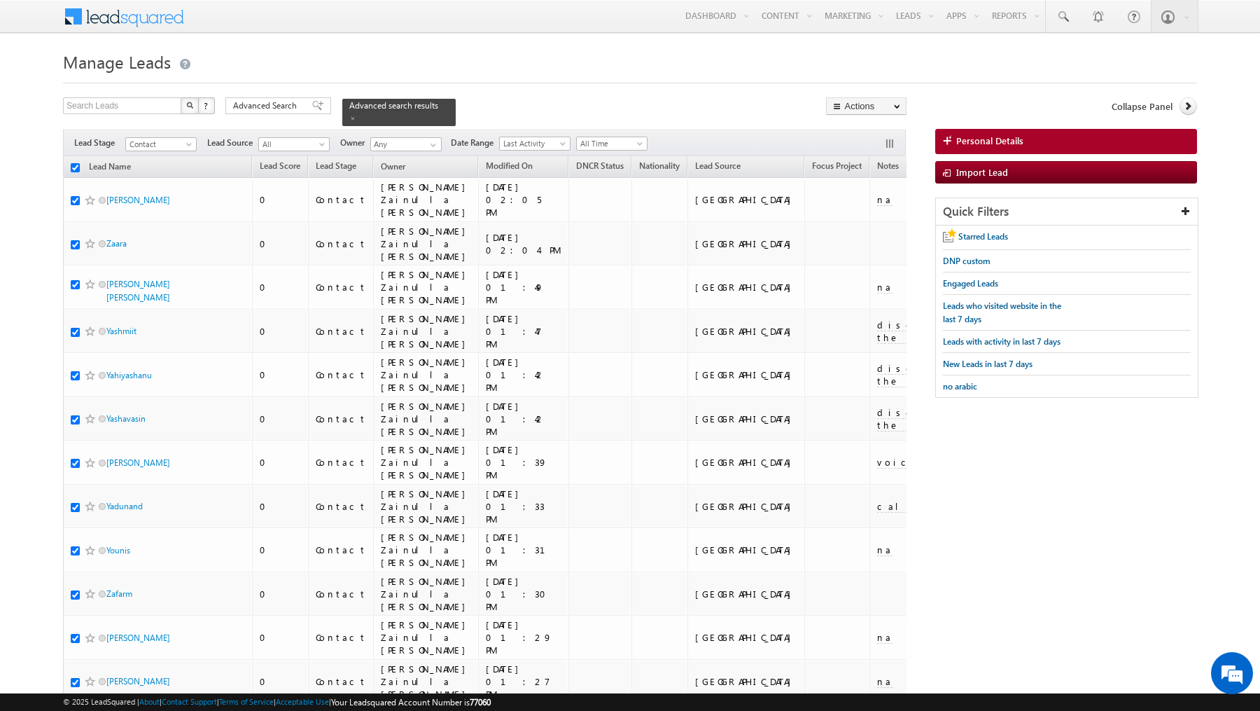
checkbox input "true"
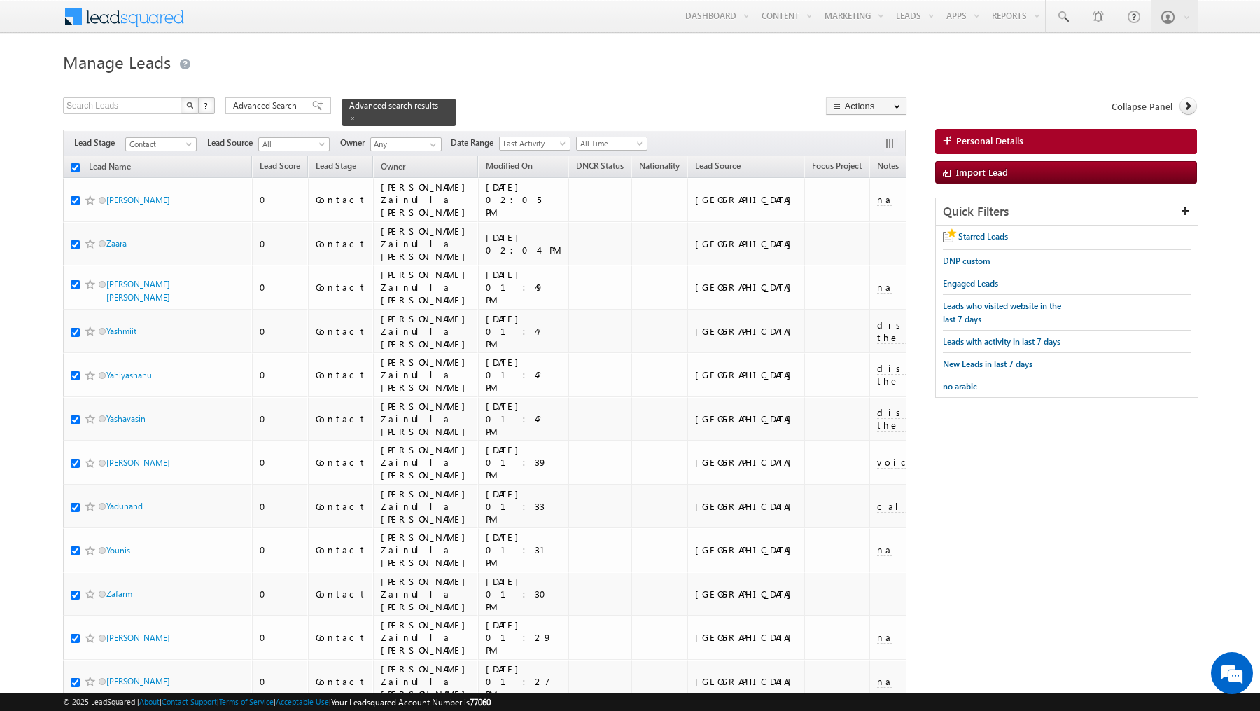
checkbox input "true"
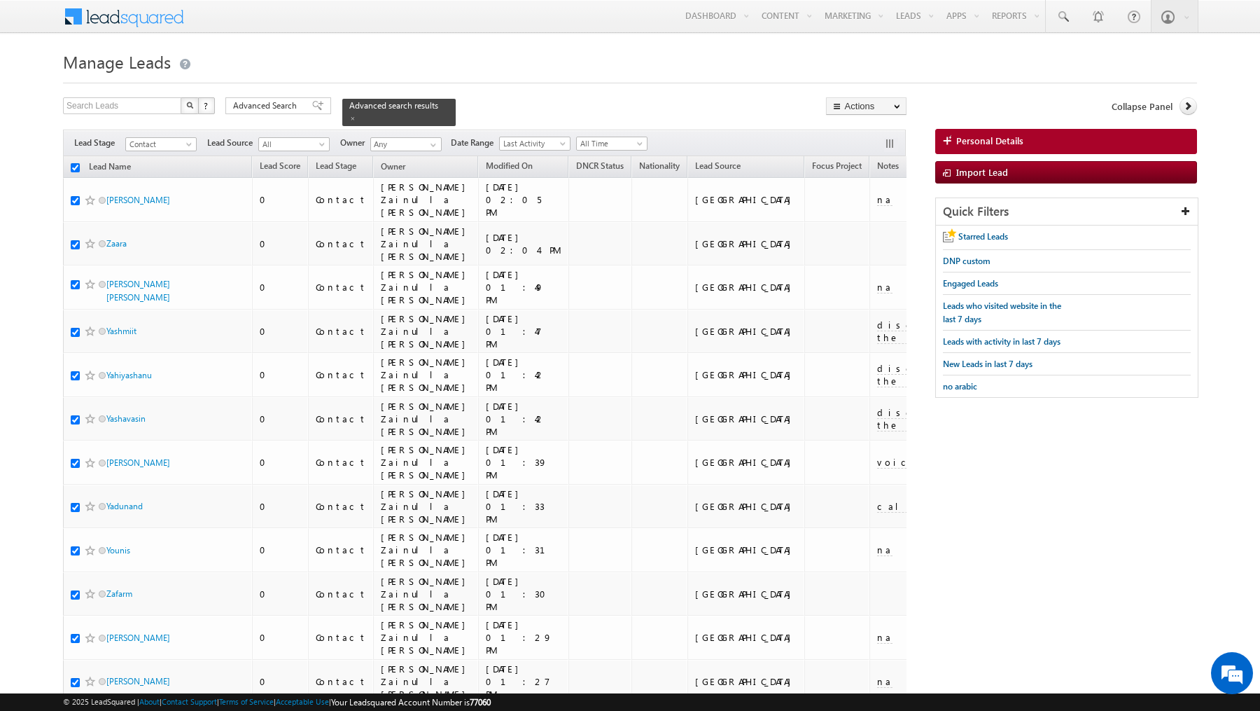
checkbox input "true"
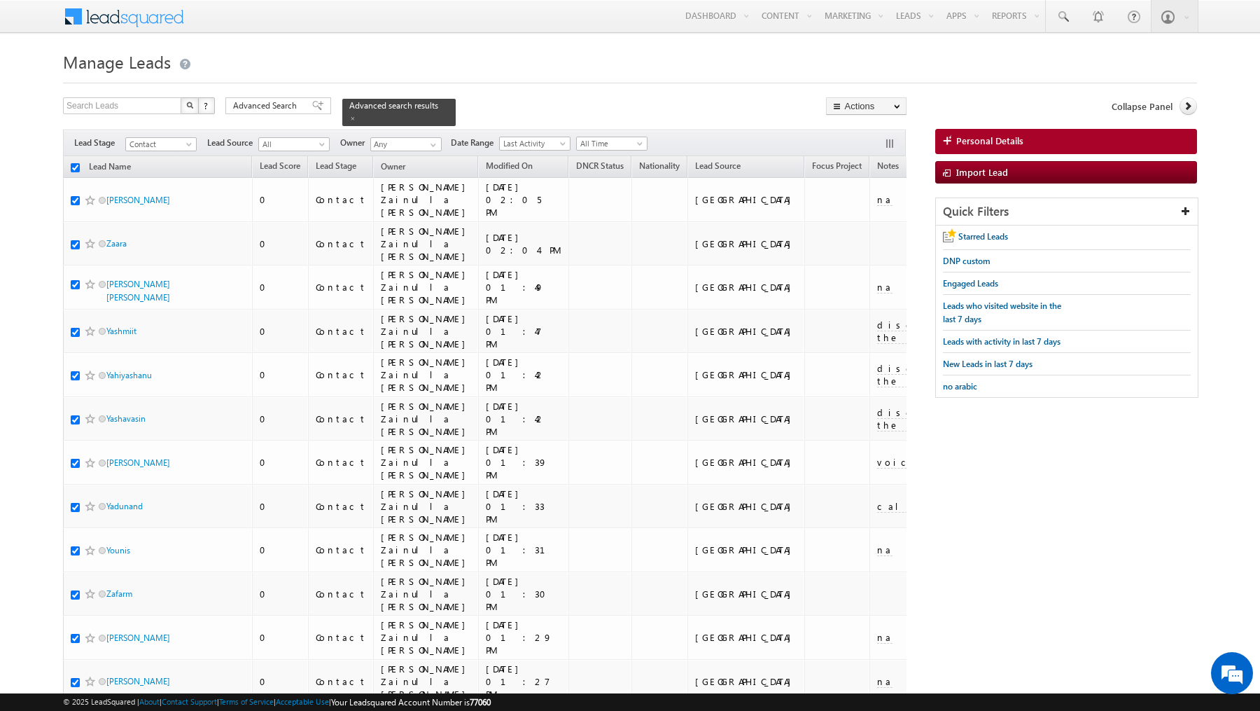
checkbox input "true"
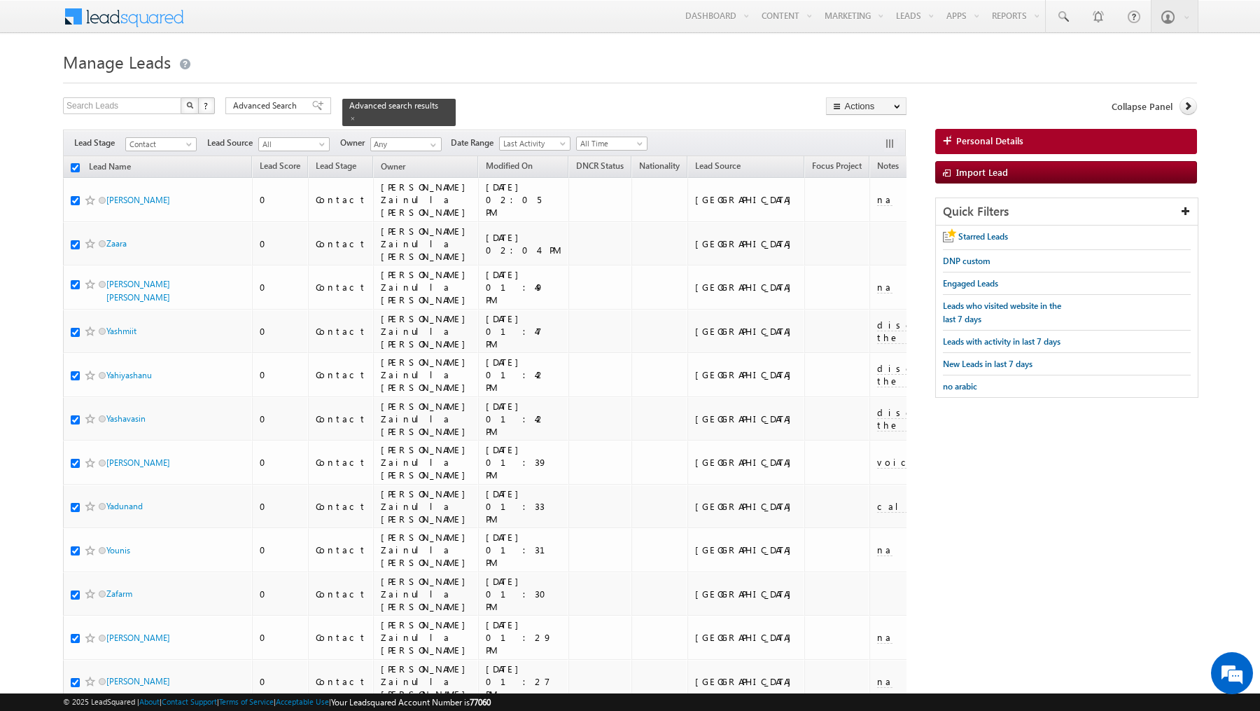
checkbox input "true"
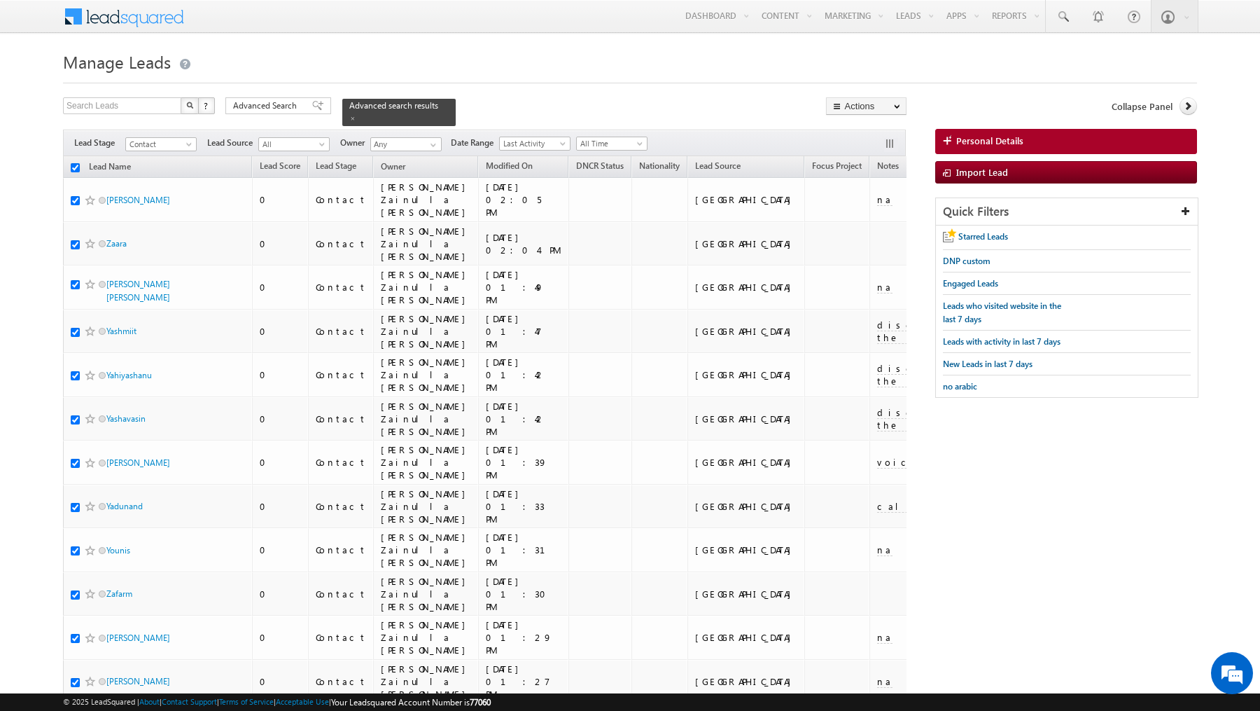
checkbox input "true"
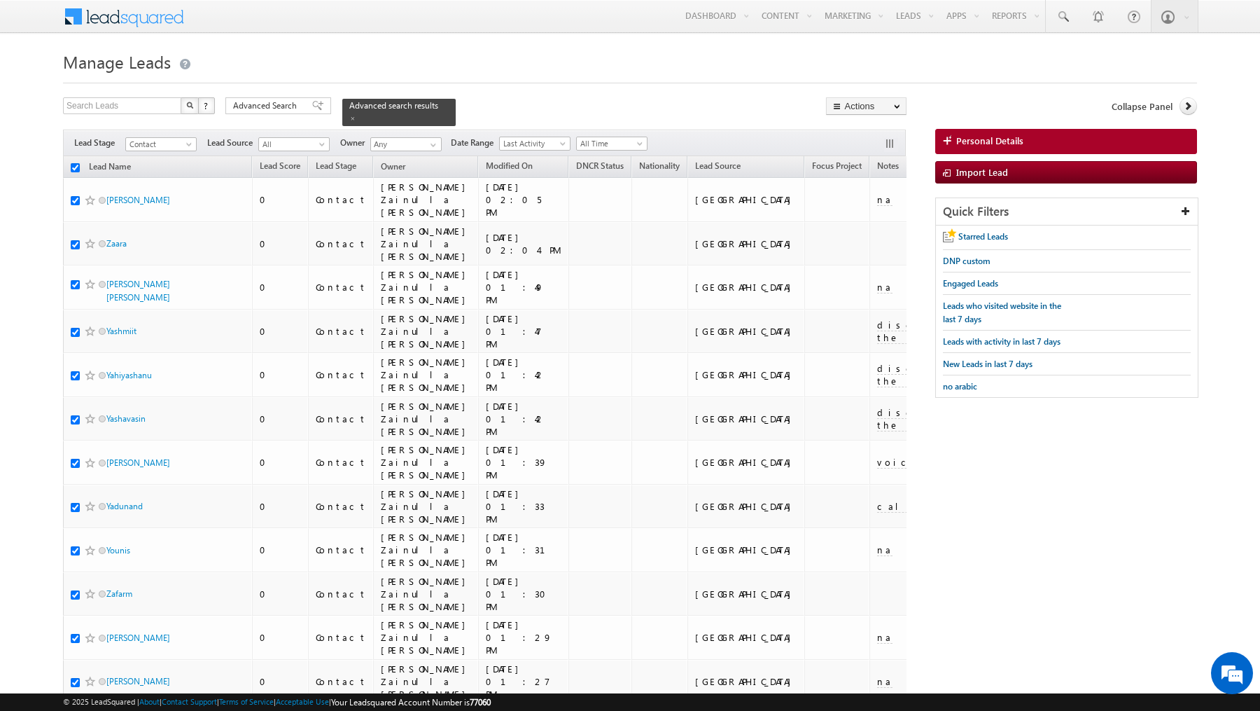
checkbox input "true"
click at [882, 228] on link "Change Owner" at bounding box center [866, 226] width 79 height 17
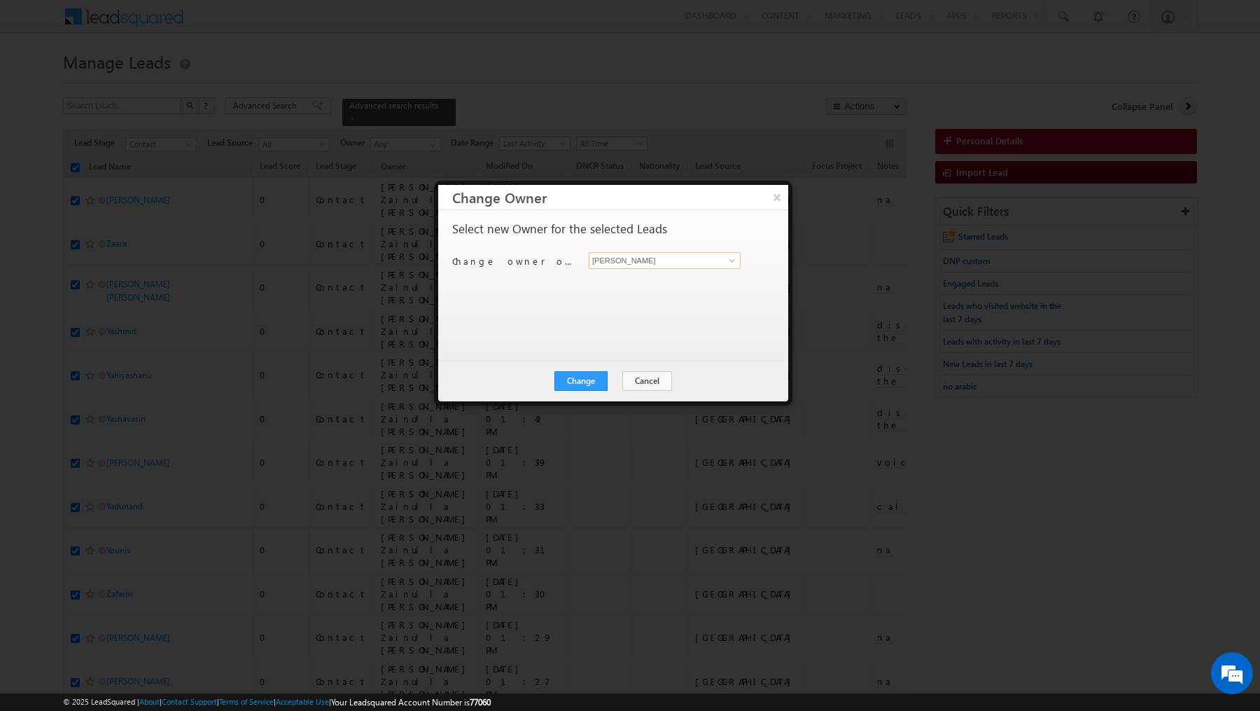
click at [641, 258] on input "[PERSON_NAME]" at bounding box center [665, 260] width 152 height 17
click at [632, 279] on link "Mohammad Irfan mohammad.irfan@indglobal.ae" at bounding box center [665, 281] width 152 height 27
click at [573, 377] on button "Change" at bounding box center [581, 381] width 53 height 20
click at [625, 378] on button "Close" at bounding box center [615, 381] width 45 height 20
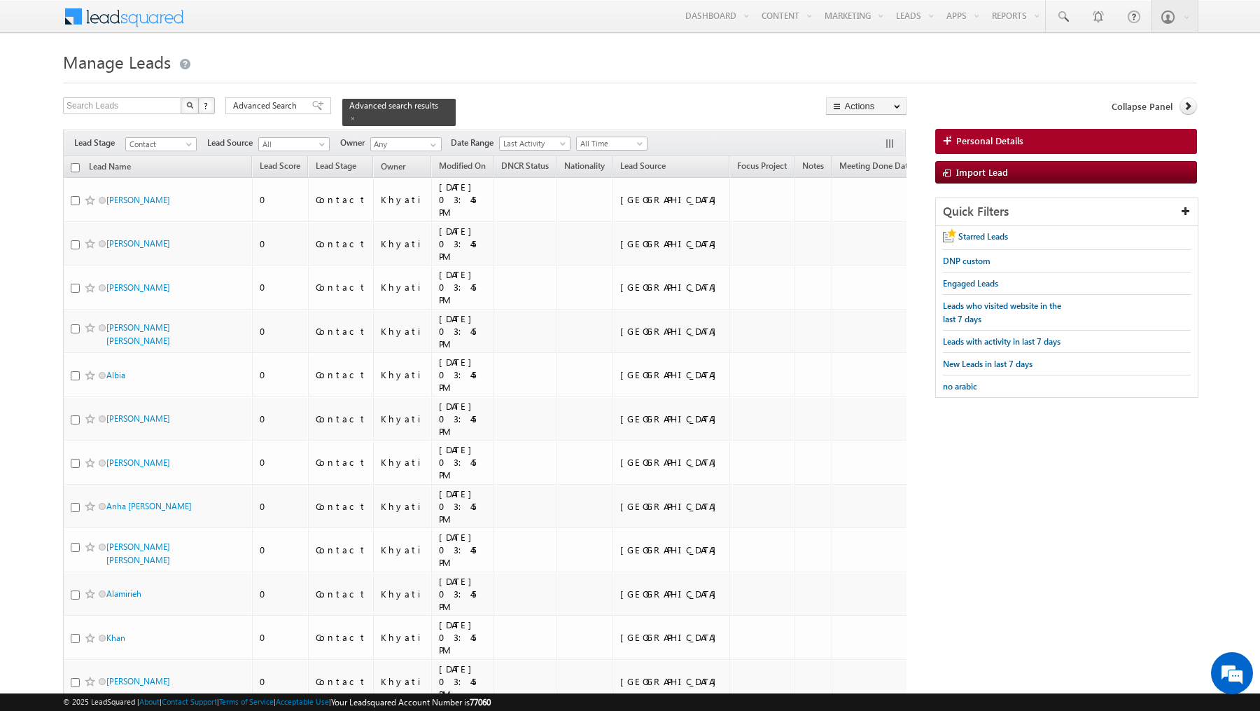
click at [76, 165] on input "checkbox" at bounding box center [75, 167] width 9 height 9
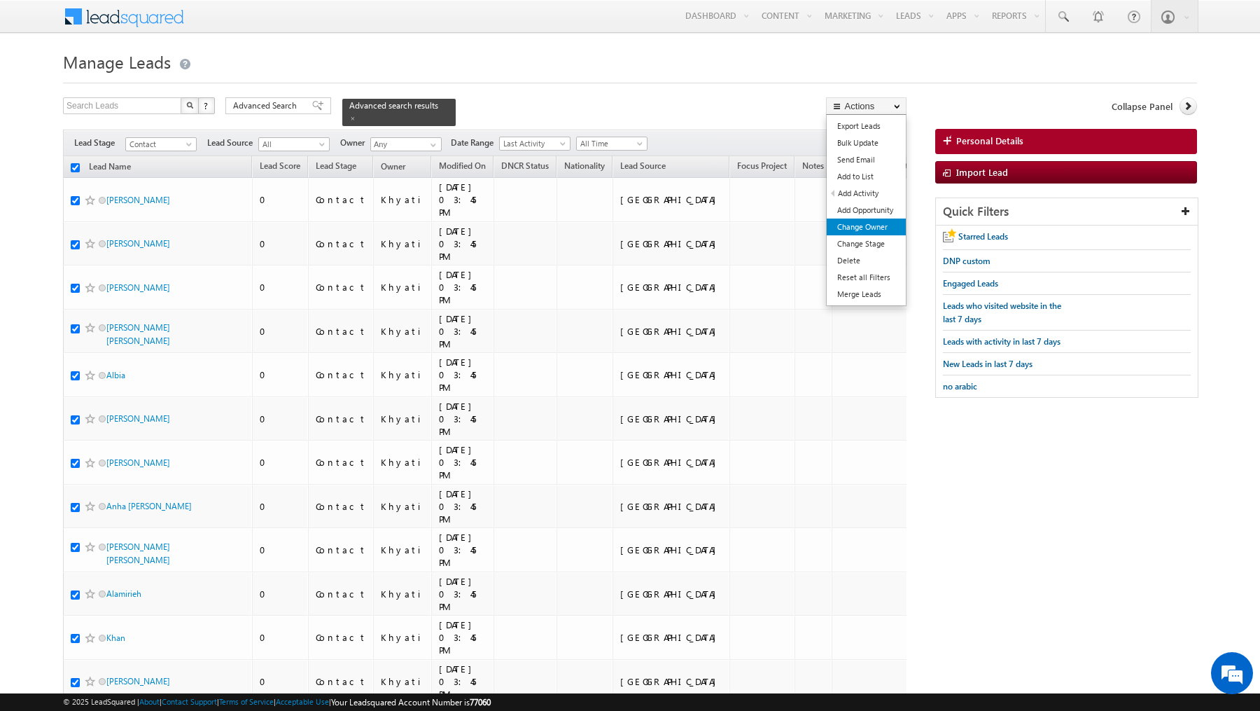
click at [879, 225] on link "Change Owner" at bounding box center [866, 226] width 79 height 17
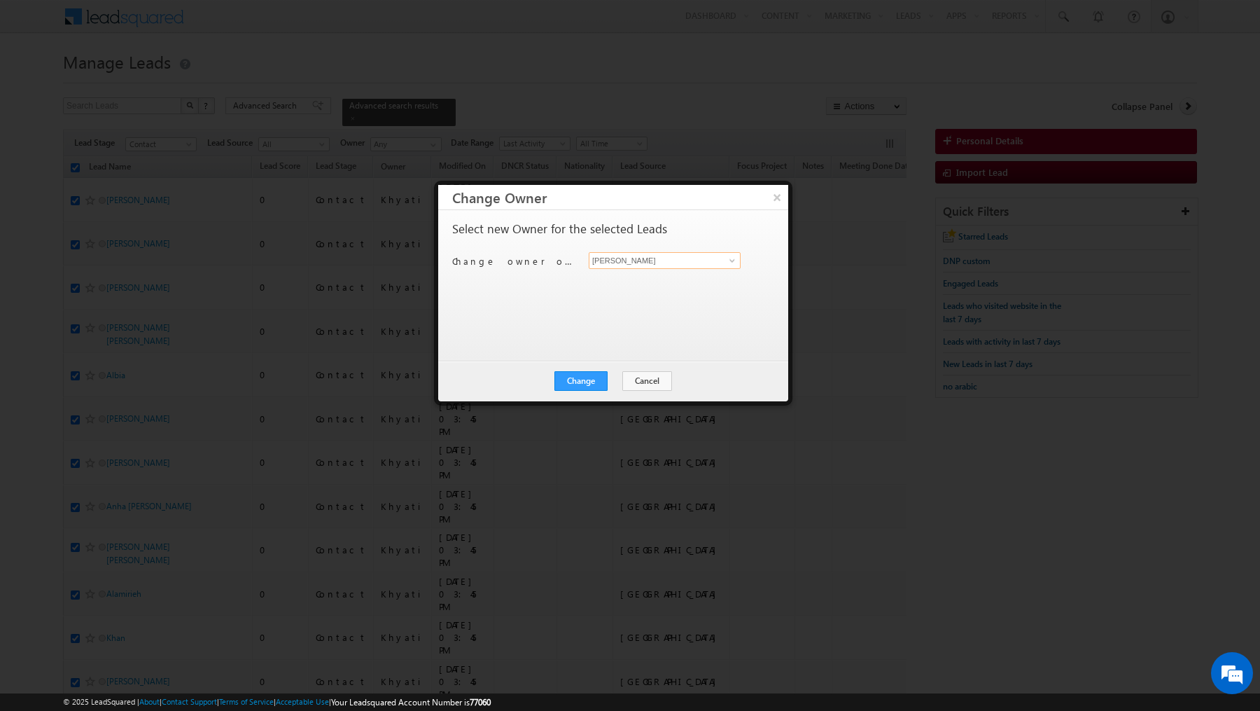
click at [654, 262] on input "[PERSON_NAME]" at bounding box center [665, 260] width 152 height 17
click at [627, 293] on span "syed.zainullahaque@indglobal.ae" at bounding box center [657, 298] width 126 height 11
click at [595, 381] on button "Change" at bounding box center [581, 381] width 53 height 20
click at [612, 383] on button "Close" at bounding box center [615, 381] width 45 height 20
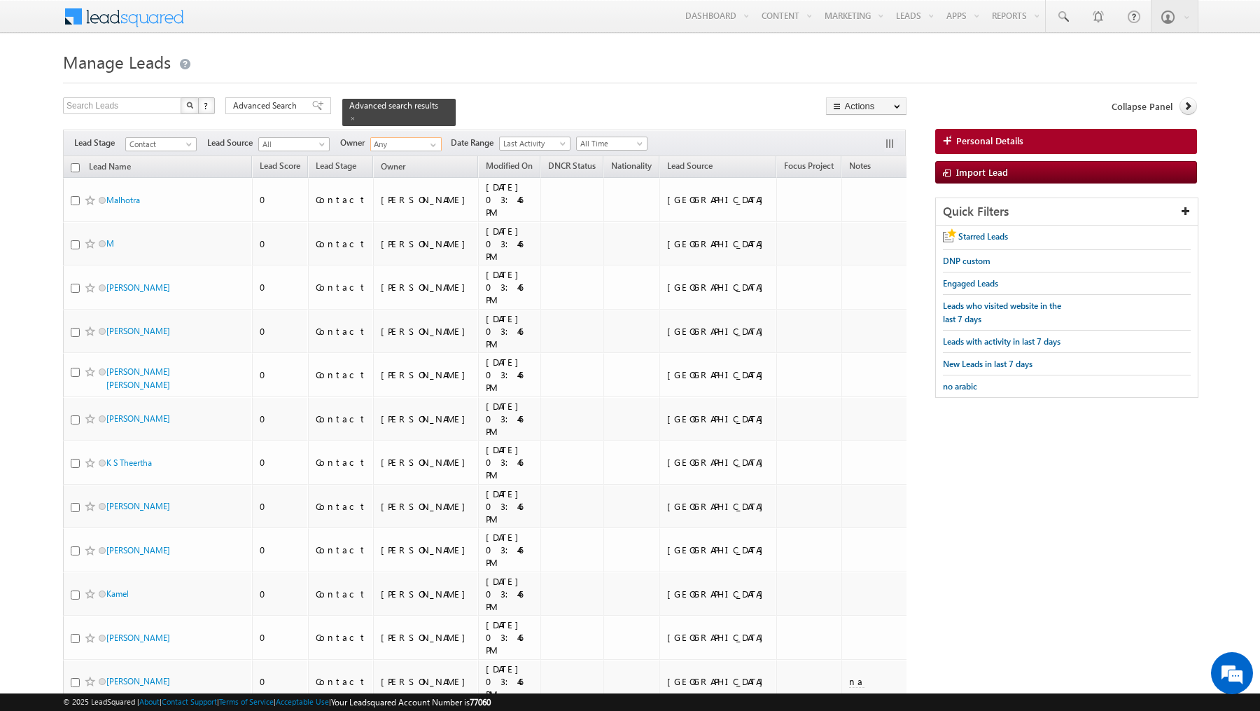
click at [418, 141] on input "Any" at bounding box center [405, 144] width 71 height 14
click at [423, 141] on link at bounding box center [432, 145] width 18 height 14
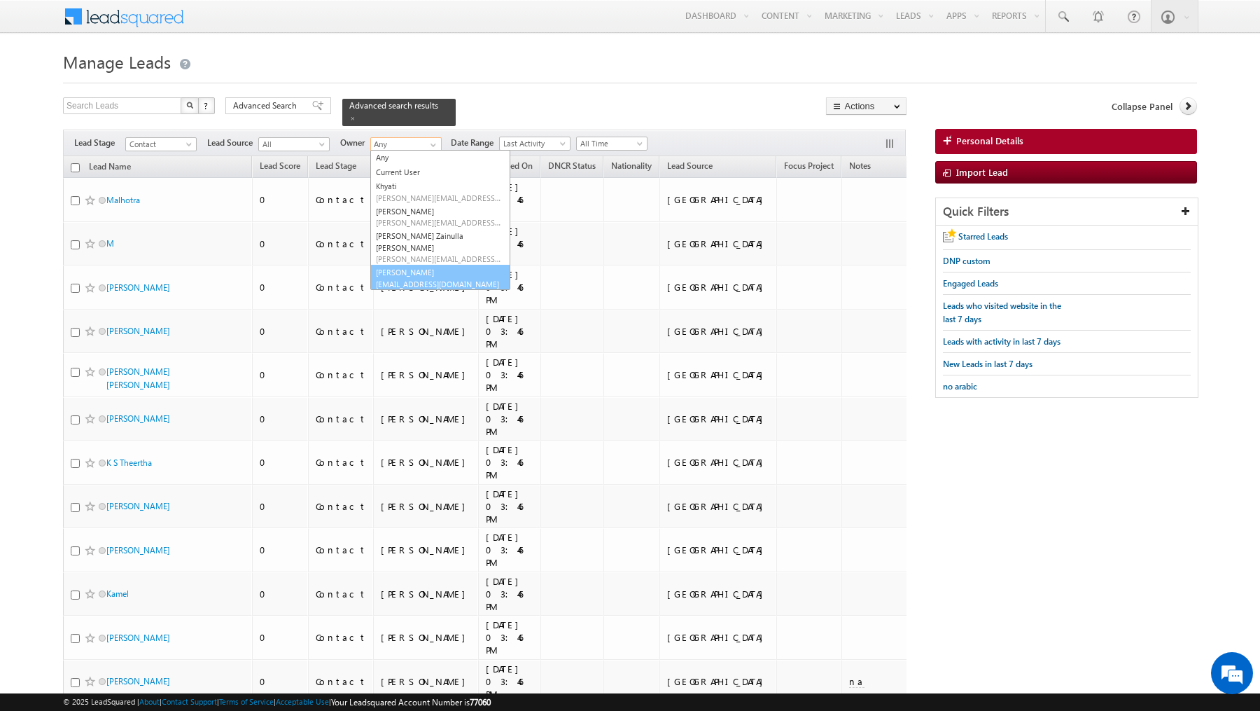
click at [419, 279] on span "yash.rajput@indglobal.ae" at bounding box center [439, 284] width 126 height 11
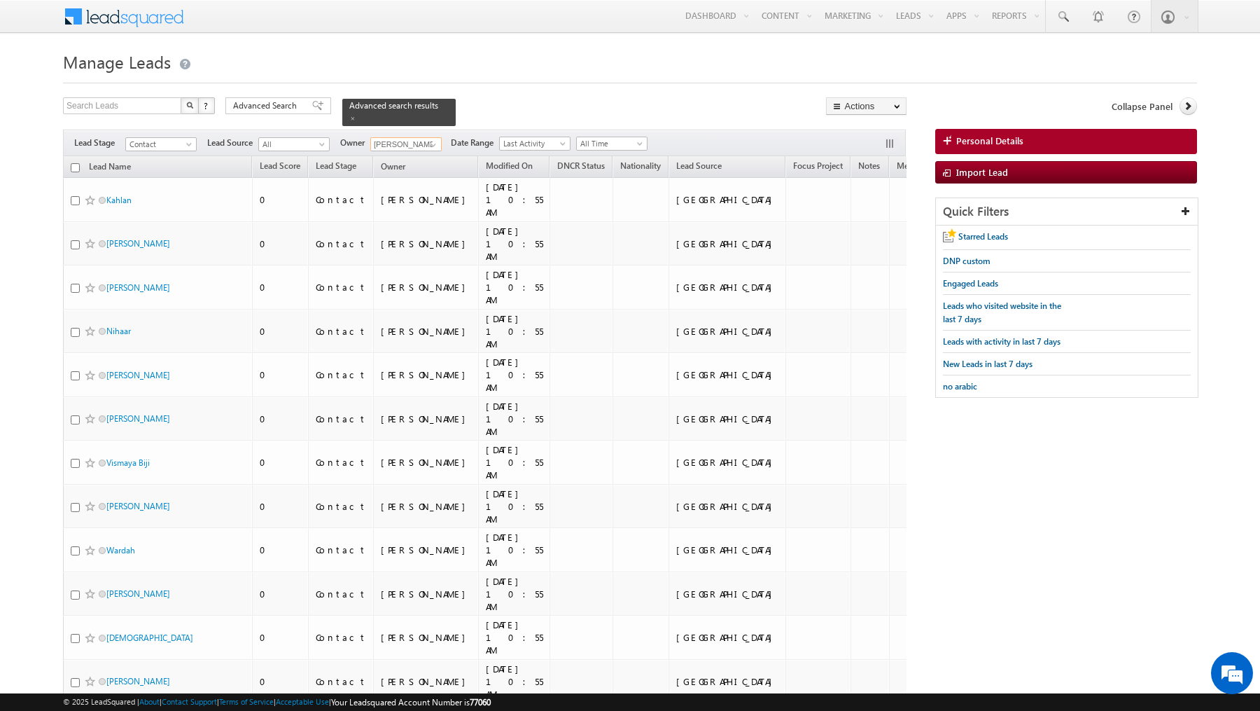
click at [76, 165] on input "checkbox" at bounding box center [75, 167] width 9 height 9
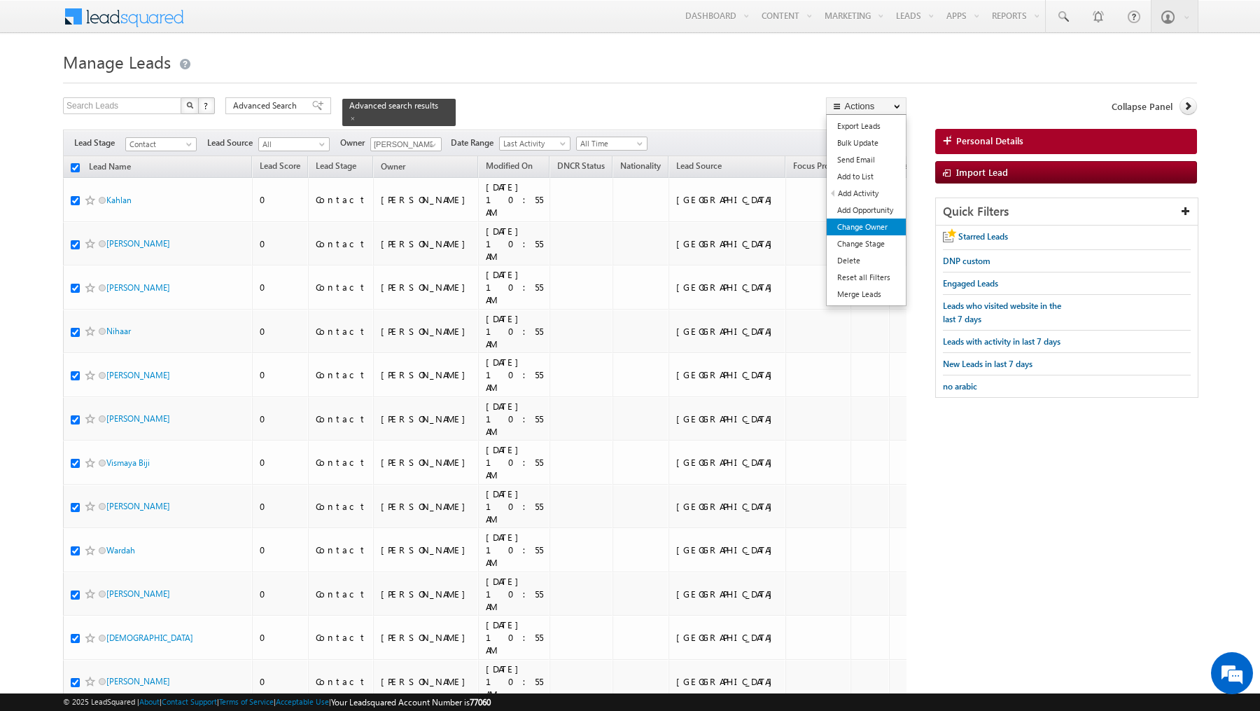
click at [889, 225] on link "Change Owner" at bounding box center [866, 226] width 79 height 17
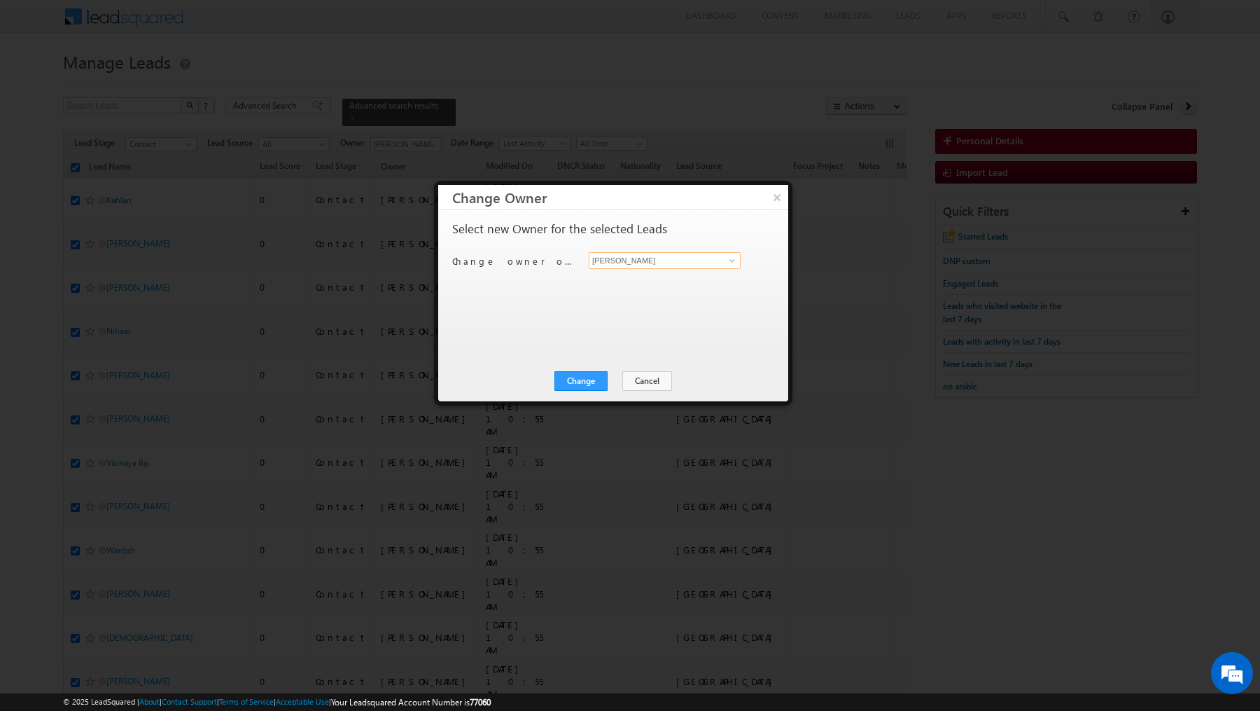
click at [654, 258] on input "[PERSON_NAME]" at bounding box center [665, 260] width 152 height 17
click at [633, 275] on link "Khyati Khyati@indglobal.ae" at bounding box center [665, 281] width 152 height 27
click at [579, 382] on button "Change" at bounding box center [581, 381] width 53 height 20
click at [633, 378] on button "Close" at bounding box center [615, 381] width 45 height 20
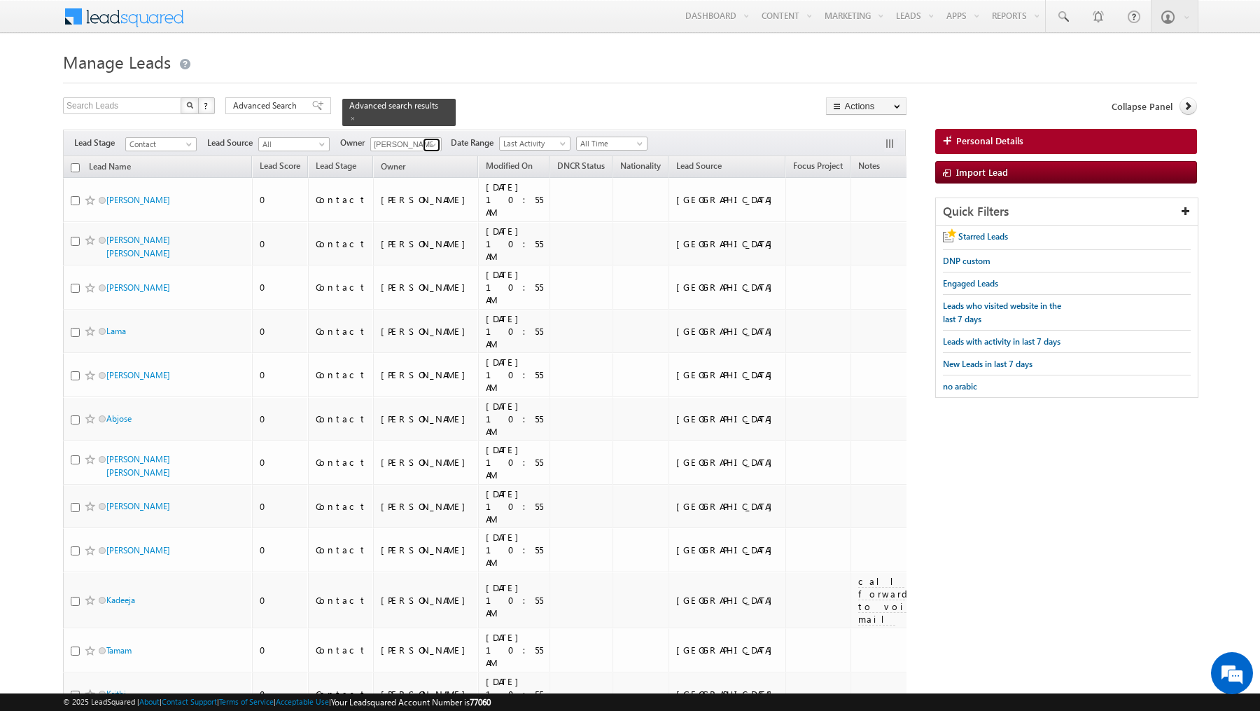
click at [423, 145] on link at bounding box center [432, 145] width 18 height 14
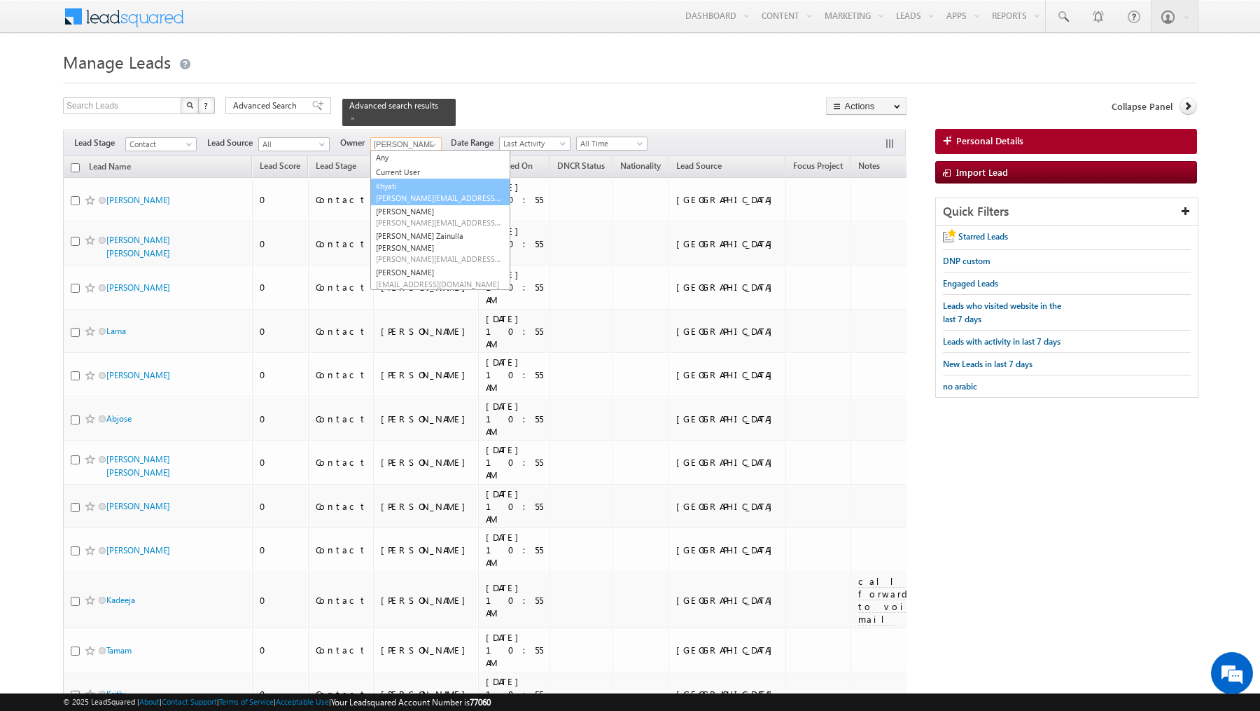
click at [420, 201] on link "Khyati Khyati@indglobal.ae" at bounding box center [440, 192] width 140 height 27
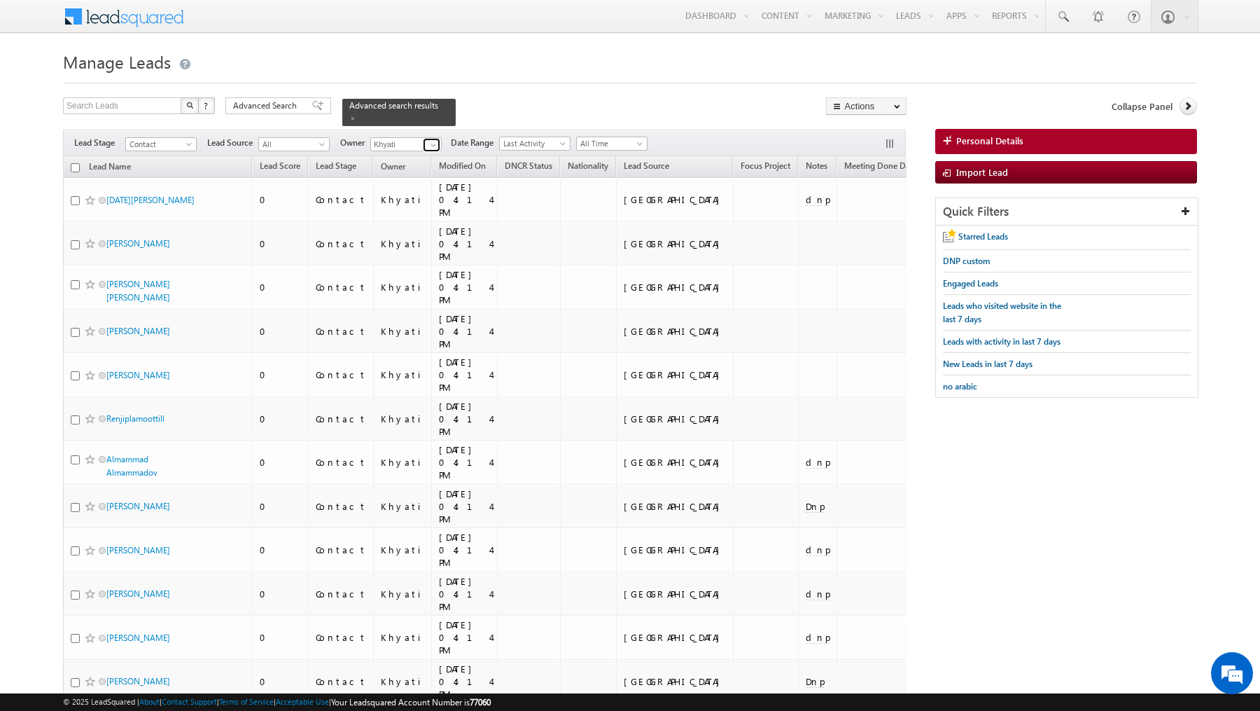
click at [423, 141] on link at bounding box center [432, 145] width 18 height 14
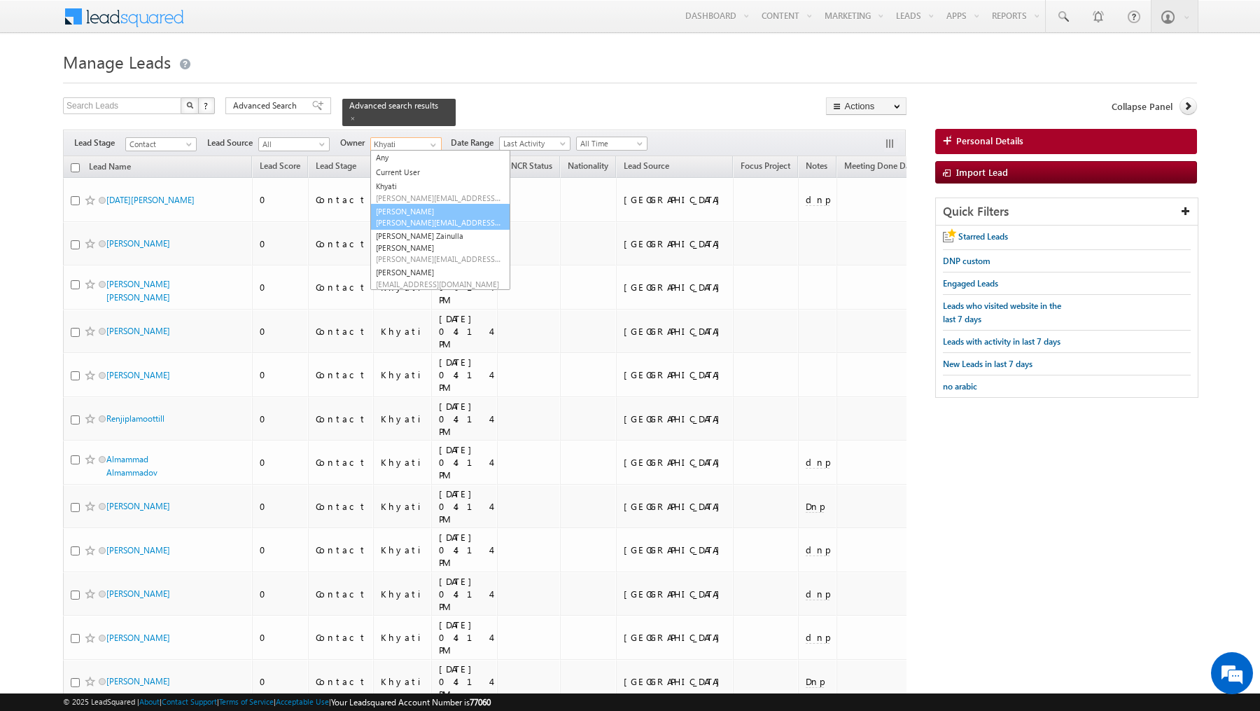
click at [419, 208] on link "Mohammad Irfan mohammad.irfan@indglobal.ae" at bounding box center [440, 217] width 140 height 27
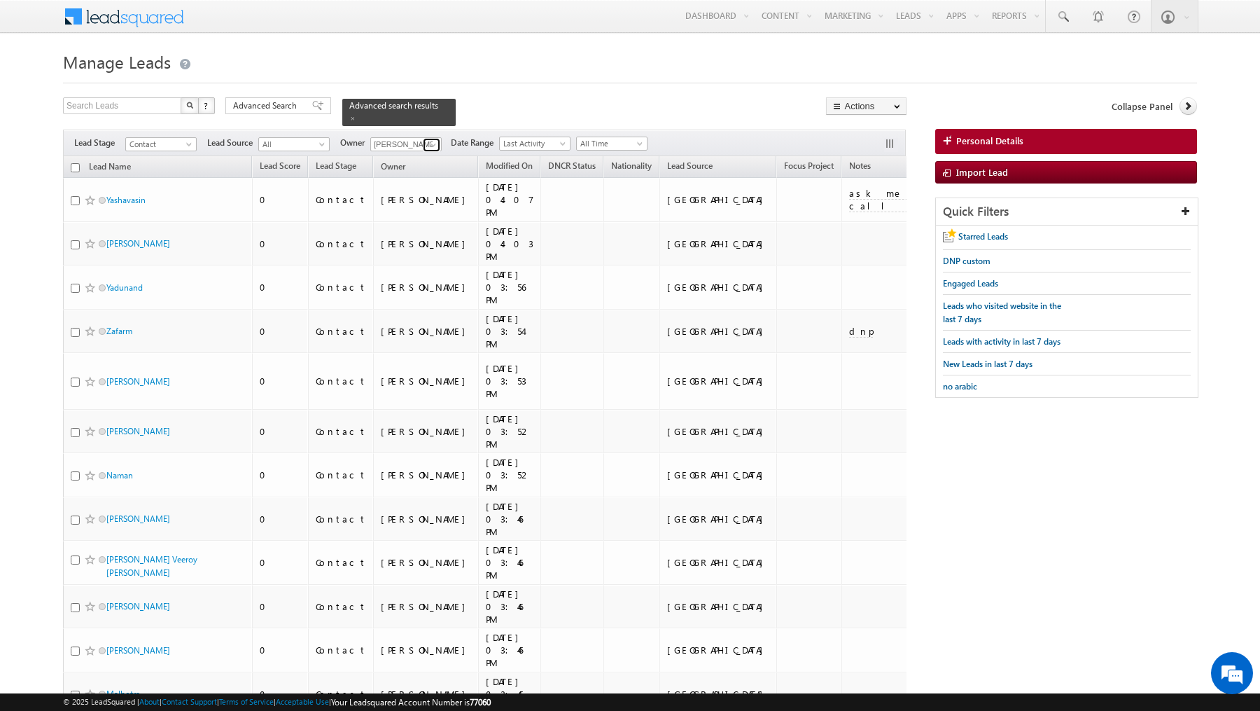
click at [428, 146] on span at bounding box center [433, 144] width 11 height 11
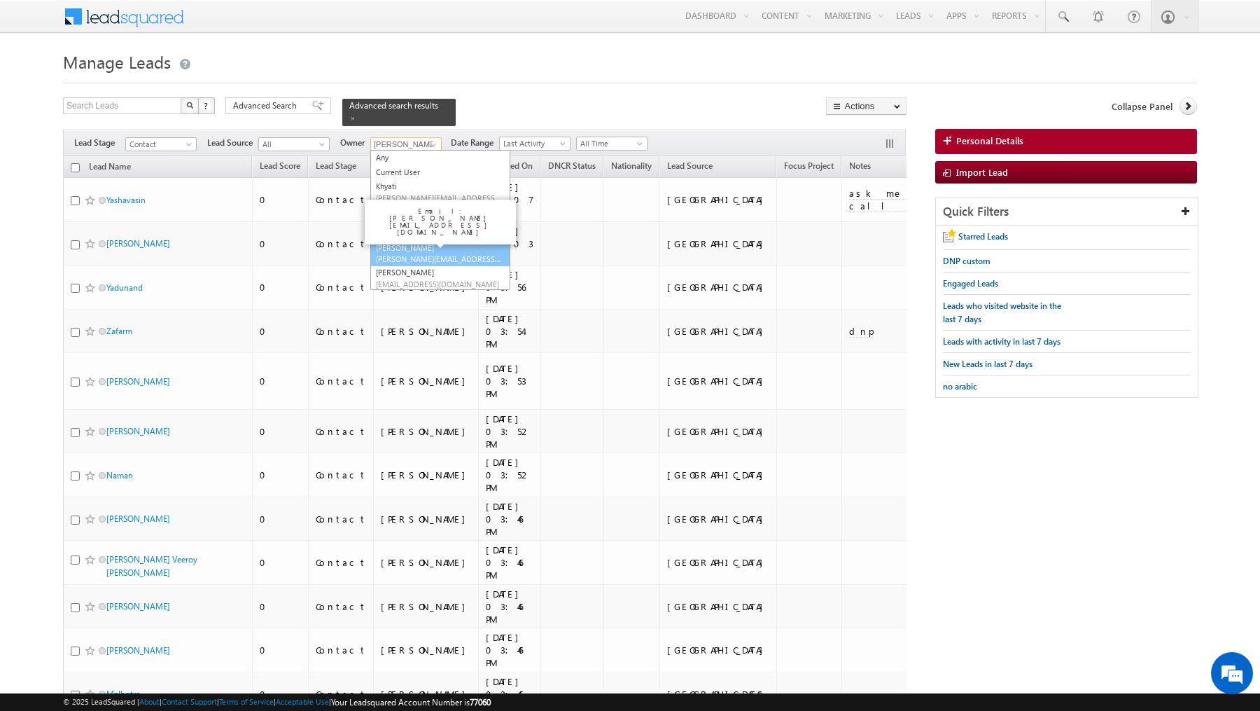
click at [412, 253] on span "syed.zainullahaque@indglobal.ae" at bounding box center [439, 258] width 126 height 11
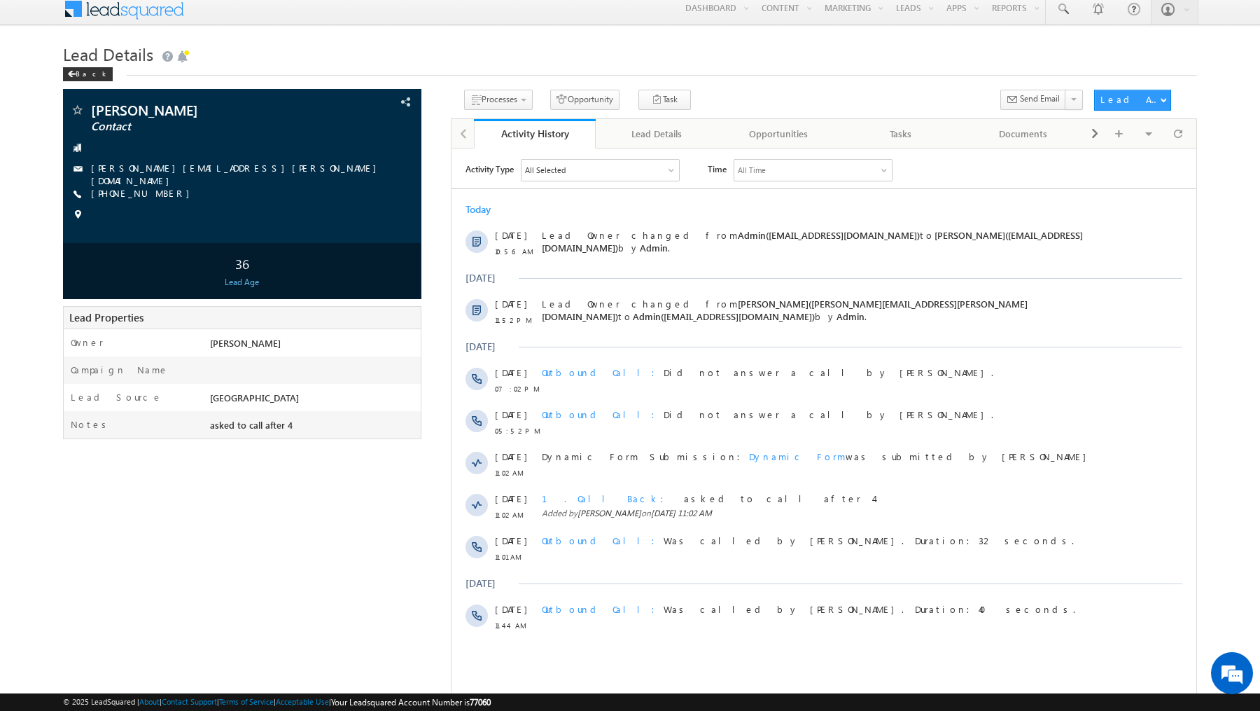
scroll to position [9, 0]
